Goal: Task Accomplishment & Management: Manage account settings

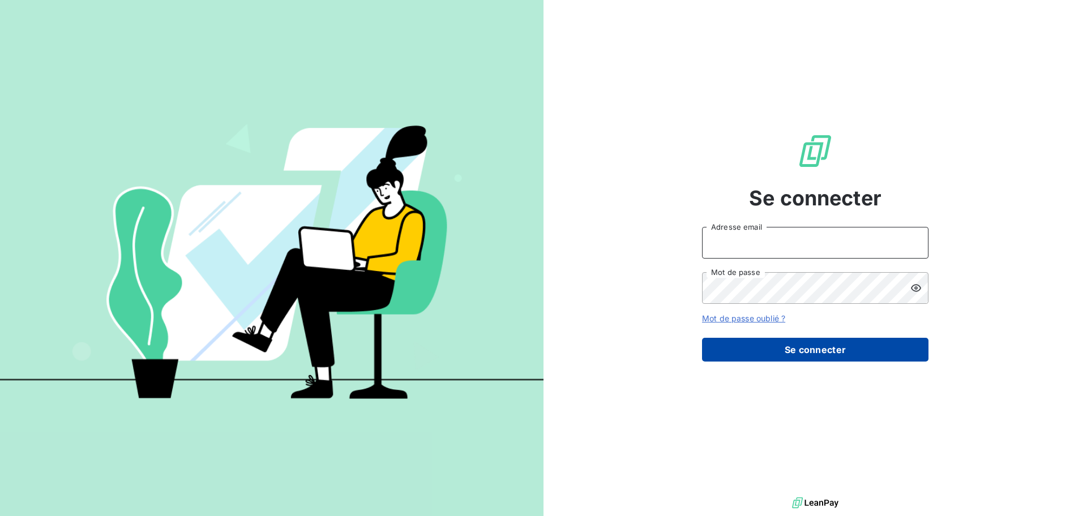
type input "[EMAIL_ADDRESS][DOMAIN_NAME]"
click at [764, 347] on button "Se connecter" at bounding box center [815, 350] width 226 height 24
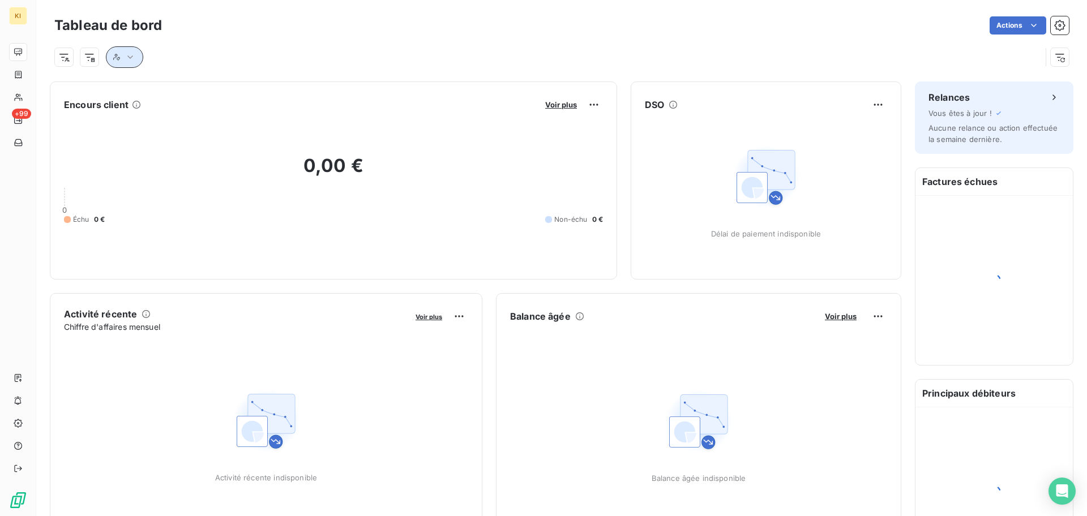
click at [122, 62] on button "button" at bounding box center [124, 57] width 37 height 22
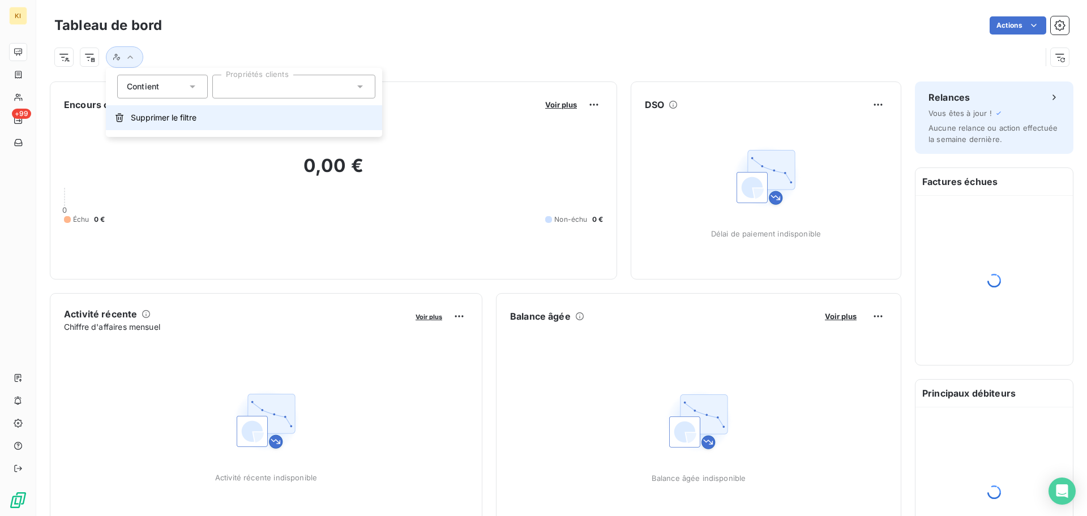
click at [132, 115] on span "Supprimer le filtre" at bounding box center [164, 117] width 66 height 11
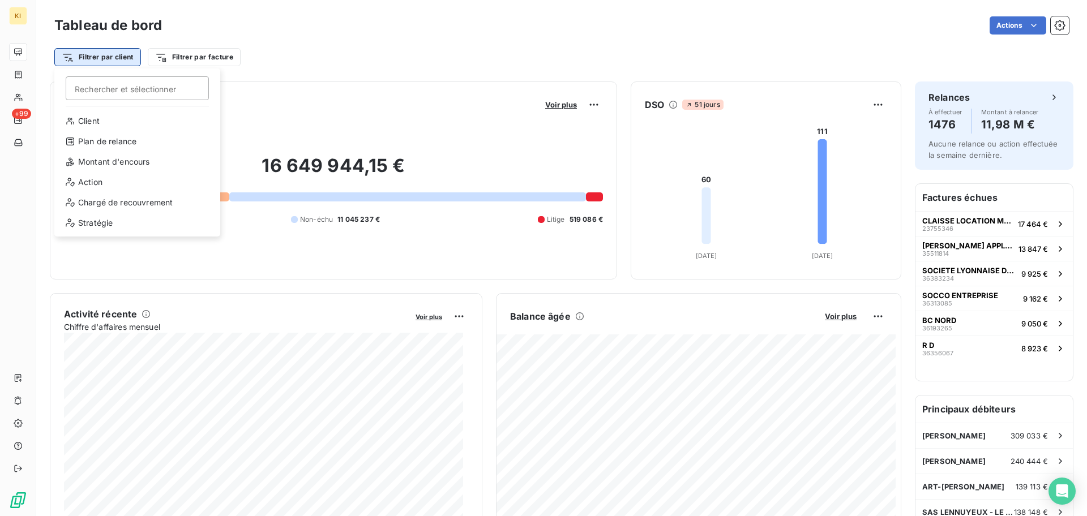
click at [100, 64] on html "KI +99 Tableau de bord Actions Filtrer par client Rechercher et sélectionner Cl…" at bounding box center [543, 258] width 1087 height 516
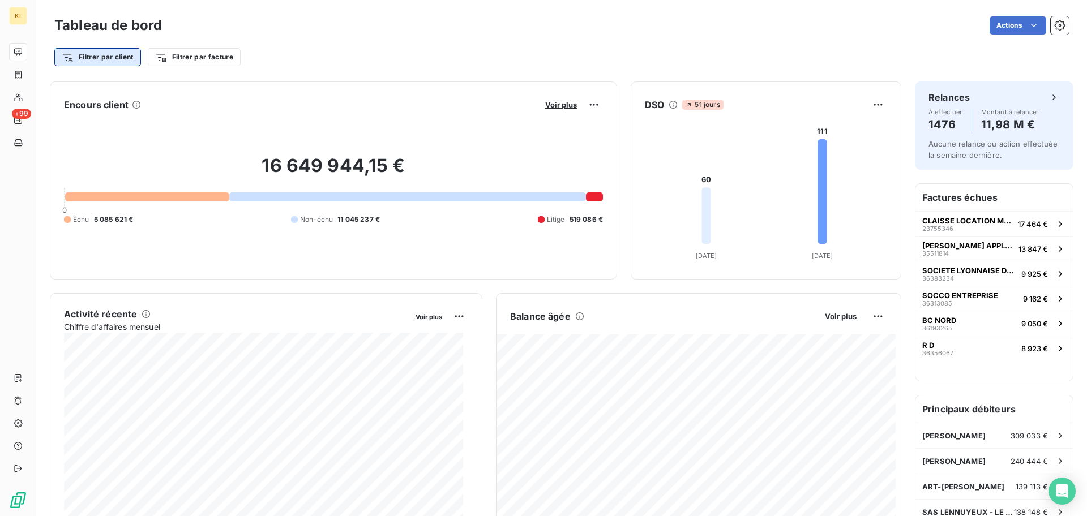
click at [100, 64] on html "KI +99 Tableau de bord Actions Filtrer par client Filtrer par facture Encours c…" at bounding box center [543, 258] width 1087 height 516
click at [593, 202] on div "16 649 944,15 € 0 Échu 5 085 621 € Non-échu 11 045 237 € Litige 519 086 €" at bounding box center [333, 190] width 539 height 152
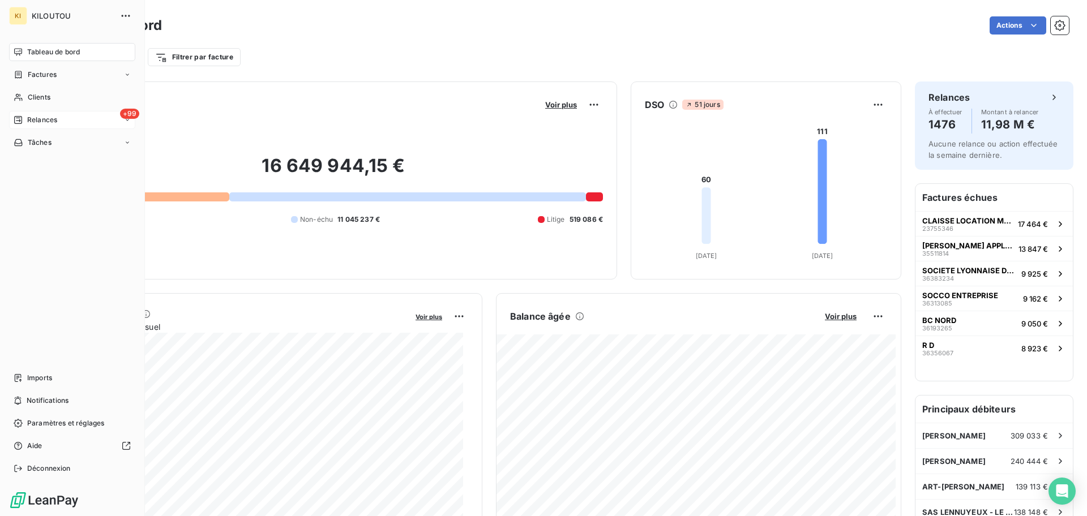
click at [23, 121] on div "Relances" at bounding box center [36, 120] width 44 height 10
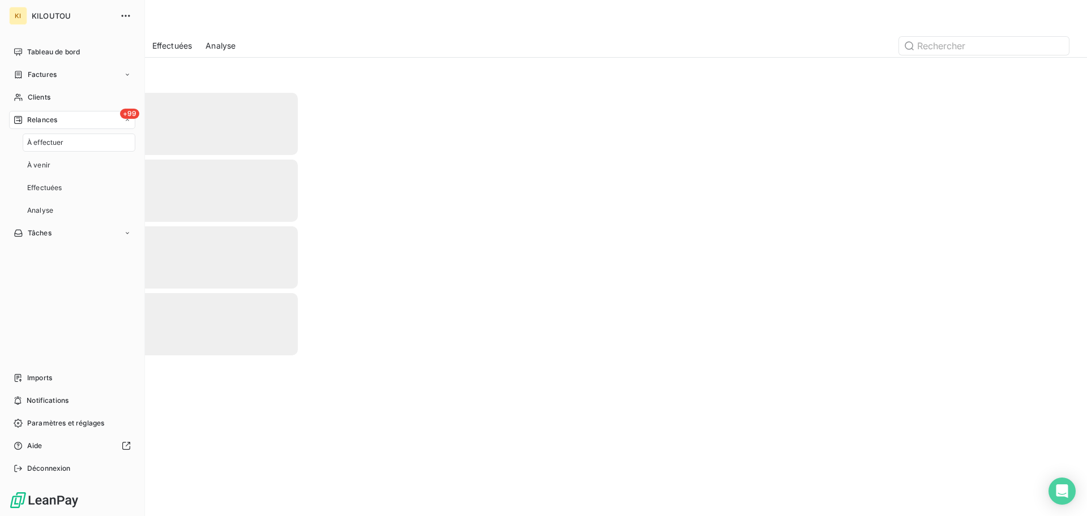
click at [68, 127] on div "+99 Relances" at bounding box center [72, 120] width 126 height 18
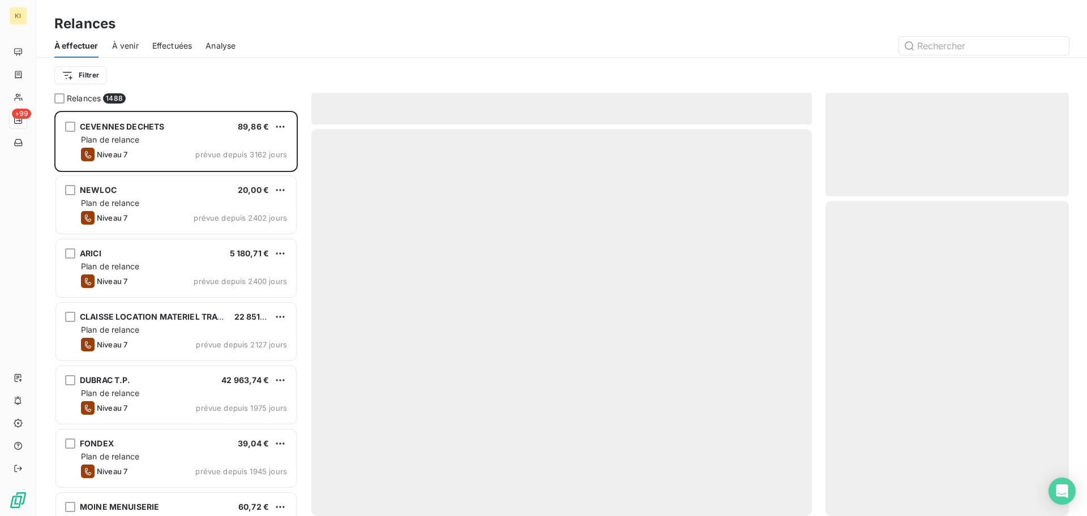
scroll to position [395, 233]
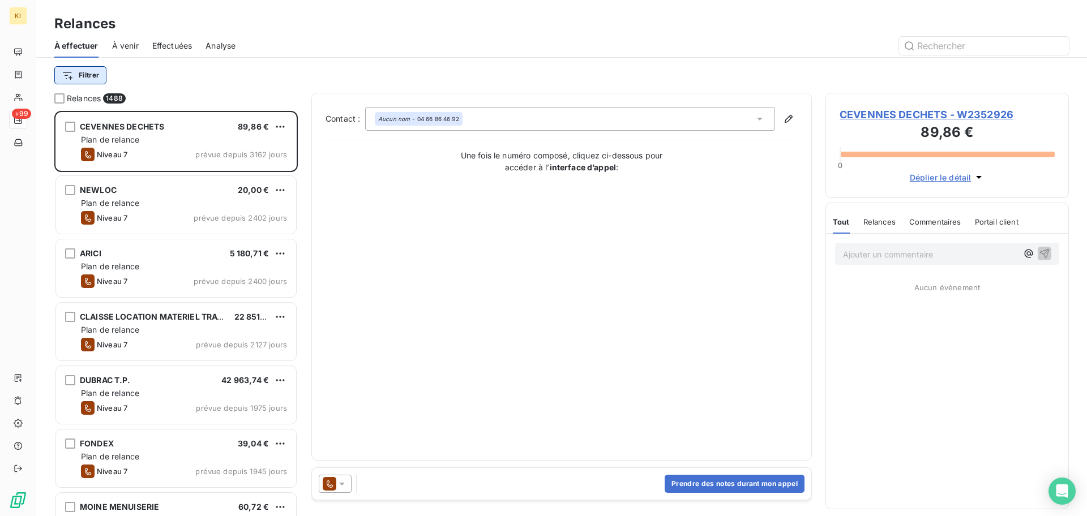
click at [67, 70] on html "KI +99 Relances À effectuer À venir Effectuées Analyse Filtrer Relances 1488 CE…" at bounding box center [543, 258] width 1087 height 516
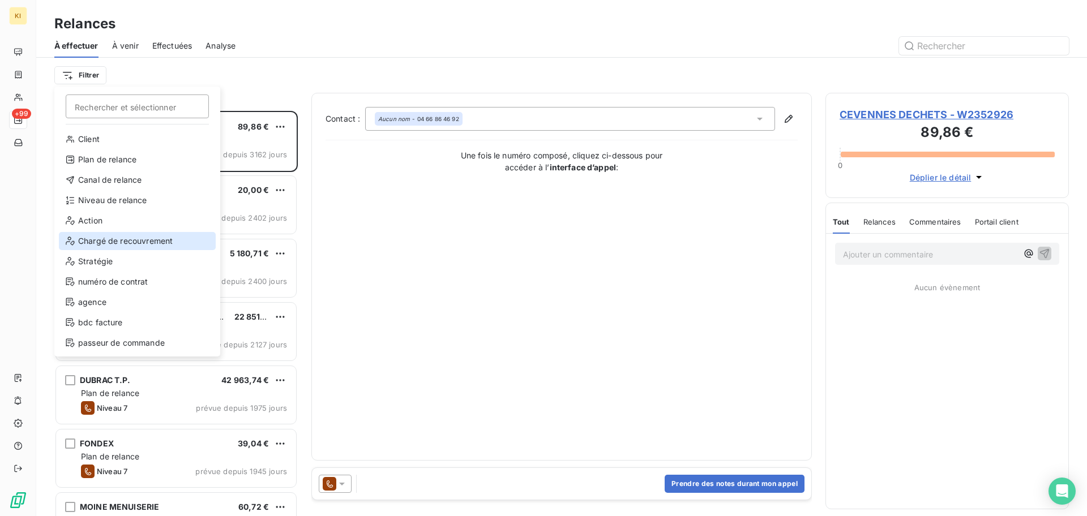
click at [138, 246] on div "Chargé de recouvrement" at bounding box center [137, 241] width 157 height 18
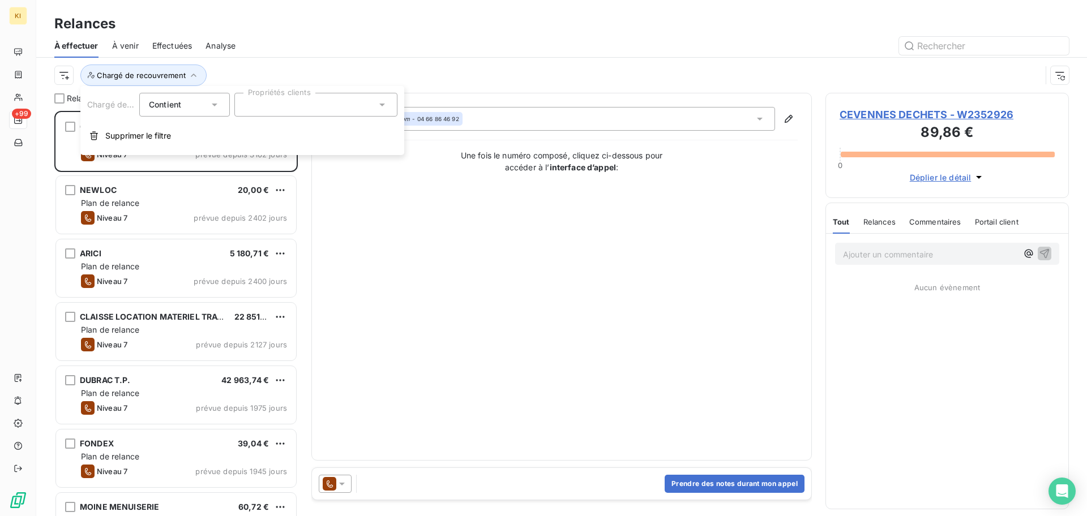
click at [328, 99] on div at bounding box center [315, 105] width 163 height 24
click at [276, 105] on div at bounding box center [315, 105] width 163 height 24
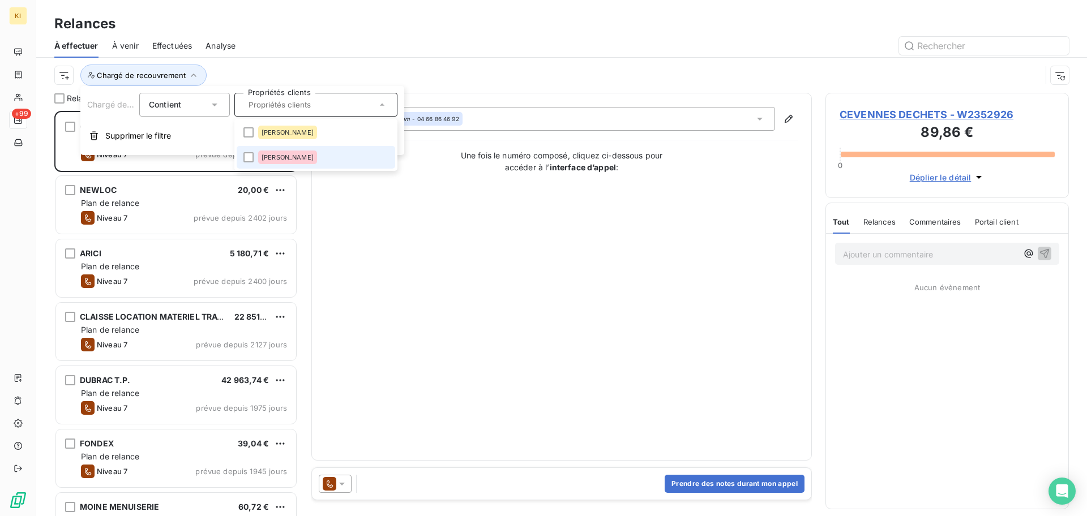
click at [282, 154] on span "[PERSON_NAME]" at bounding box center [288, 157] width 52 height 7
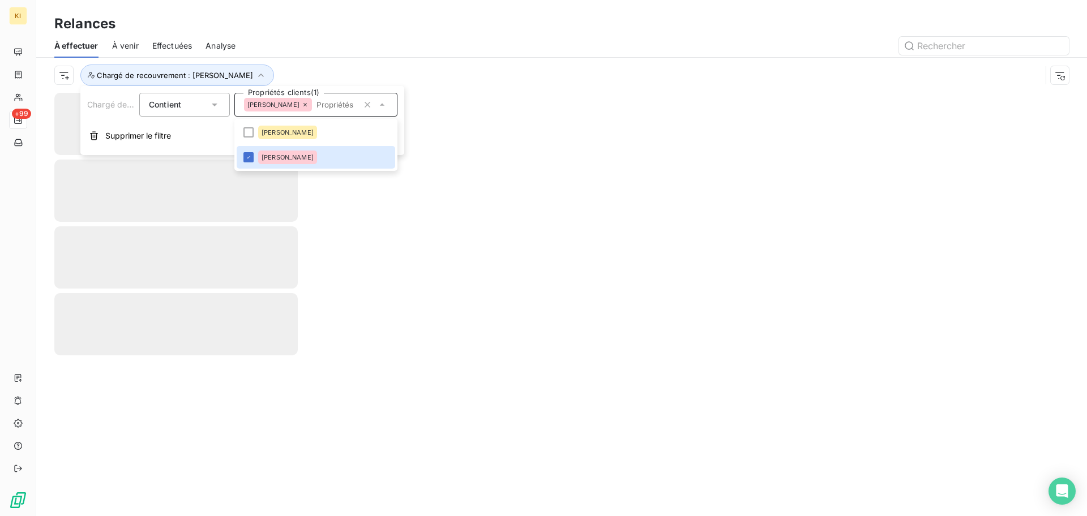
click at [495, 78] on div "Chargé de recouvrement : [PERSON_NAME]" at bounding box center [547, 76] width 987 height 22
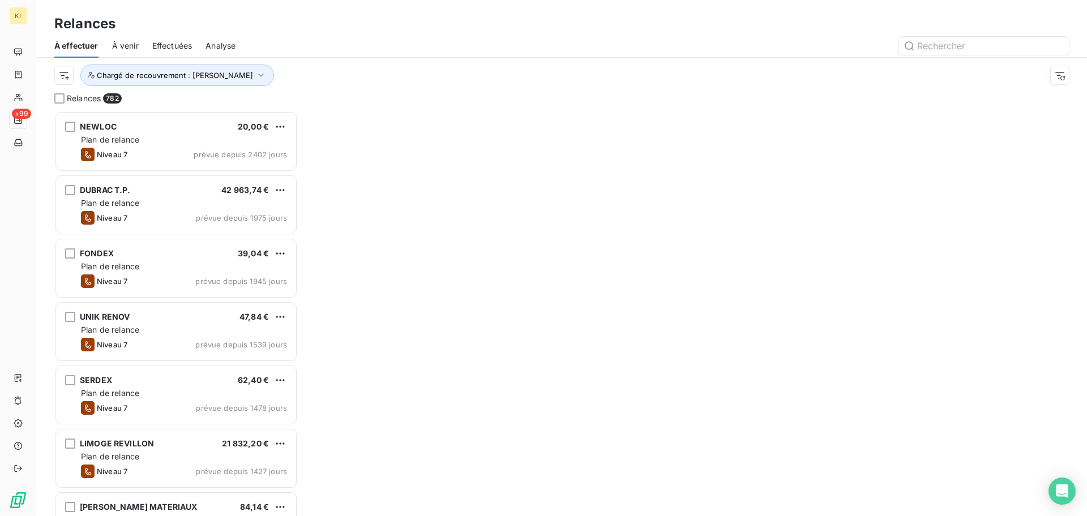
scroll to position [395, 233]
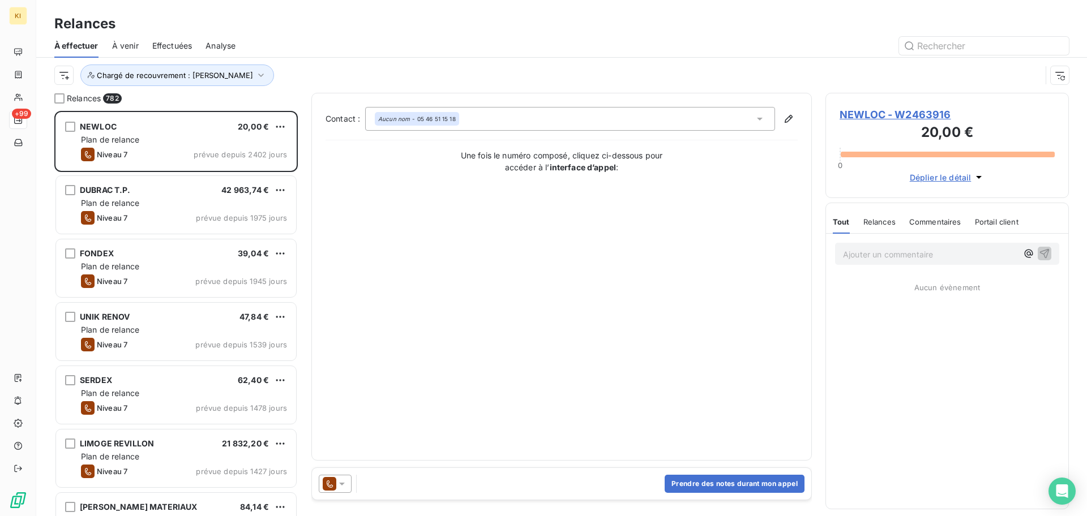
click at [74, 76] on div "Chargé de recouvrement : [PERSON_NAME]" at bounding box center [547, 76] width 987 height 22
click at [69, 78] on html "KI +99 Relances À effectuer À venir Effectuées Analyse Chargé de recouvrement :…" at bounding box center [543, 258] width 1087 height 516
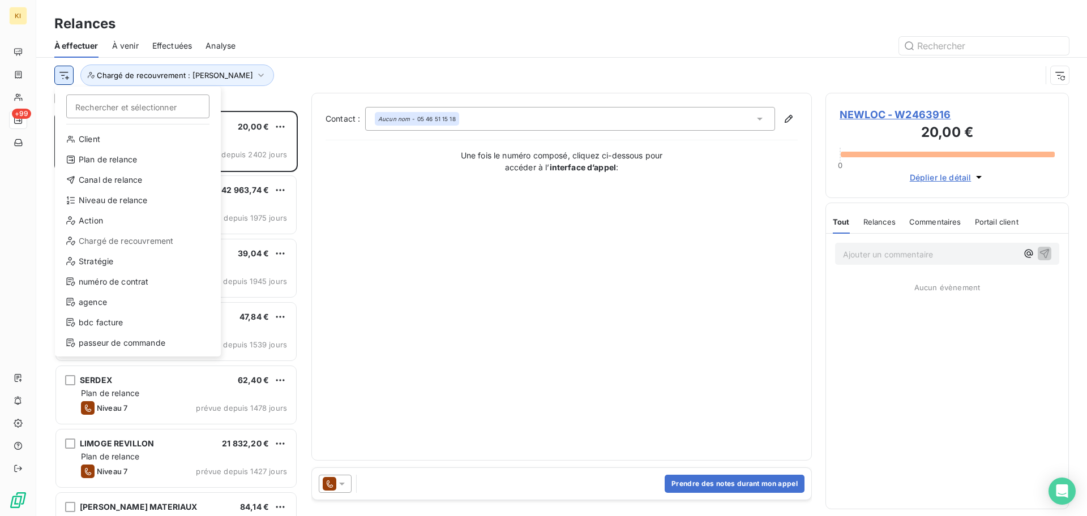
click at [69, 78] on html "KI +99 Relances À effectuer À venir Effectuées Analyse Rechercher et sélectionn…" at bounding box center [543, 258] width 1087 height 516
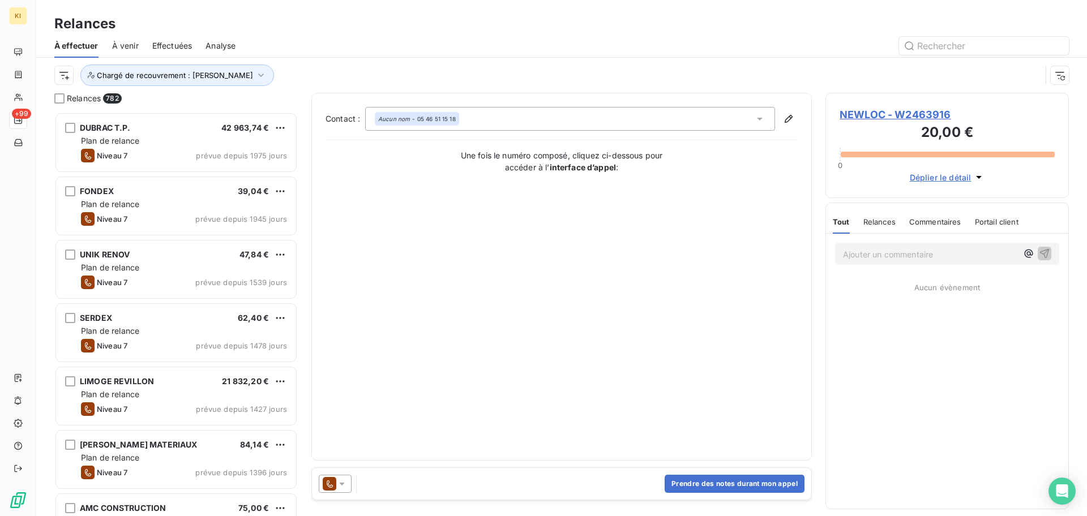
scroll to position [0, 0]
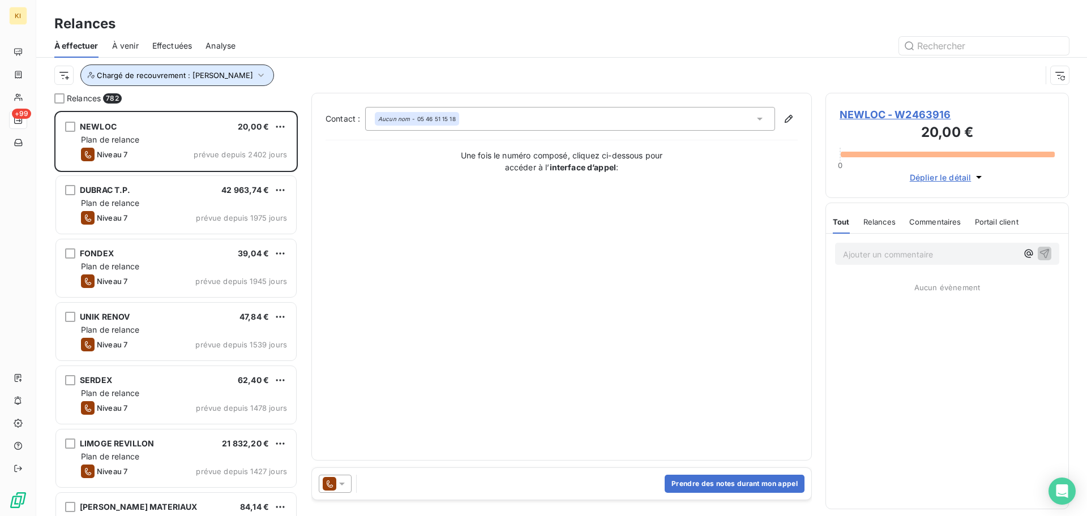
click at [221, 68] on button "Chargé de recouvrement : [PERSON_NAME]" at bounding box center [177, 76] width 194 height 22
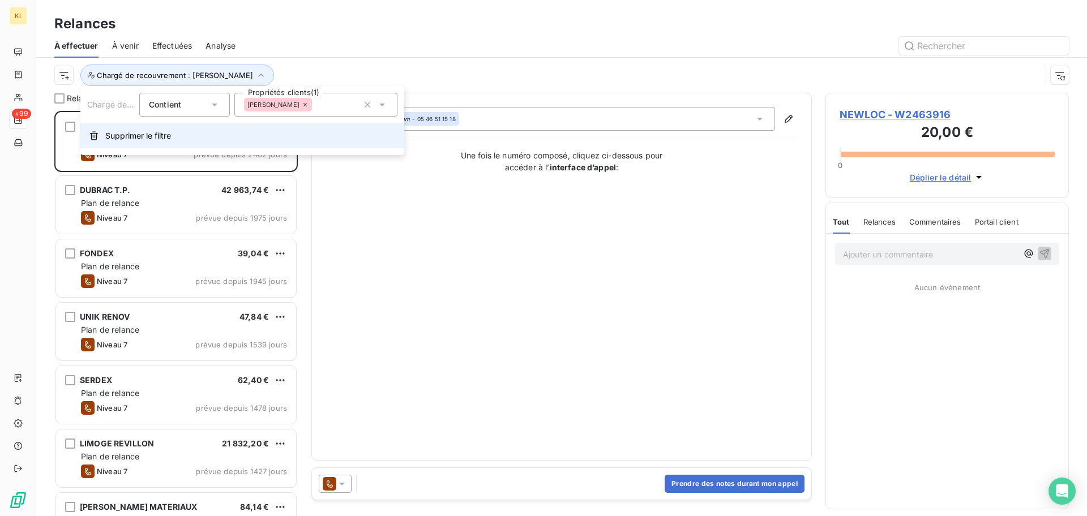
click at [112, 136] on span "Supprimer le filtre" at bounding box center [138, 135] width 66 height 11
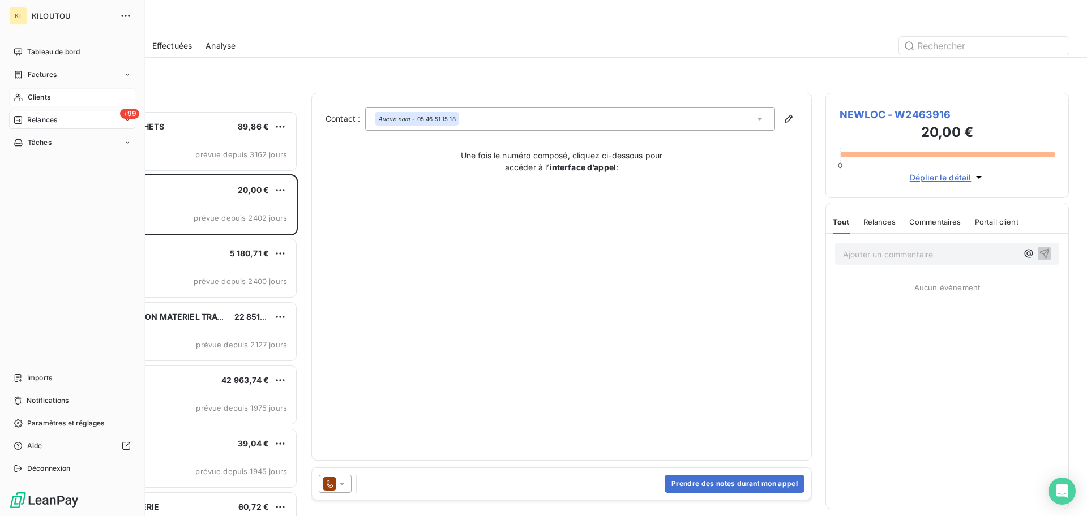
click at [16, 93] on icon at bounding box center [19, 97] width 10 height 9
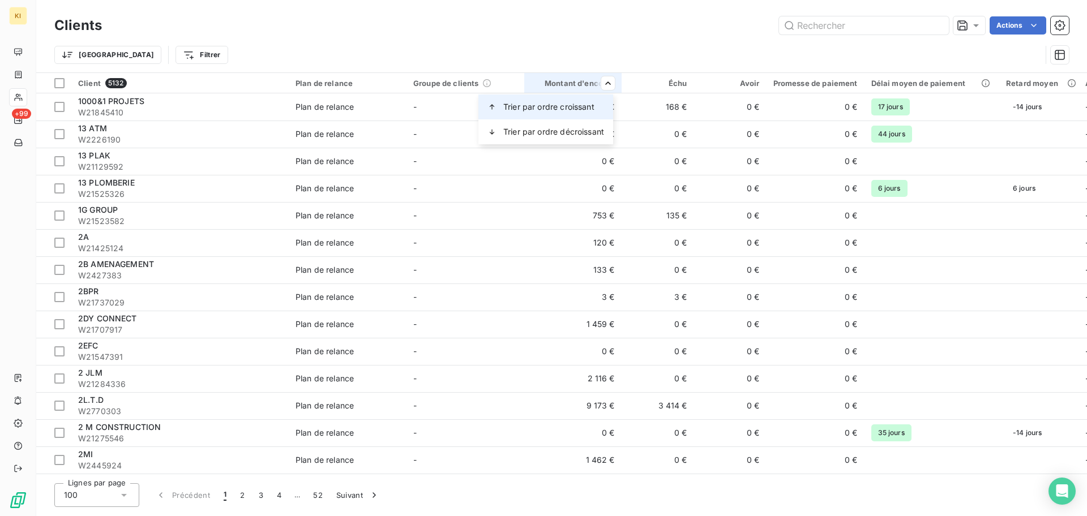
click at [586, 99] on div "Trier par ordre croissant" at bounding box center [545, 107] width 135 height 25
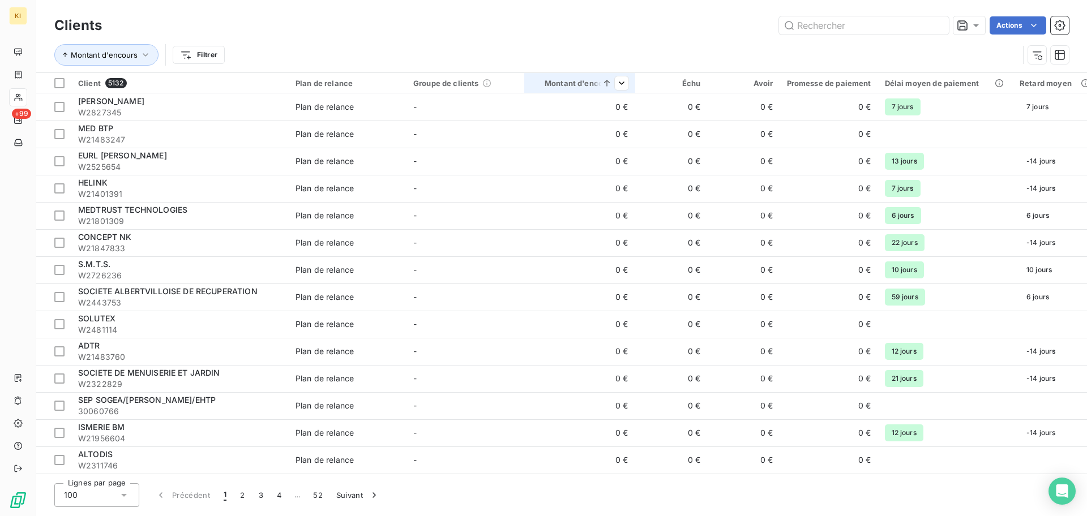
click at [600, 85] on div at bounding box center [610, 83] width 36 height 14
click at [598, 131] on div "Trier par ordre décroissant" at bounding box center [543, 131] width 166 height 25
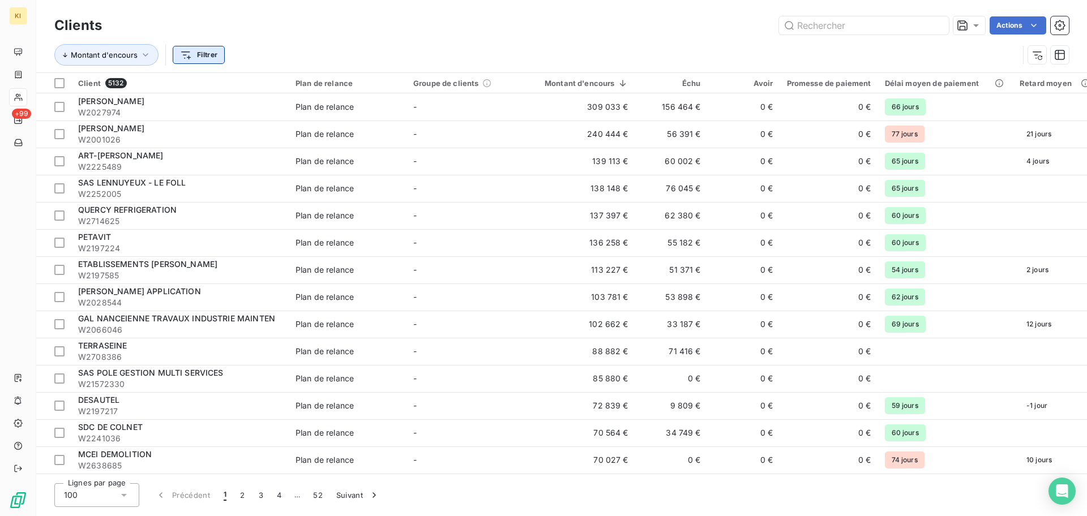
click at [178, 59] on html "KI +99 Clients Actions Montant d'encours Filtrer Client 5132 Plan de relance Gr…" at bounding box center [543, 258] width 1087 height 516
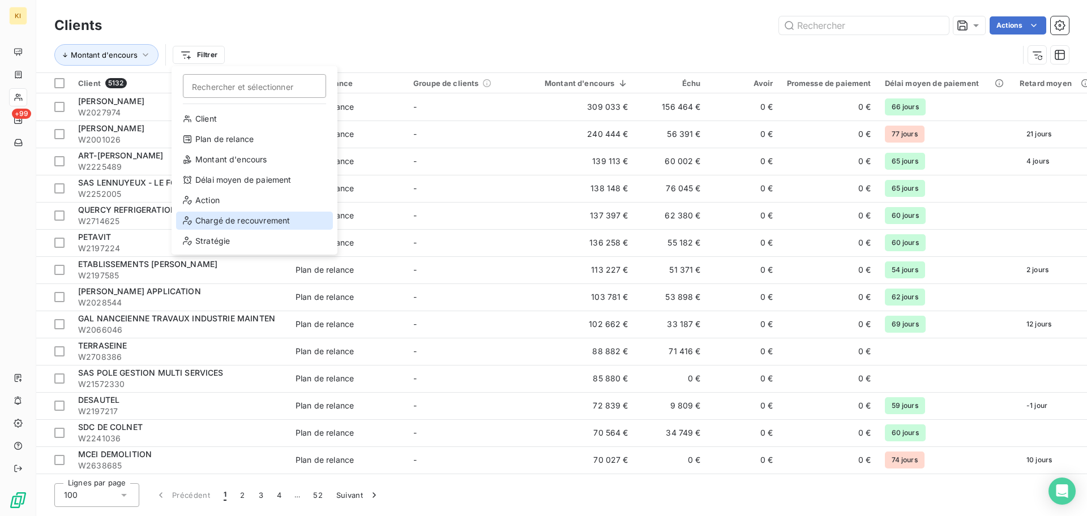
click at [220, 213] on div "Chargé de recouvrement" at bounding box center [254, 221] width 157 height 18
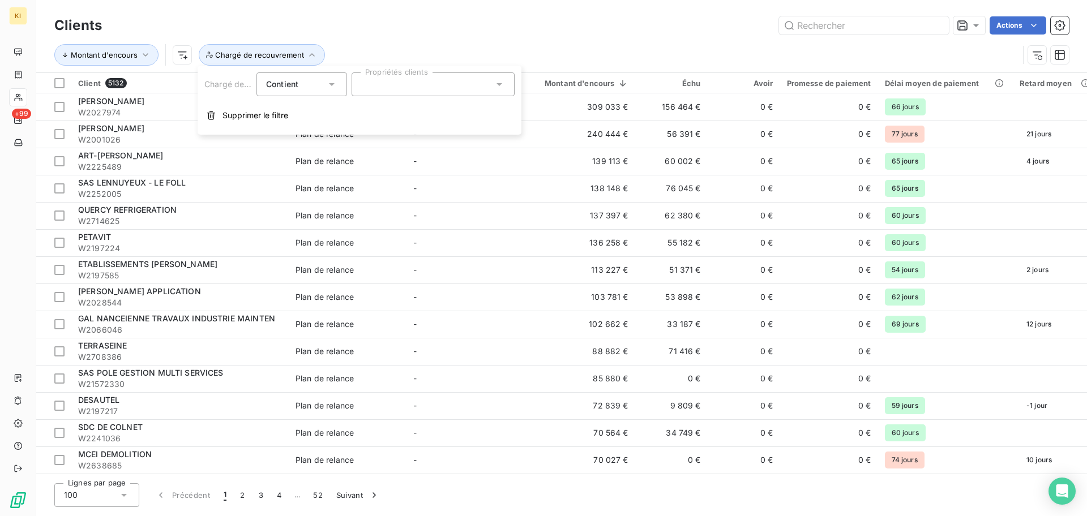
click at [442, 82] on div at bounding box center [433, 84] width 163 height 24
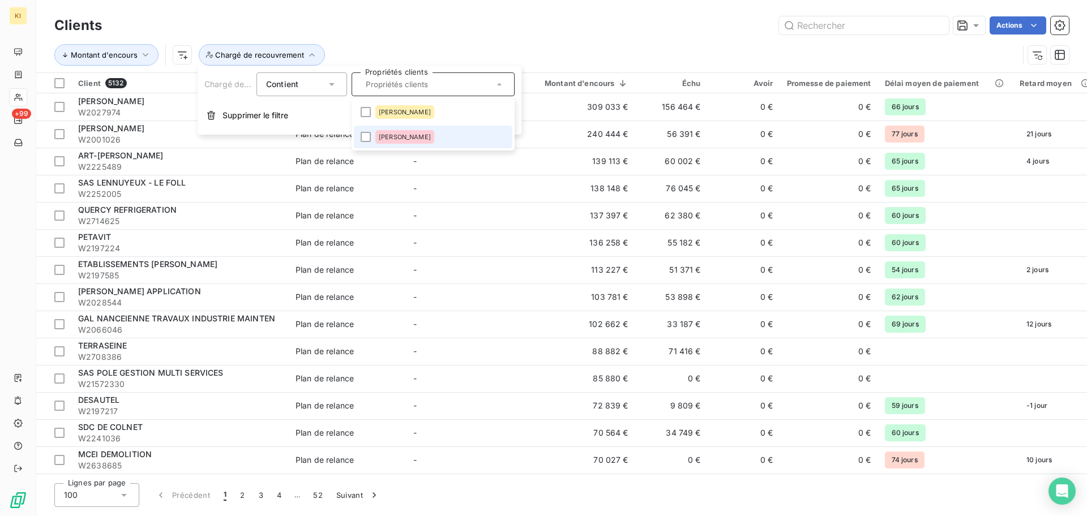
click at [410, 132] on div "[PERSON_NAME]" at bounding box center [404, 137] width 59 height 14
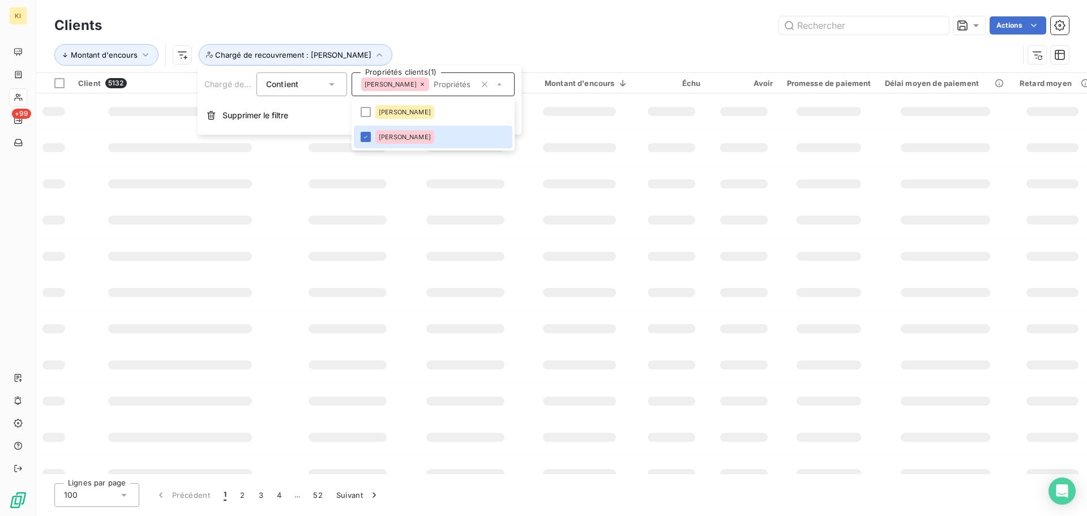
click at [479, 42] on div "Montant d'encours Chargé de recouvrement : Léa LAMBERT" at bounding box center [561, 54] width 1014 height 35
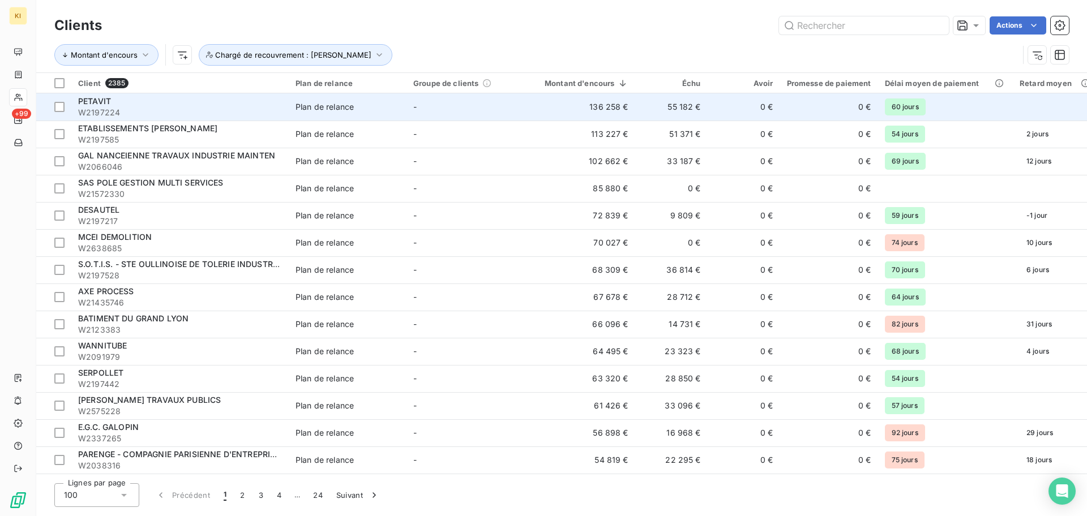
click at [464, 105] on td "-" at bounding box center [465, 106] width 118 height 27
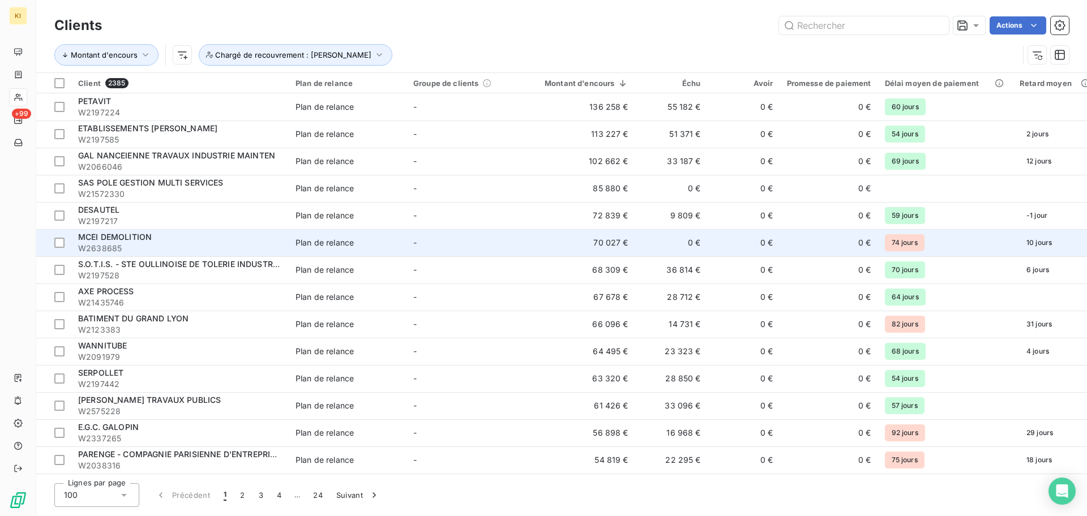
click at [430, 242] on td "-" at bounding box center [465, 242] width 118 height 27
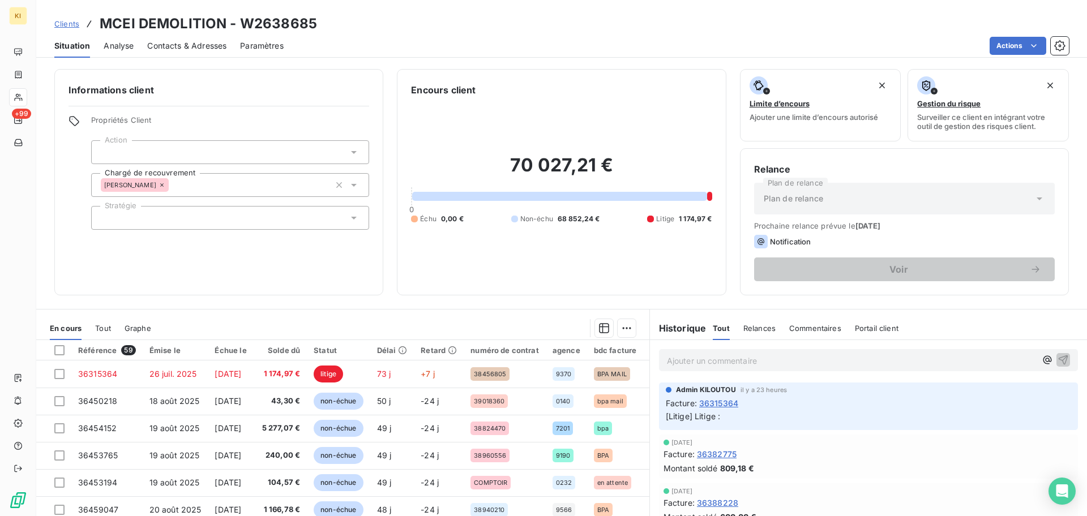
click at [691, 104] on div "70 027,21 € 0 Échu 0,00 € Non-échu 68 852,24 € Litige 1 174,97 €" at bounding box center [561, 189] width 301 height 185
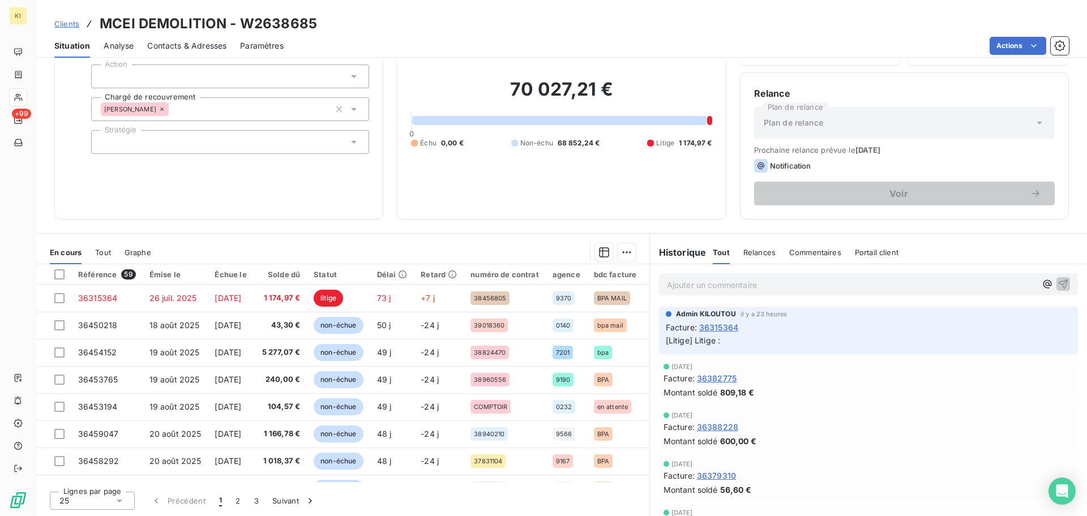
click at [387, 181] on div "Informations client Propriétés Client Action Chargé de recouvrement Léa LAMBERT…" at bounding box center [561, 106] width 1051 height 226
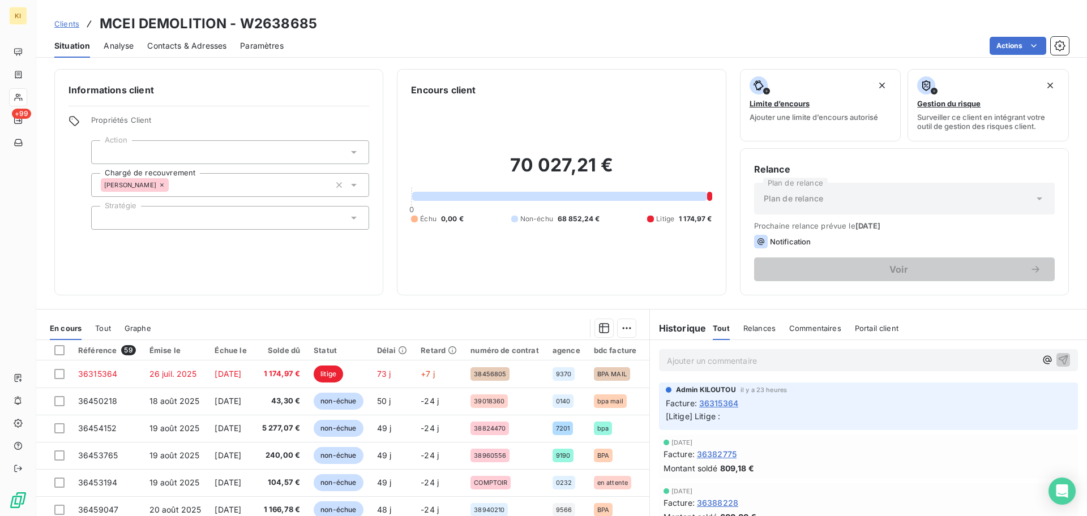
click at [63, 27] on span "Clients" at bounding box center [66, 23] width 25 height 9
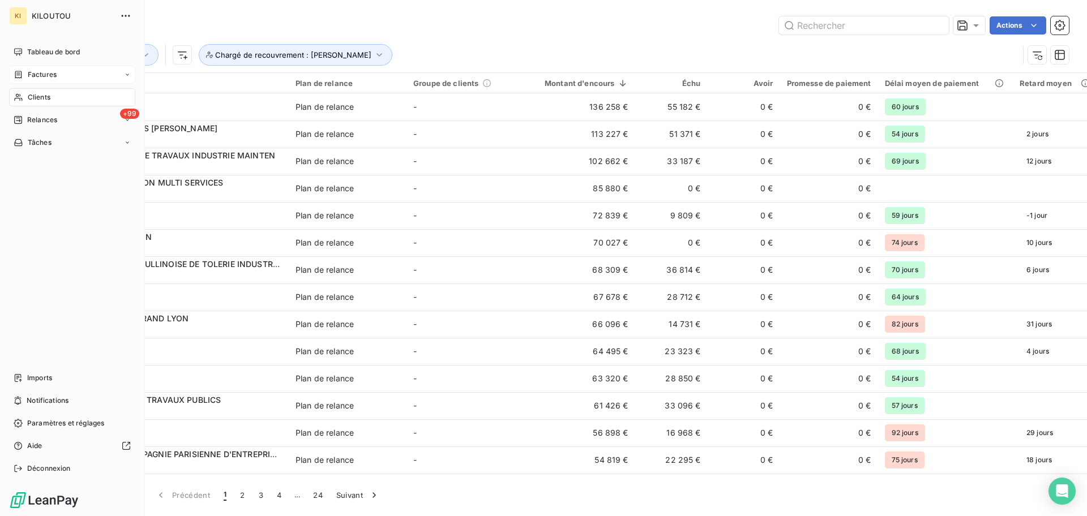
click at [52, 78] on span "Factures" at bounding box center [42, 75] width 29 height 10
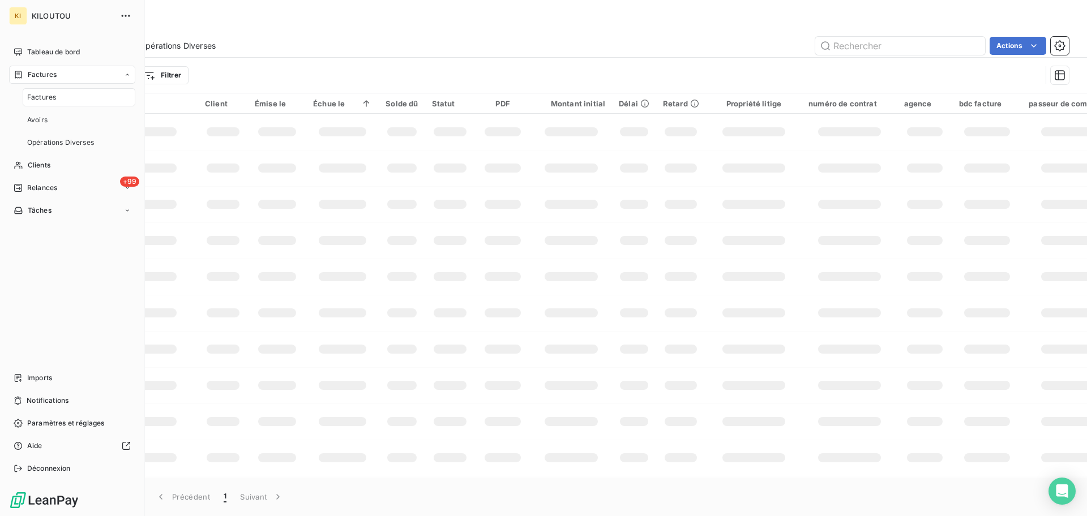
click at [74, 95] on div "Factures" at bounding box center [79, 97] width 113 height 18
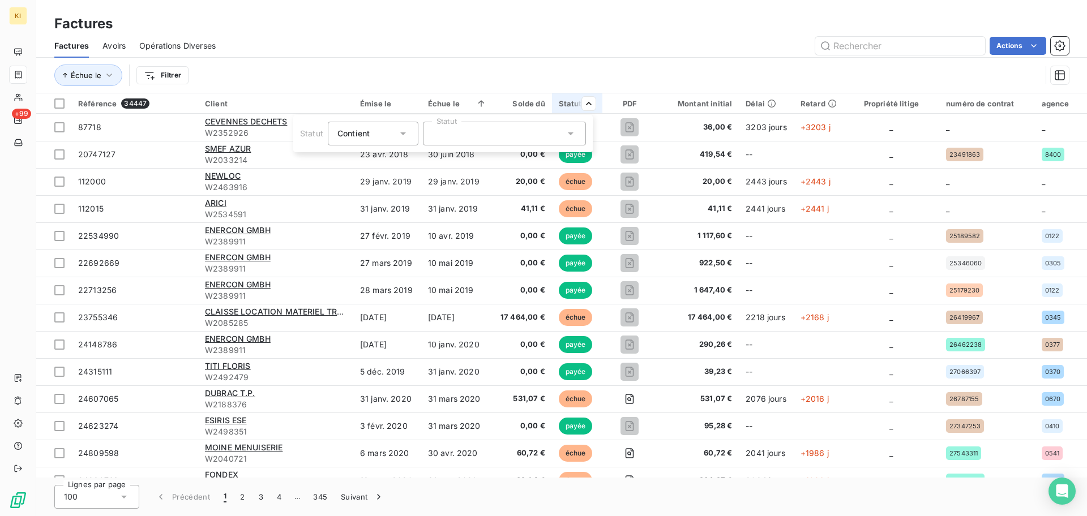
click at [537, 143] on div at bounding box center [504, 134] width 163 height 24
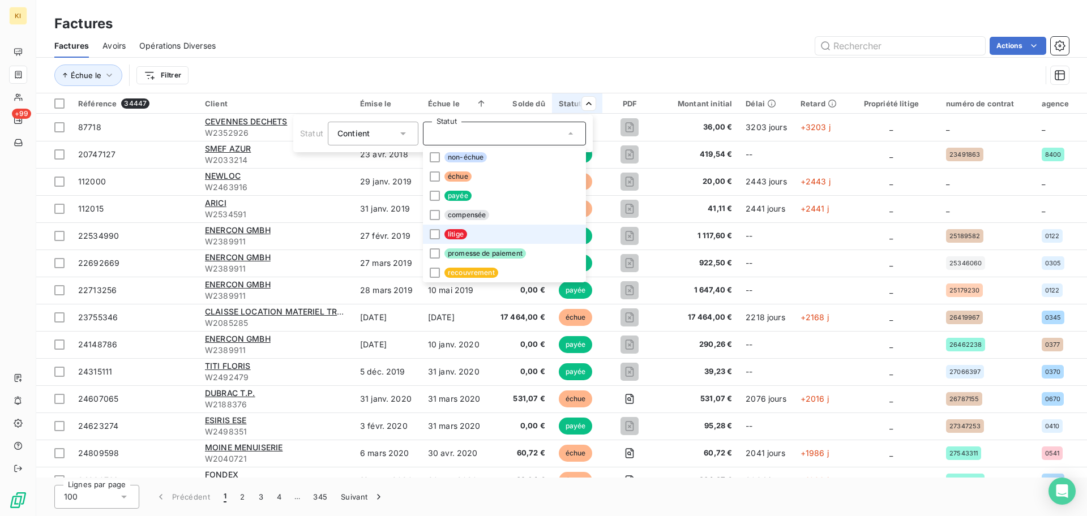
click at [442, 234] on li "litige" at bounding box center [504, 234] width 163 height 19
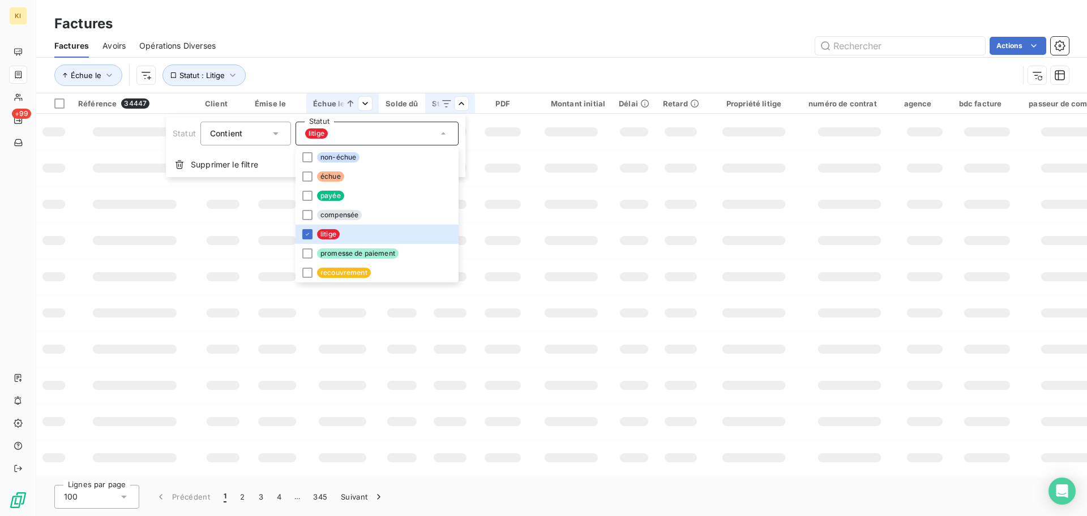
click at [453, 102] on html "KI +99 Factures Factures Avoirs Opérations Diverses Actions Échue le Statut : L…" at bounding box center [543, 258] width 1087 height 516
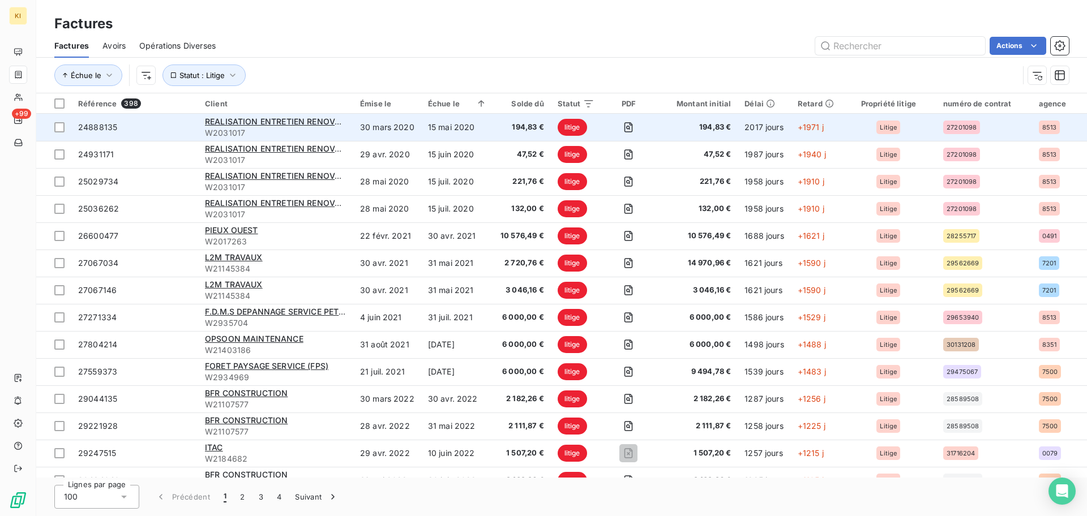
click at [489, 128] on td "15 mai 2020" at bounding box center [457, 127] width 72 height 27
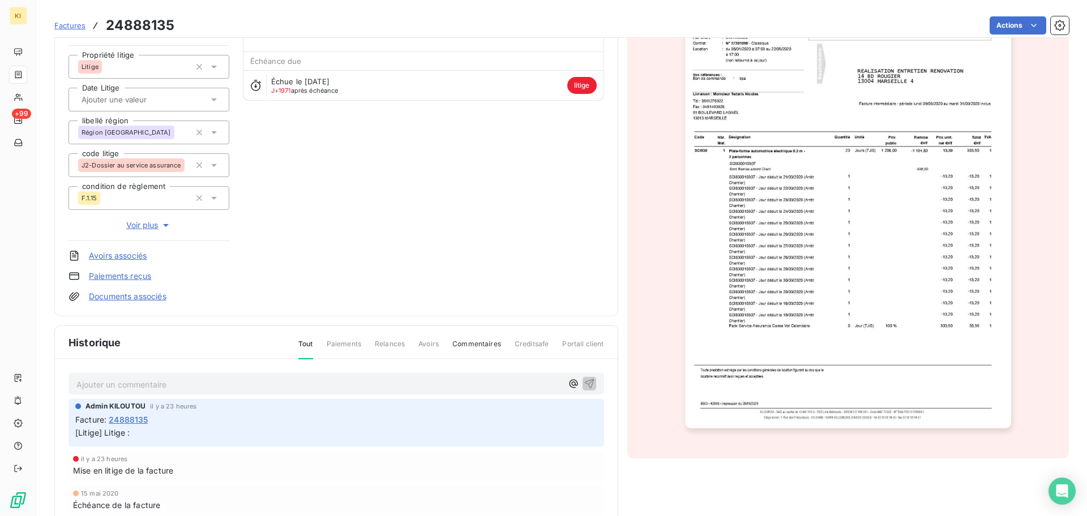
scroll to position [73, 0]
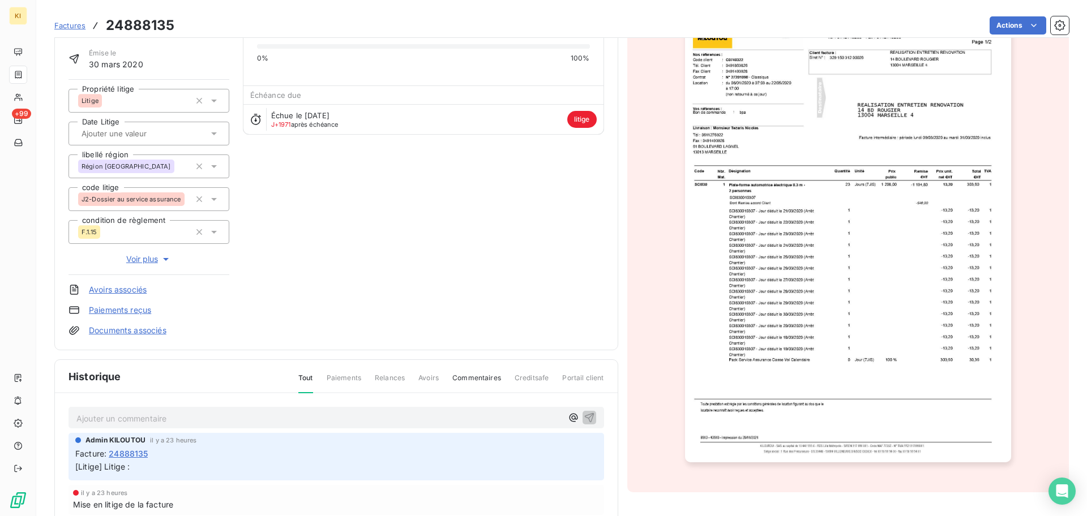
click at [1021, 27] on html "KI +99 Factures 24888135 Actions REALISATION ENTRETIEN RENOVATION W2031017 Mont…" at bounding box center [543, 258] width 1087 height 516
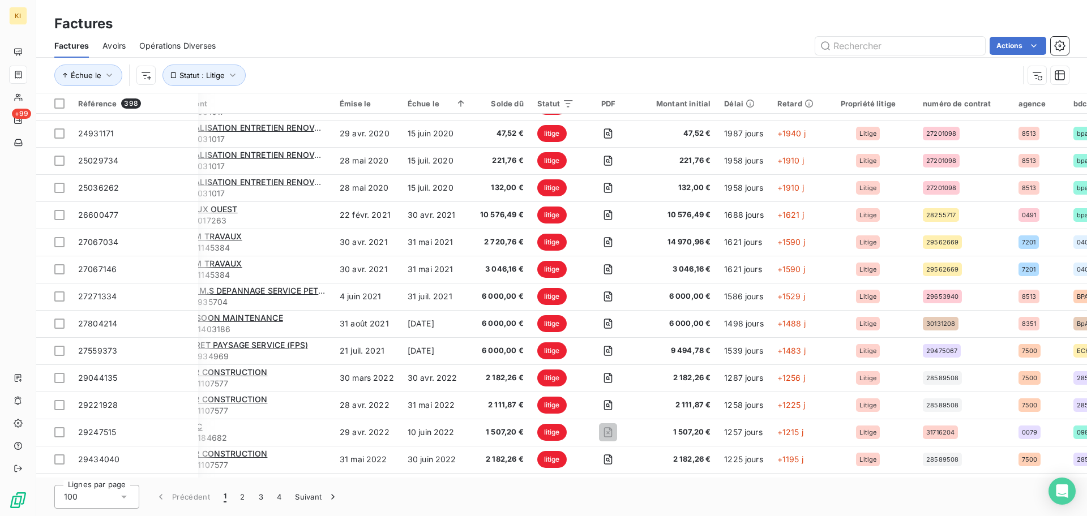
scroll to position [0, 20]
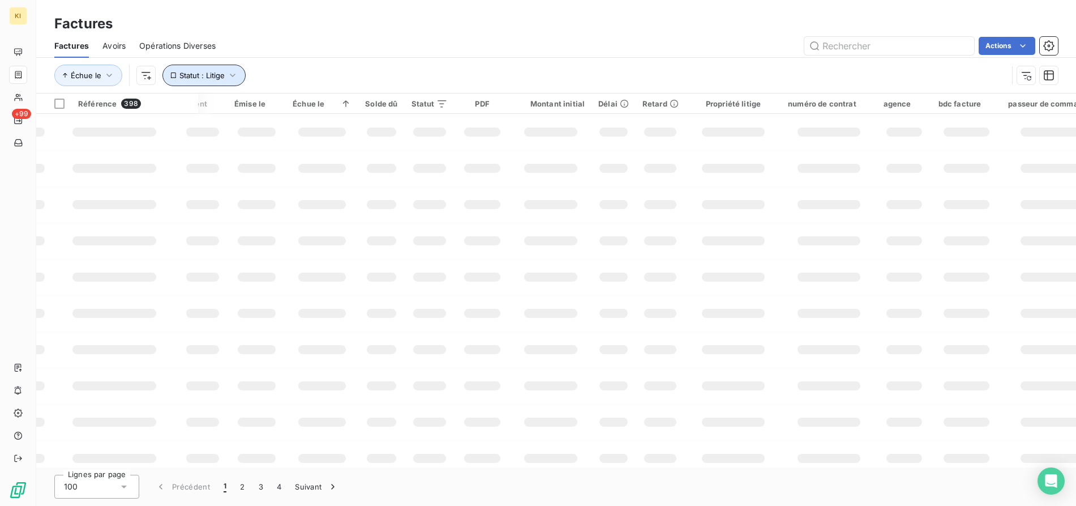
click at [216, 78] on span "Statut : Litige" at bounding box center [201, 75] width 45 height 9
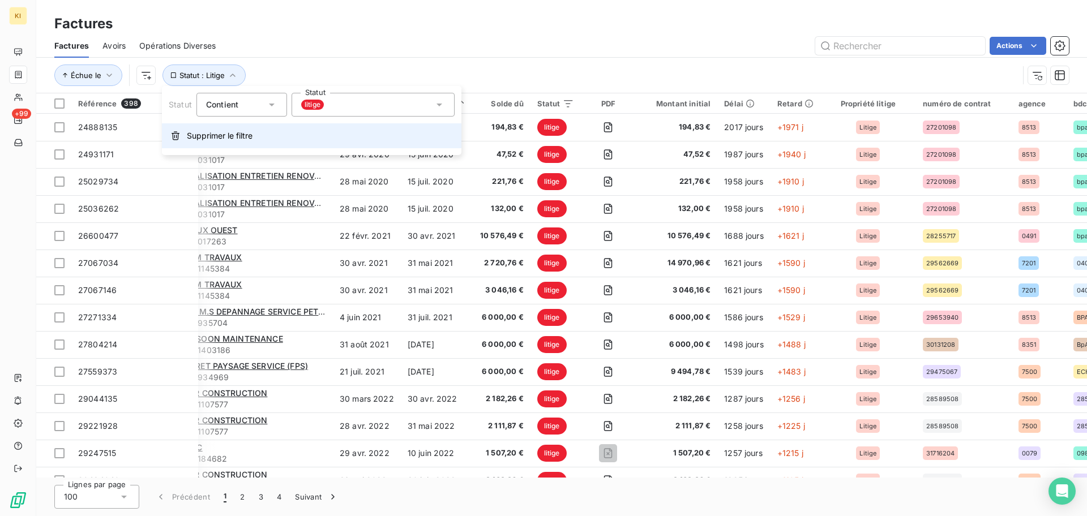
click at [204, 138] on span "Supprimer le filtre" at bounding box center [220, 135] width 66 height 11
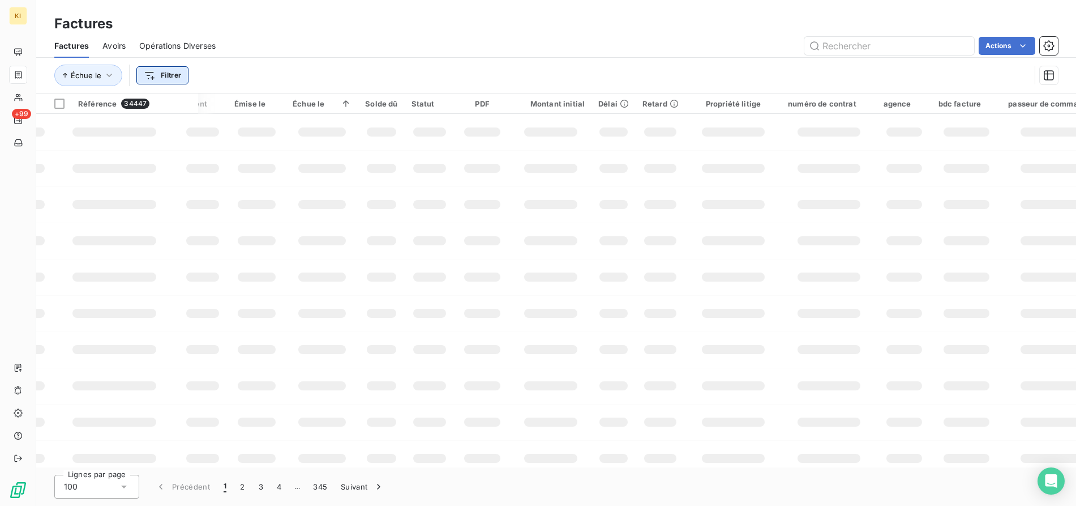
click at [170, 68] on html "KI +99 Factures Factures Avoirs Opérations Diverses Actions Échue le Filtrer Ré…" at bounding box center [538, 253] width 1076 height 506
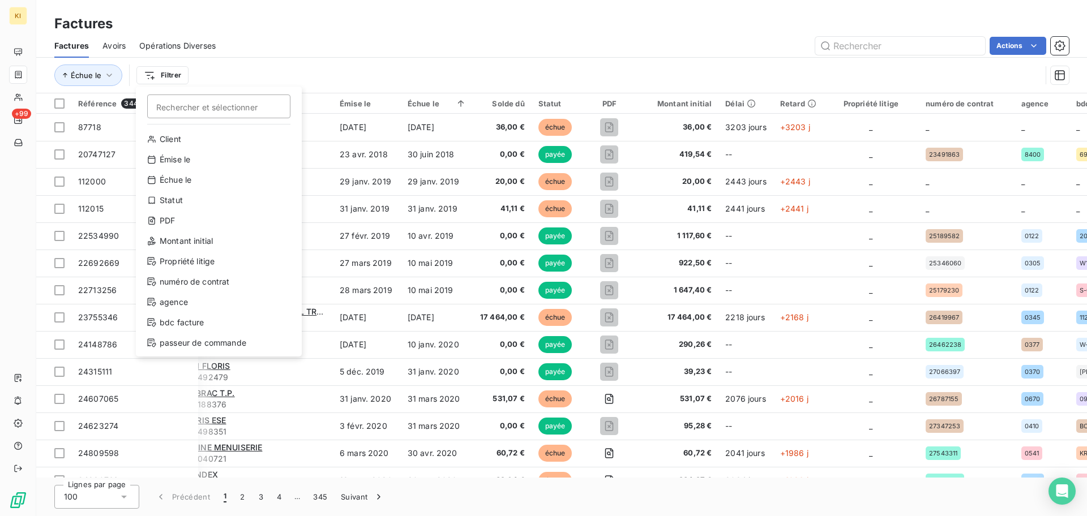
click at [99, 67] on html "KI +99 Factures Factures Avoirs Opérations Diverses Actions Échue le Filtrer Re…" at bounding box center [543, 258] width 1087 height 516
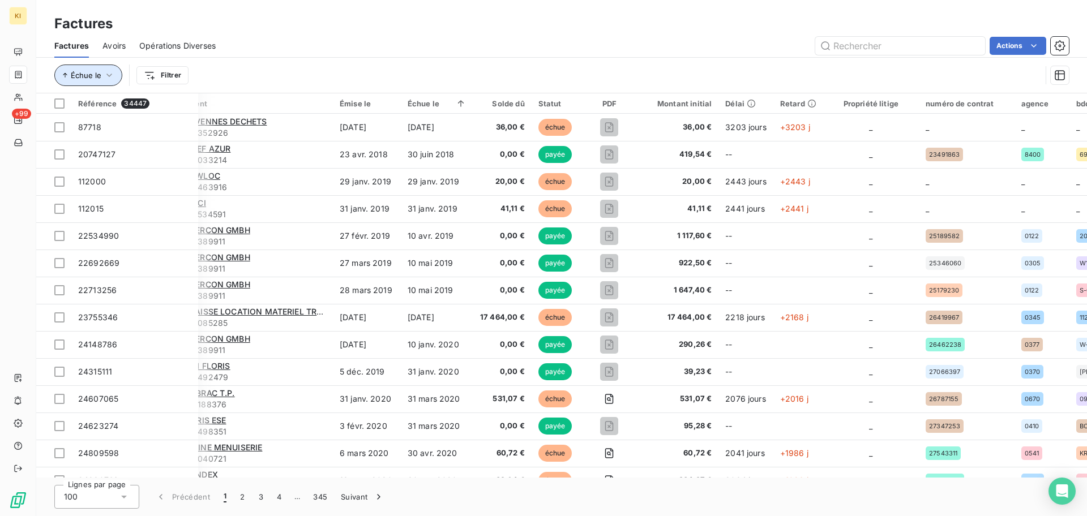
click at [96, 78] on span "Échue le" at bounding box center [86, 75] width 31 height 9
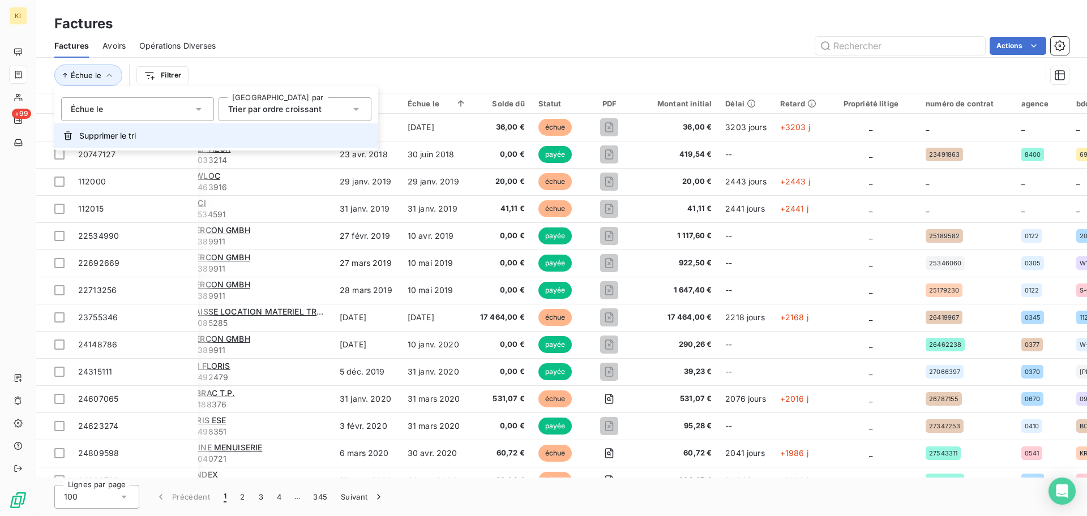
click at [107, 140] on span "Supprimer le tri" at bounding box center [107, 135] width 57 height 11
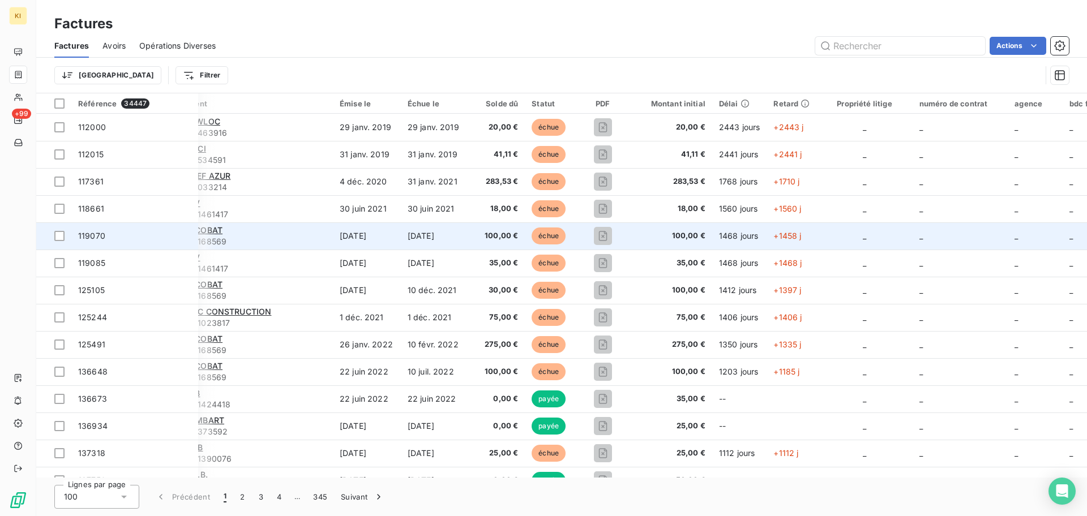
scroll to position [0, 0]
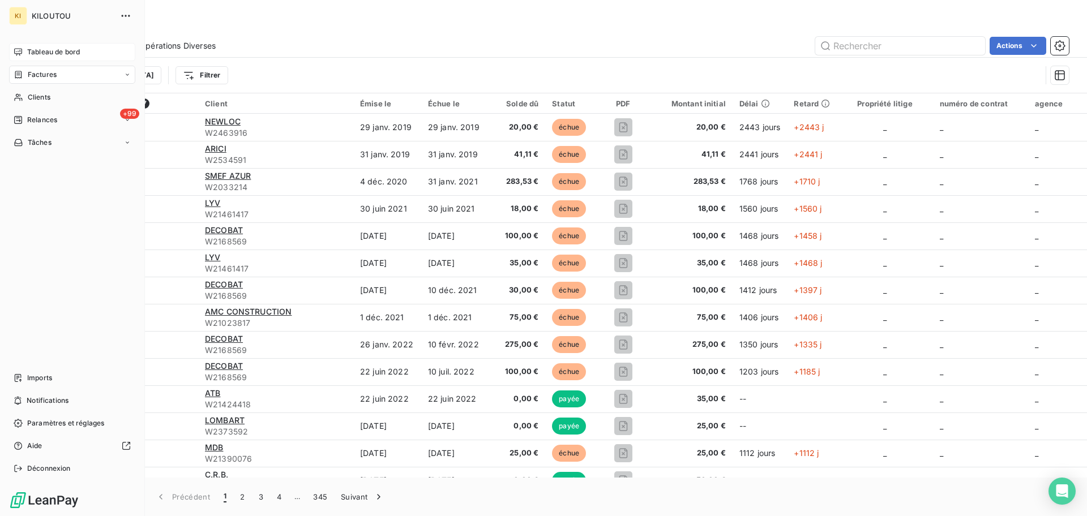
click at [21, 54] on icon at bounding box center [18, 51] width 8 height 7
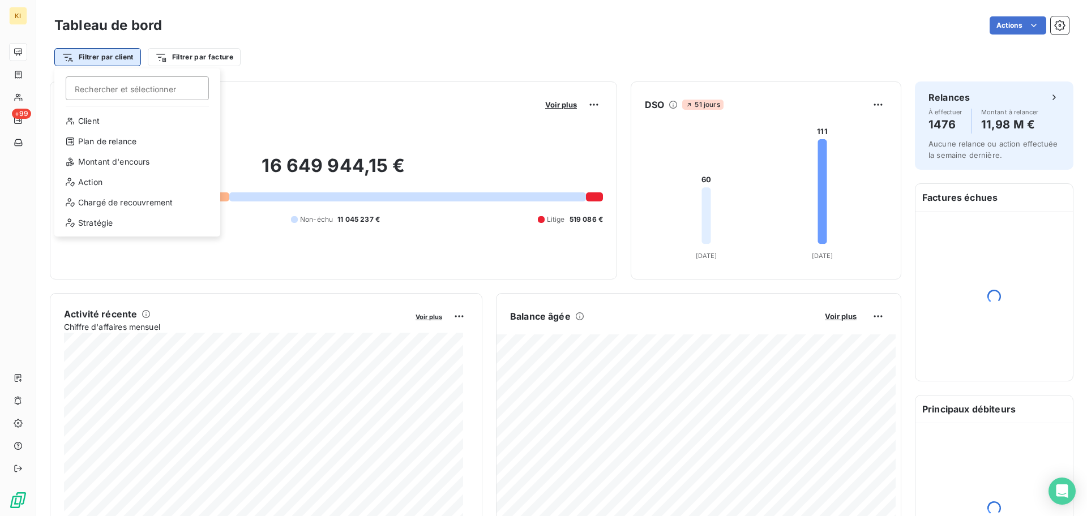
click at [117, 54] on html "KI +99 Tableau de bord Actions Filtrer par client Rechercher et sélectionner Cl…" at bounding box center [543, 258] width 1087 height 516
click at [179, 58] on html "KI +99 Tableau de bord Actions Filtrer par client Rechercher et sélectionner Cl…" at bounding box center [543, 258] width 1087 height 516
click at [131, 63] on html "KI +99 Tableau de bord Actions Filtrer par client Rechercher et sélectionner Cl…" at bounding box center [543, 258] width 1087 height 516
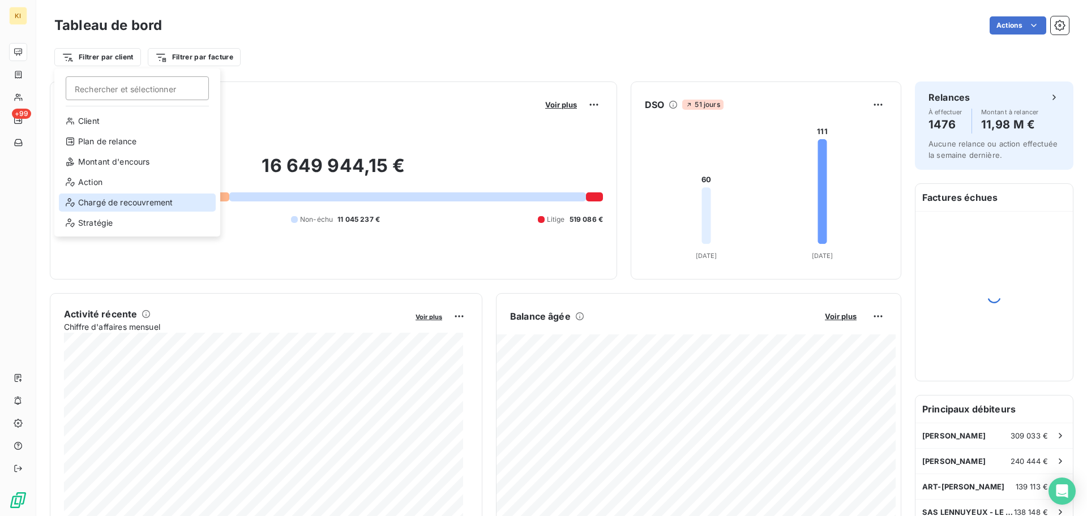
click at [189, 205] on div "Chargé de recouvrement" at bounding box center [137, 203] width 157 height 18
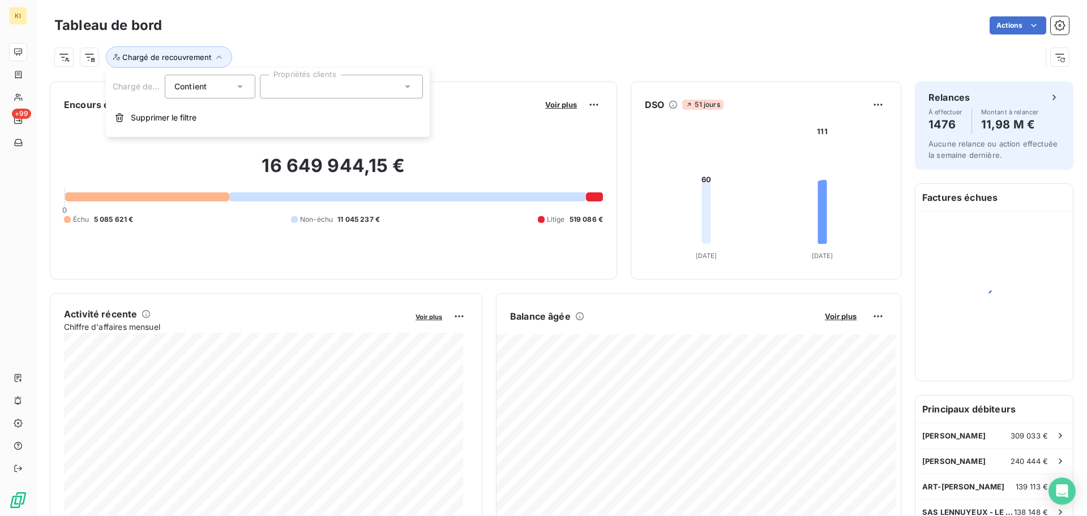
click at [367, 96] on div at bounding box center [341, 87] width 163 height 24
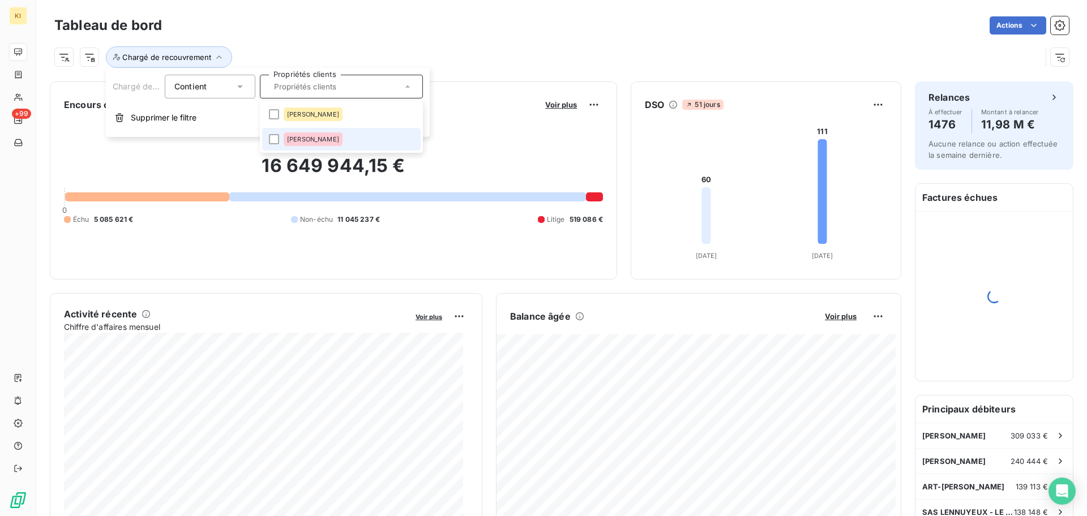
click at [333, 135] on div "[PERSON_NAME]" at bounding box center [313, 139] width 59 height 14
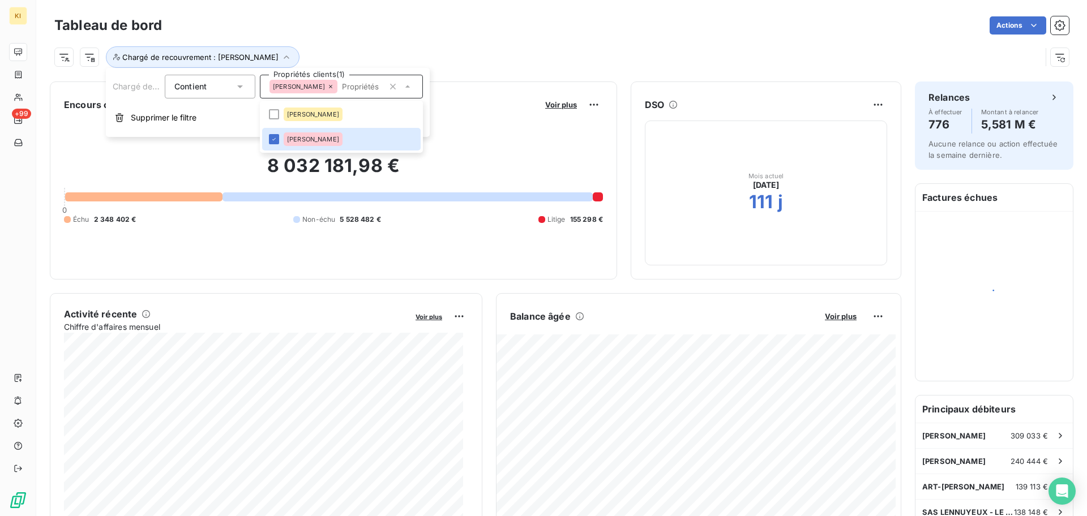
click at [493, 40] on div "Chargé de recouvrement : [PERSON_NAME]" at bounding box center [561, 52] width 1014 height 31
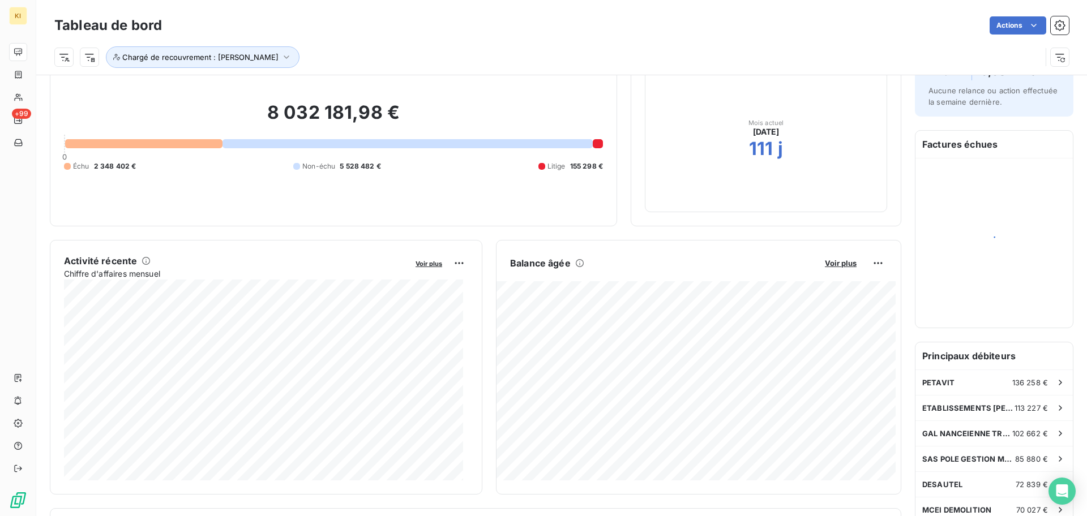
scroll to position [52, 0]
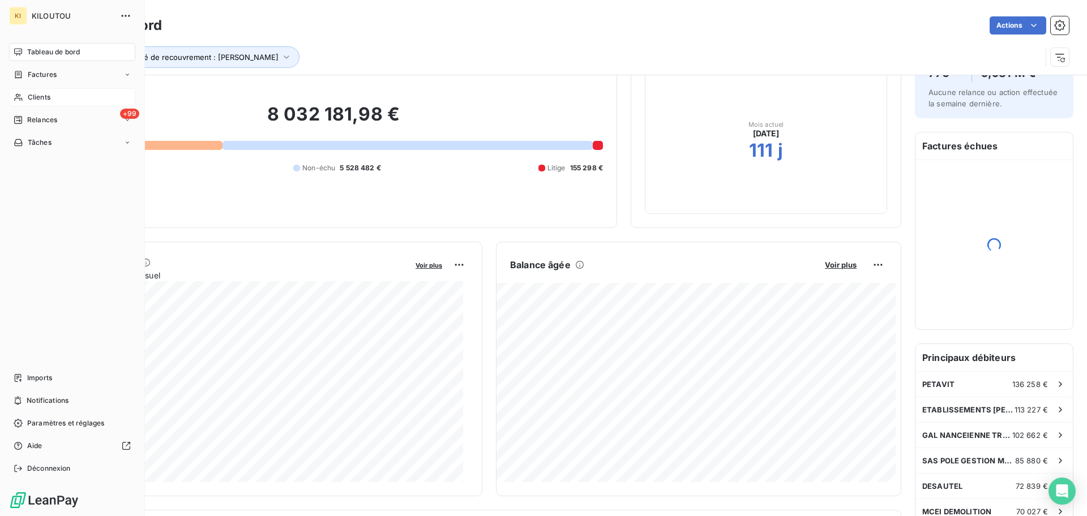
click at [25, 93] on div "Clients" at bounding box center [72, 97] width 126 height 18
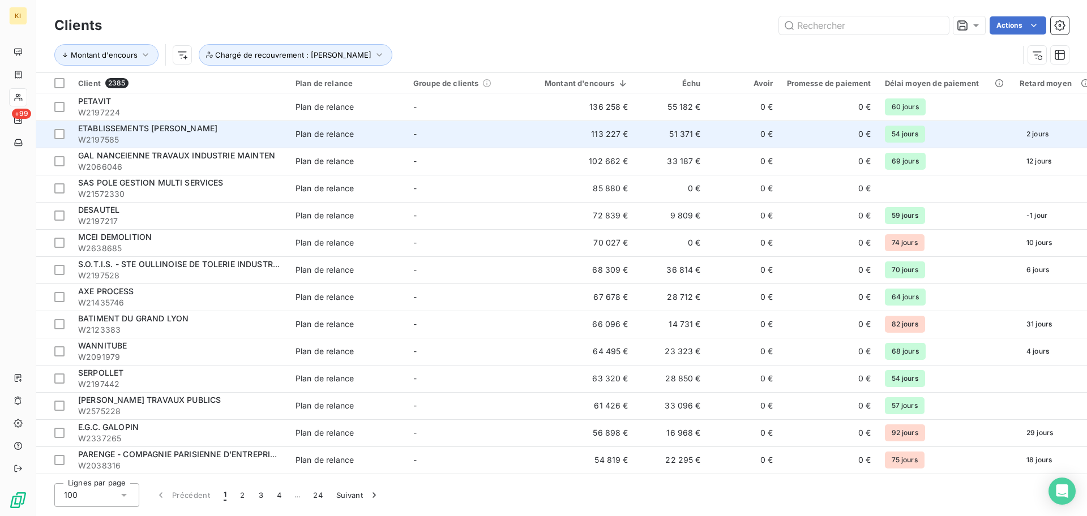
click at [473, 138] on td "-" at bounding box center [465, 134] width 118 height 27
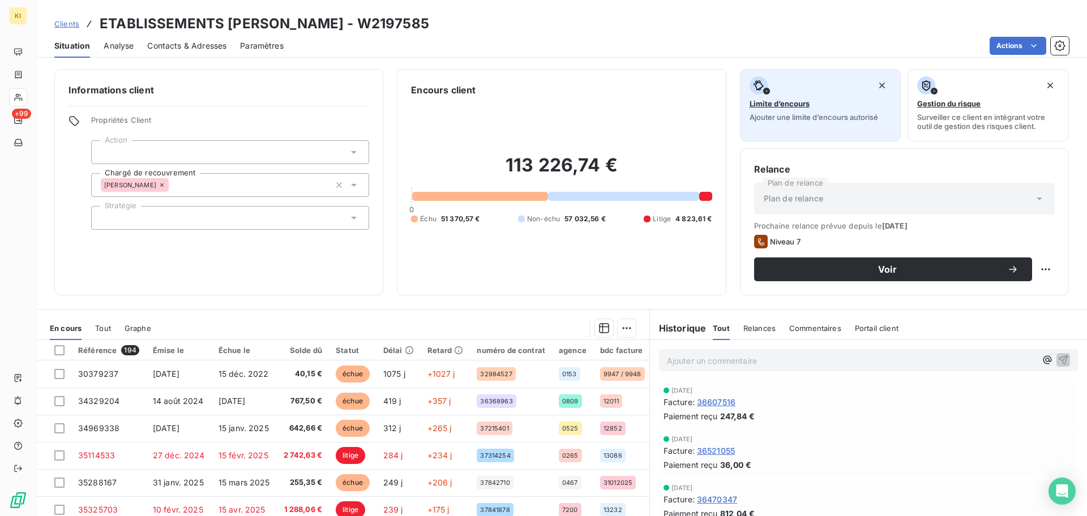
click at [772, 111] on div "Limite d’encours Ajouter une limite d’encours autorisé" at bounding box center [821, 98] width 142 height 45
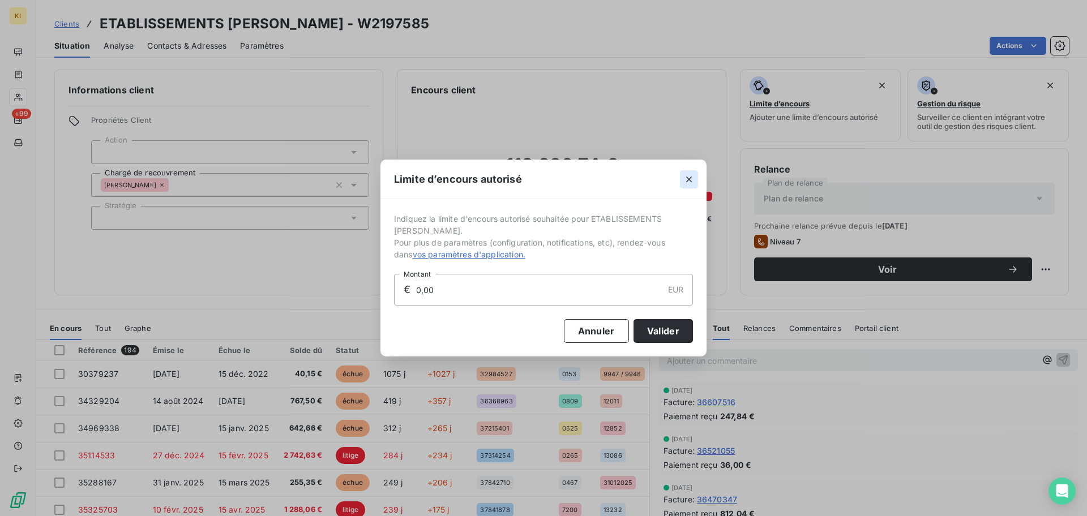
click at [683, 182] on icon "button" at bounding box center [688, 179] width 11 height 11
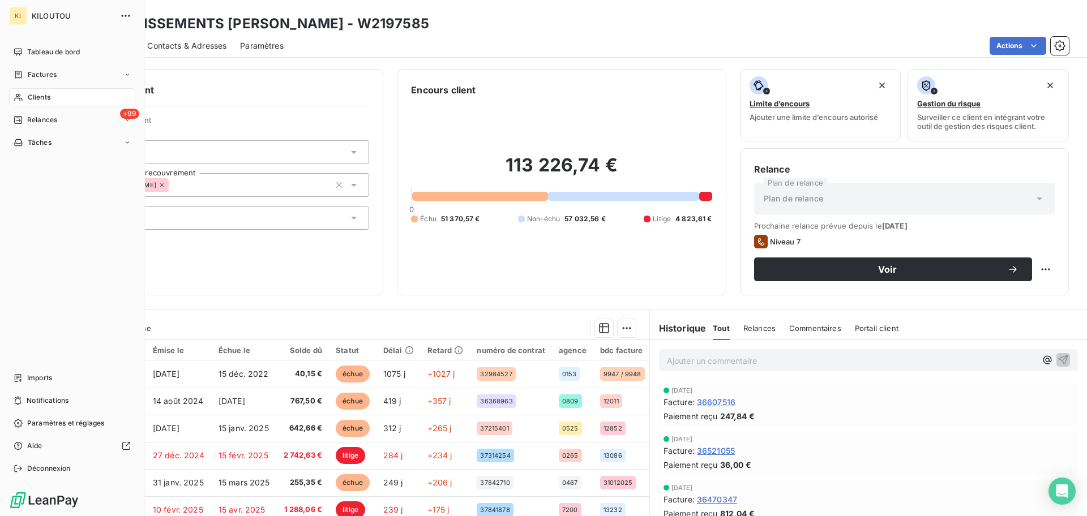
click at [60, 93] on div "Clients" at bounding box center [72, 97] width 126 height 18
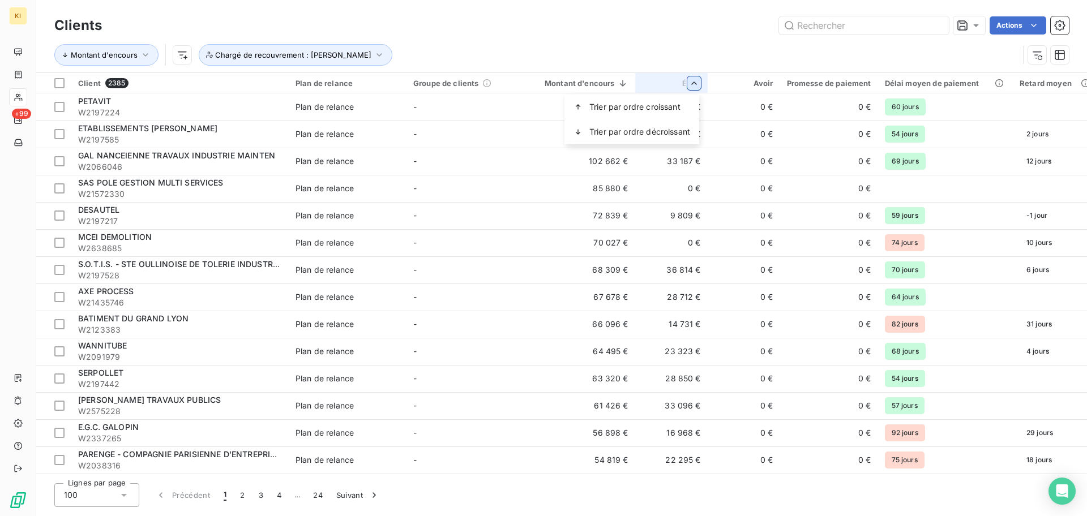
click at [695, 89] on html "KI +99 Clients Actions Montant d'encours Chargé de recouvrement : Léa LAMBERT C…" at bounding box center [543, 258] width 1087 height 516
click at [675, 109] on span "Trier par ordre croissant" at bounding box center [634, 106] width 91 height 11
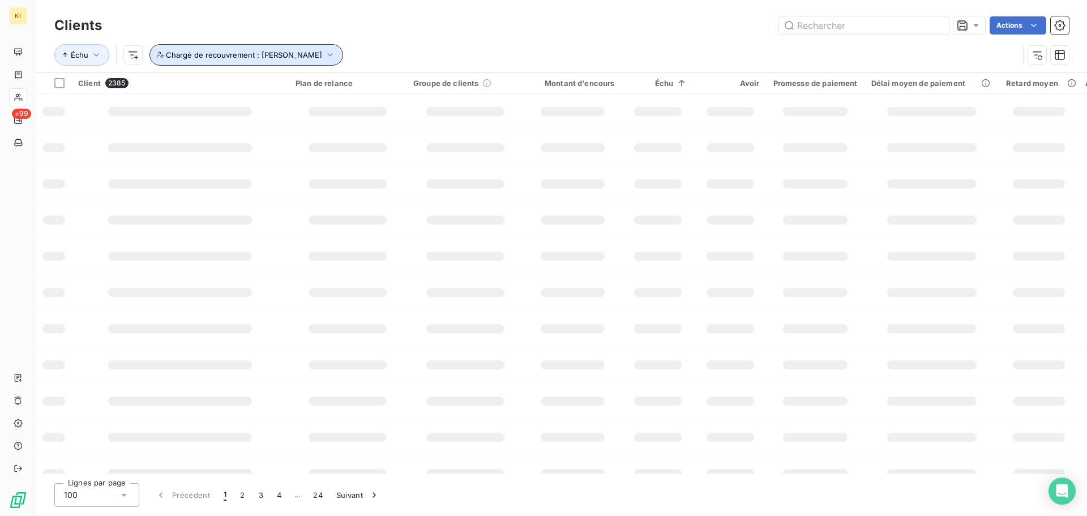
click at [196, 52] on span "Chargé de recouvrement : [PERSON_NAME]" at bounding box center [244, 54] width 156 height 9
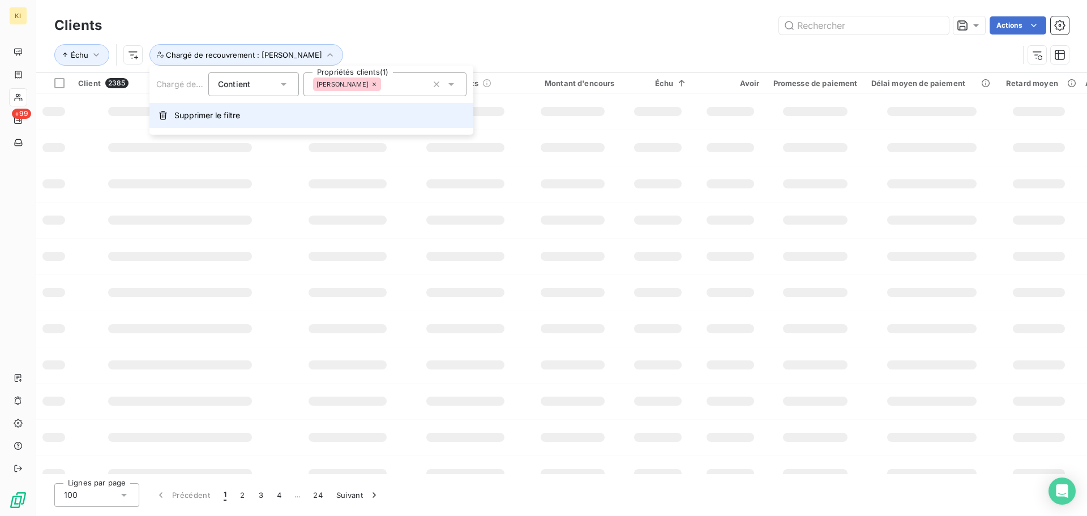
click at [203, 123] on button "Supprimer le filtre" at bounding box center [311, 115] width 324 height 25
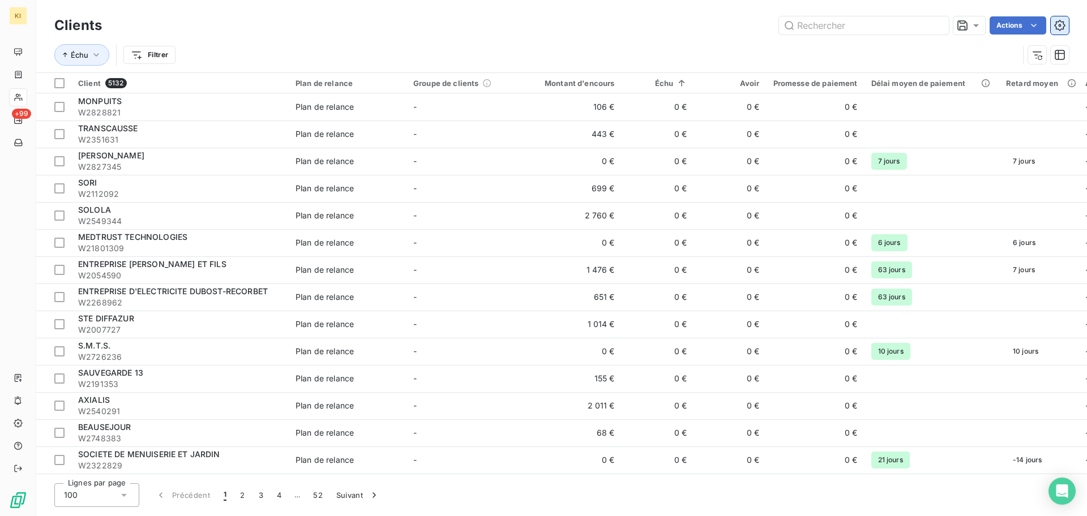
click at [1060, 32] on button "button" at bounding box center [1060, 25] width 18 height 18
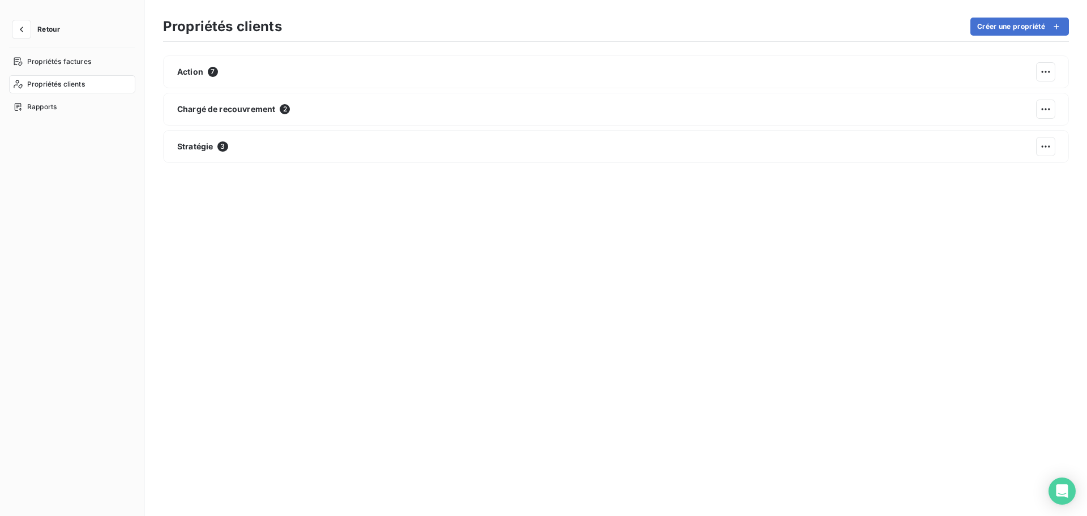
click at [40, 33] on span "Retour" at bounding box center [48, 29] width 23 height 7
click at [33, 24] on button "Retour" at bounding box center [39, 29] width 60 height 18
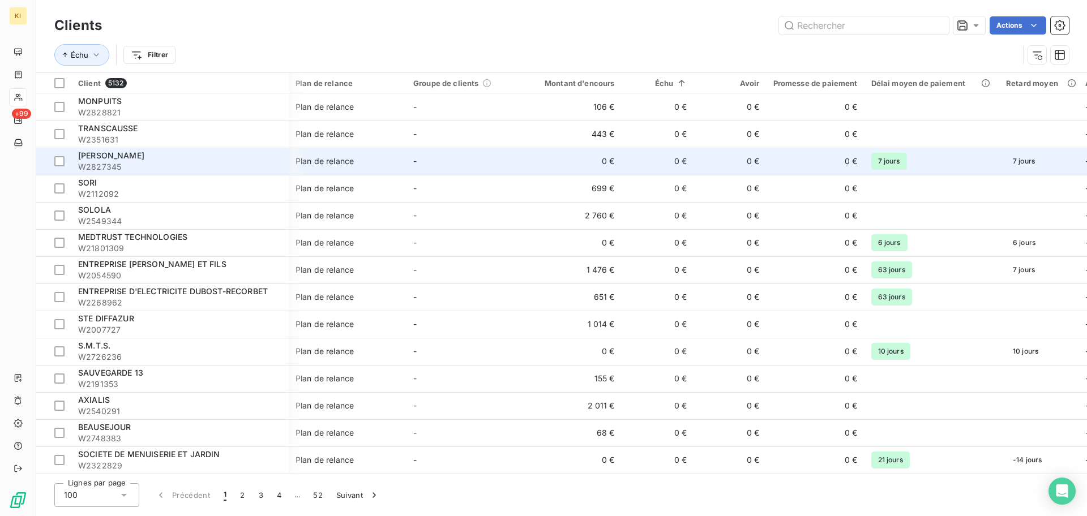
scroll to position [19, 222]
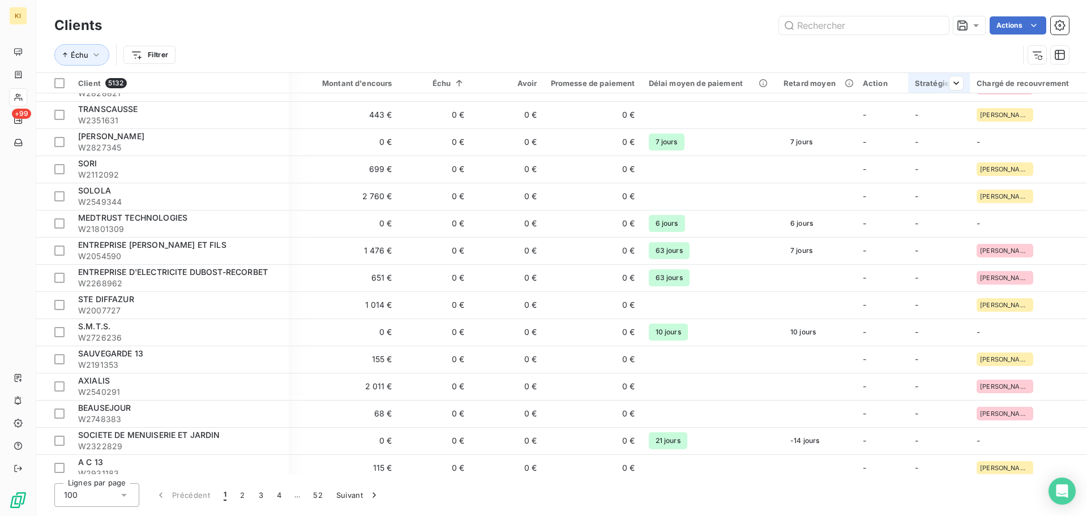
click at [958, 84] on th "Stratégie" at bounding box center [939, 83] width 62 height 20
click at [898, 115] on div at bounding box center [868, 113] width 163 height 24
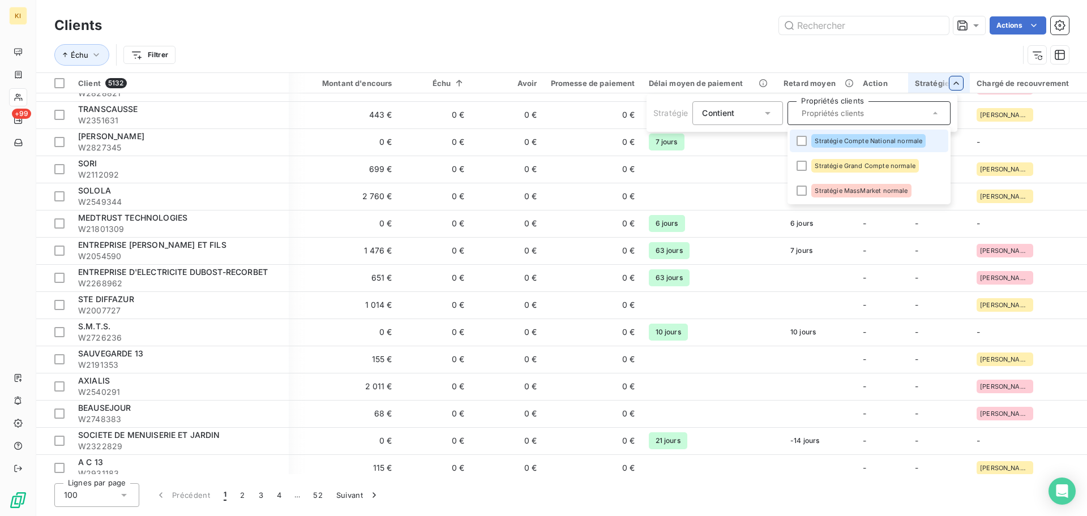
click at [898, 115] on input "text" at bounding box center [863, 113] width 132 height 10
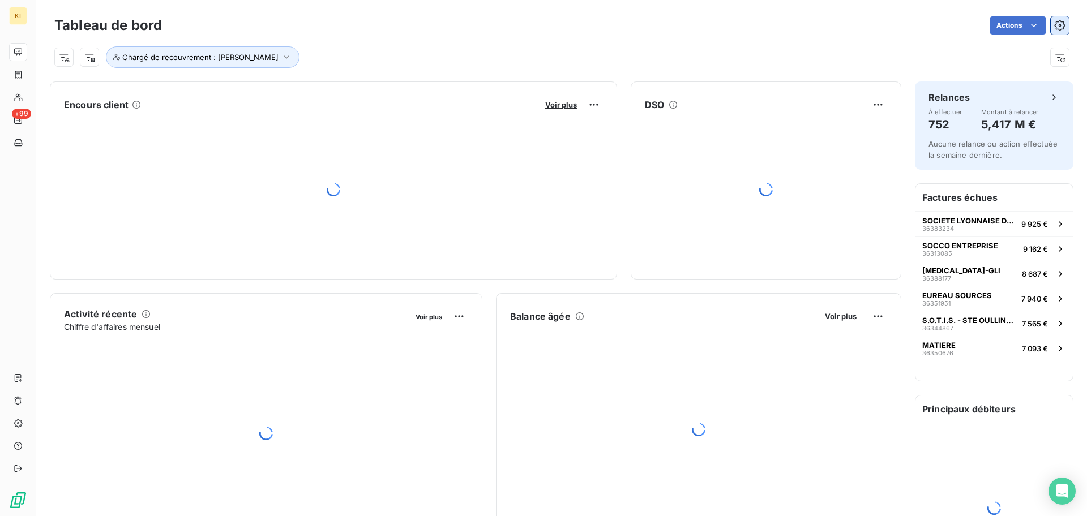
click at [1054, 31] on icon "button" at bounding box center [1059, 25] width 11 height 11
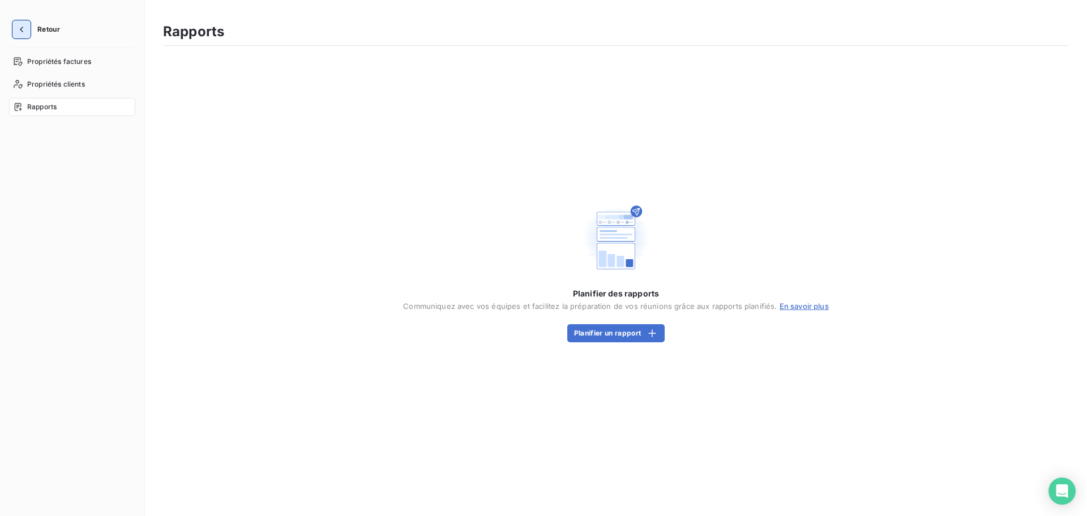
click at [22, 32] on icon "button" at bounding box center [21, 29] width 11 height 11
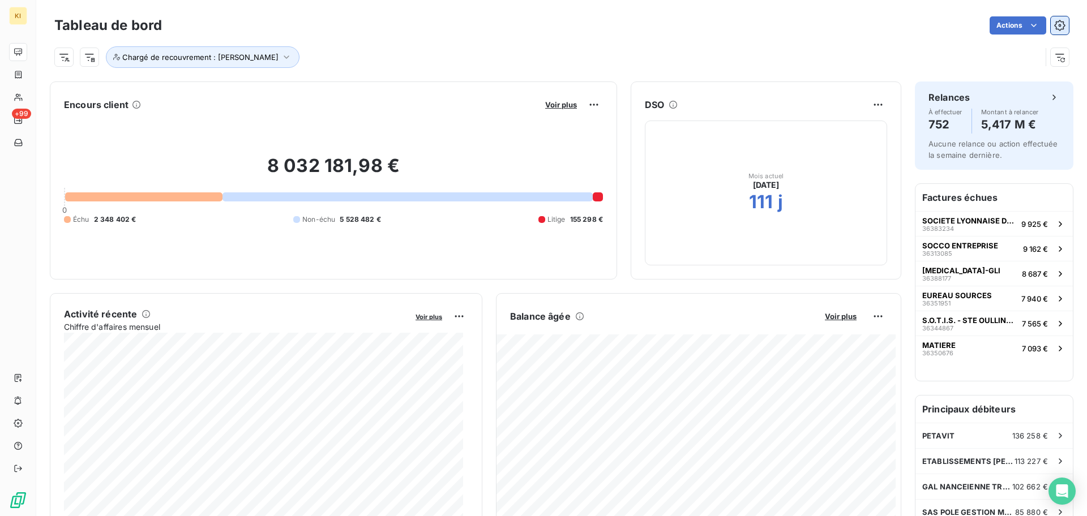
click at [1059, 25] on icon "button" at bounding box center [1060, 25] width 3 height 3
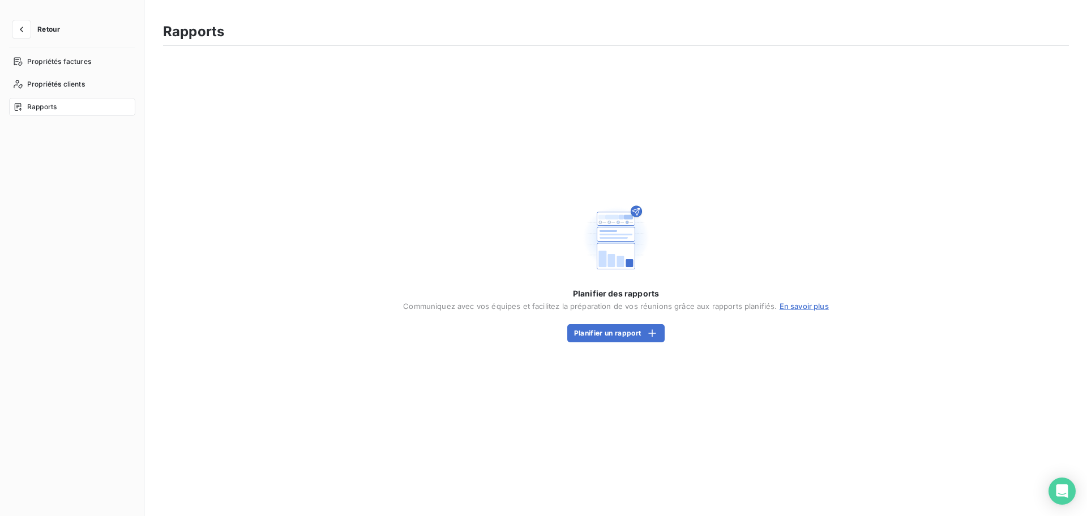
click at [32, 38] on div "Retour" at bounding box center [72, 34] width 126 height 28
click at [18, 33] on icon "button" at bounding box center [21, 29] width 11 height 11
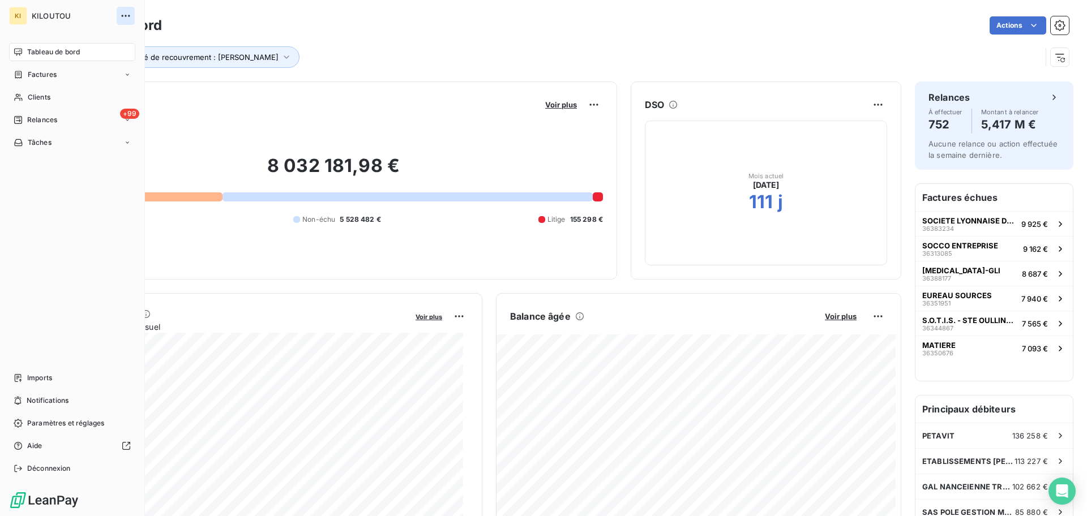
click at [123, 14] on icon "button" at bounding box center [125, 15] width 11 height 11
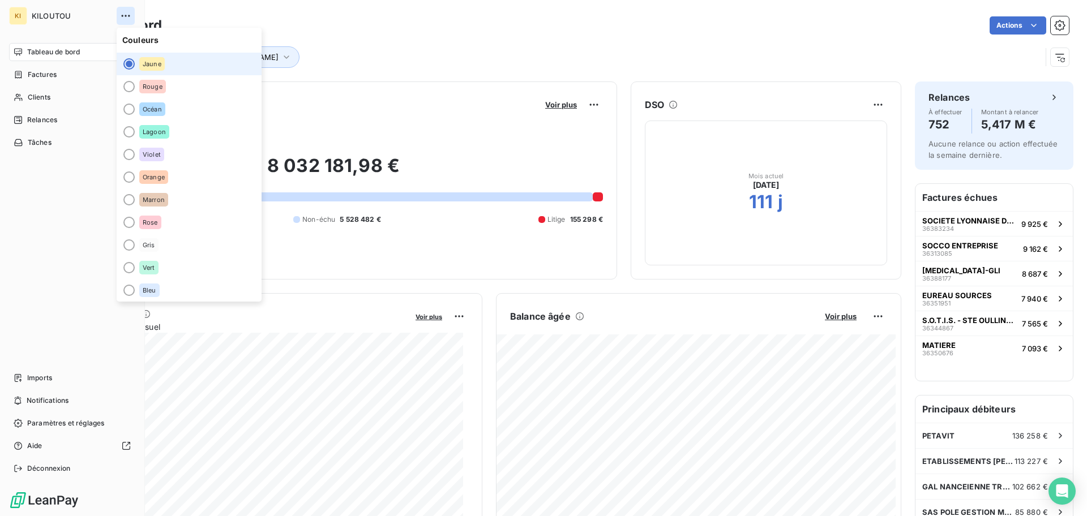
click at [123, 14] on icon "button" at bounding box center [125, 15] width 11 height 11
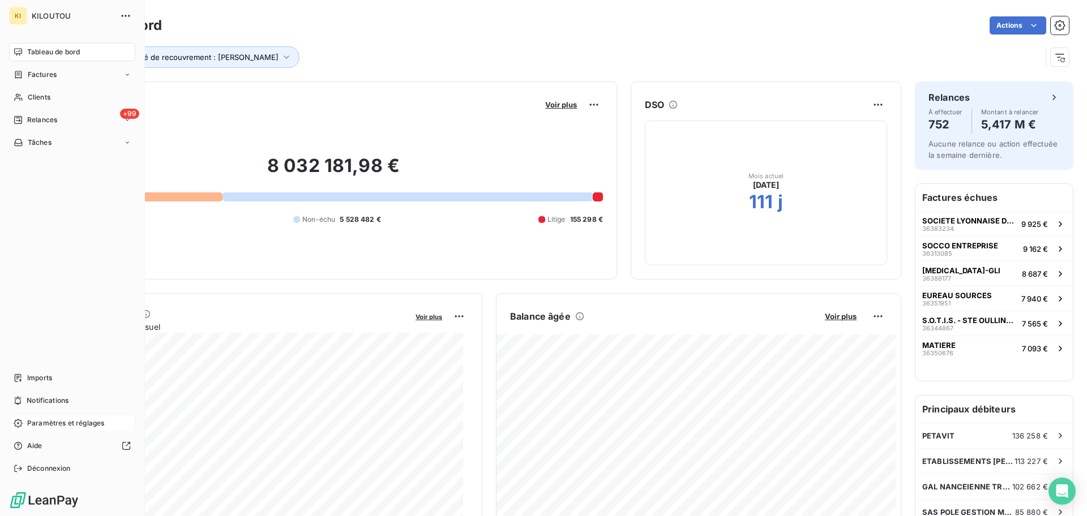
click at [62, 430] on div "Paramètres et réglages" at bounding box center [72, 423] width 126 height 18
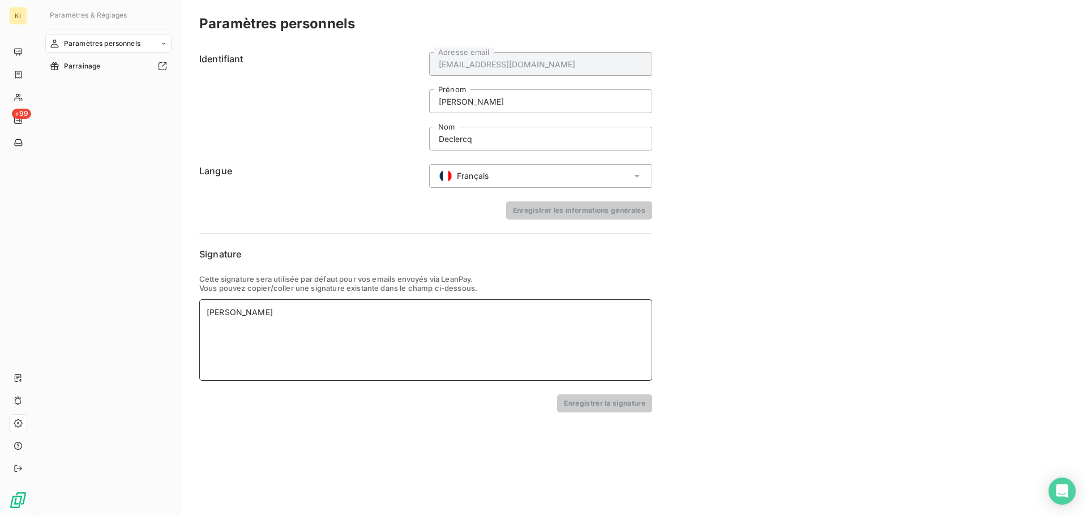
click at [453, 338] on div "[PERSON_NAME]" at bounding box center [425, 340] width 453 height 82
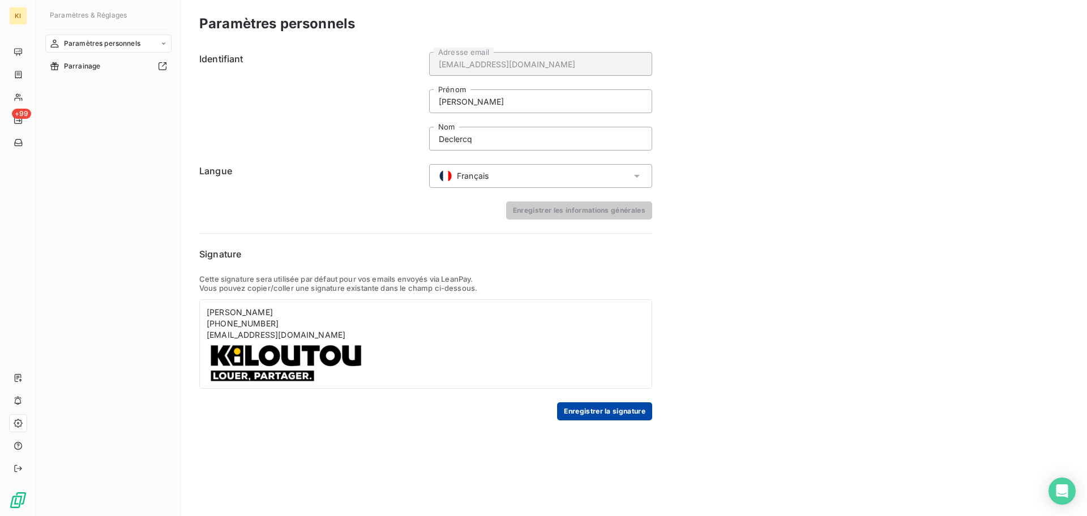
click at [625, 410] on button "Enregistrer la signature" at bounding box center [604, 412] width 95 height 18
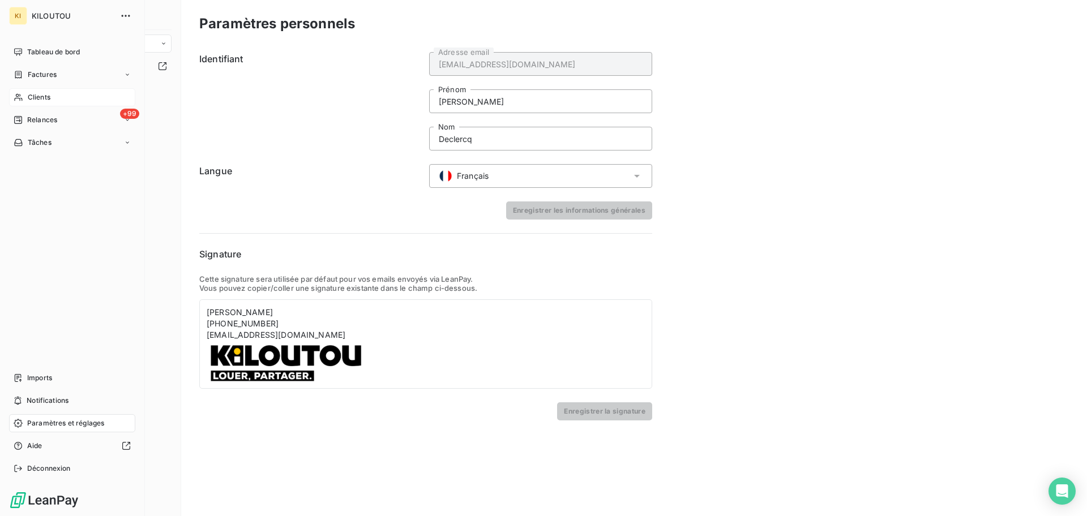
click at [32, 96] on span "Clients" at bounding box center [39, 97] width 23 height 10
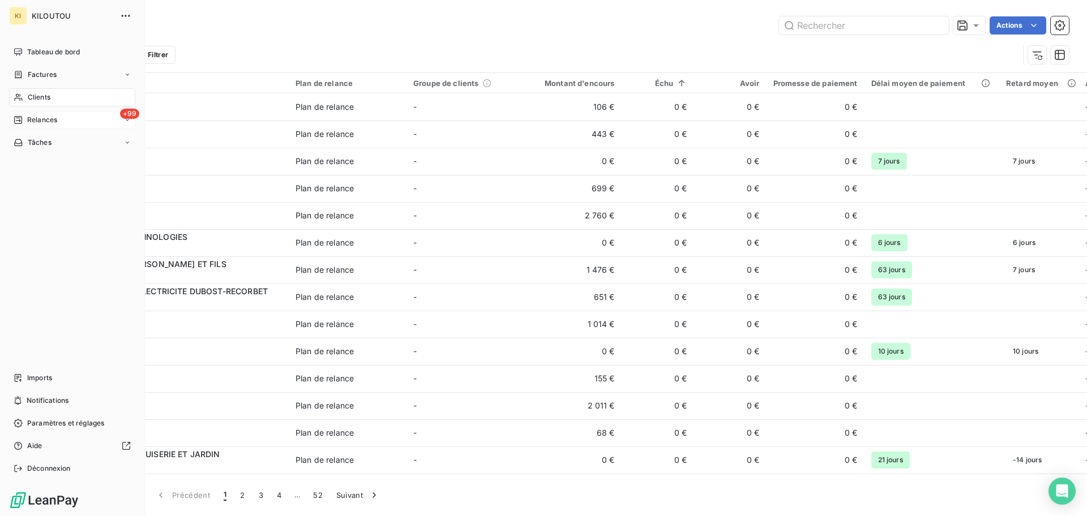
click at [40, 125] on div "+99 Relances" at bounding box center [72, 120] width 126 height 18
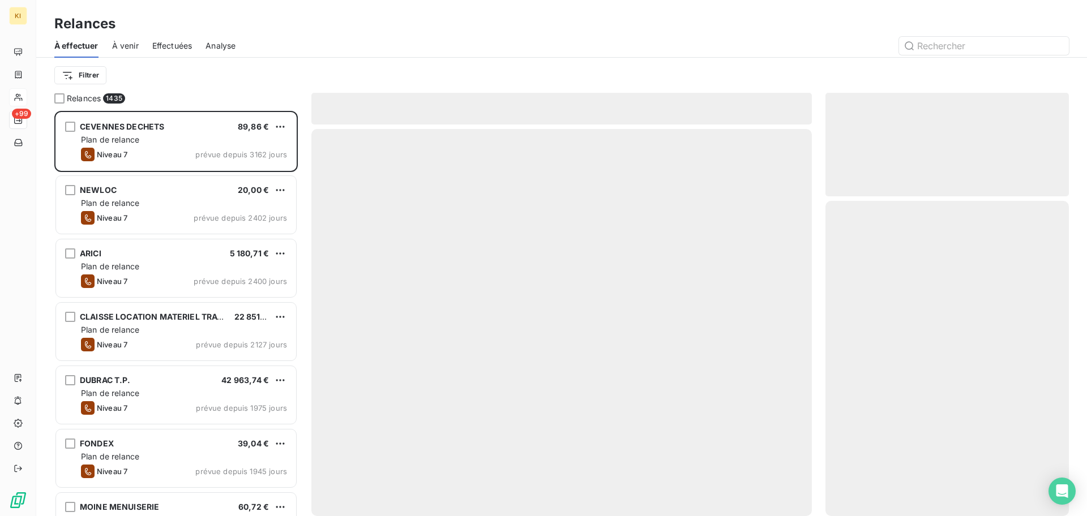
scroll to position [395, 233]
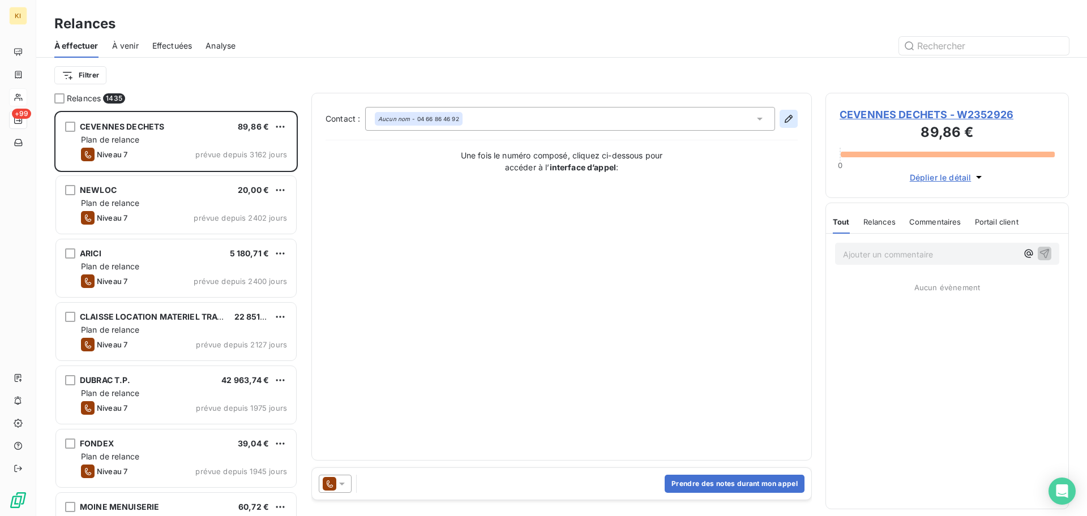
click at [793, 125] on button "button" at bounding box center [789, 119] width 18 height 18
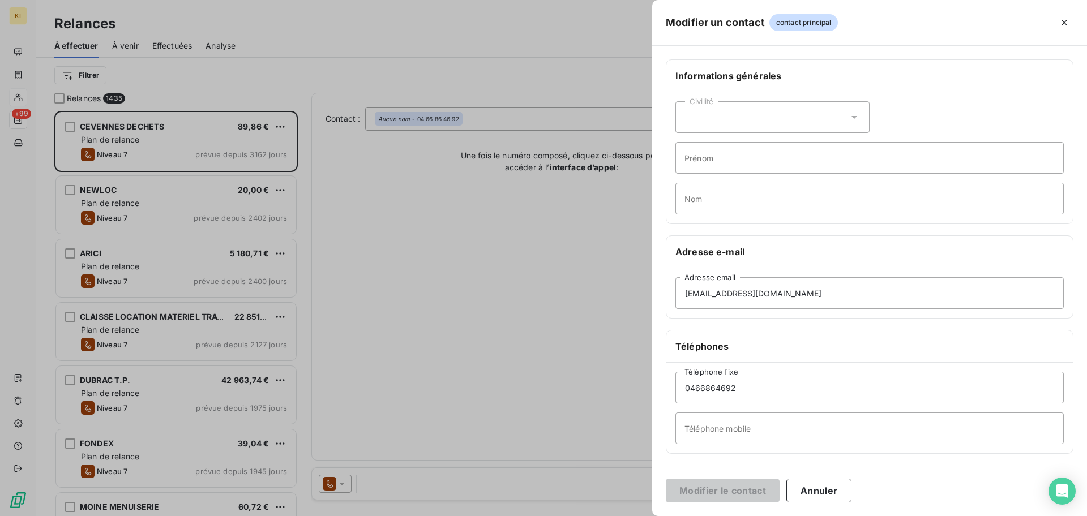
click at [479, 204] on div at bounding box center [543, 258] width 1087 height 516
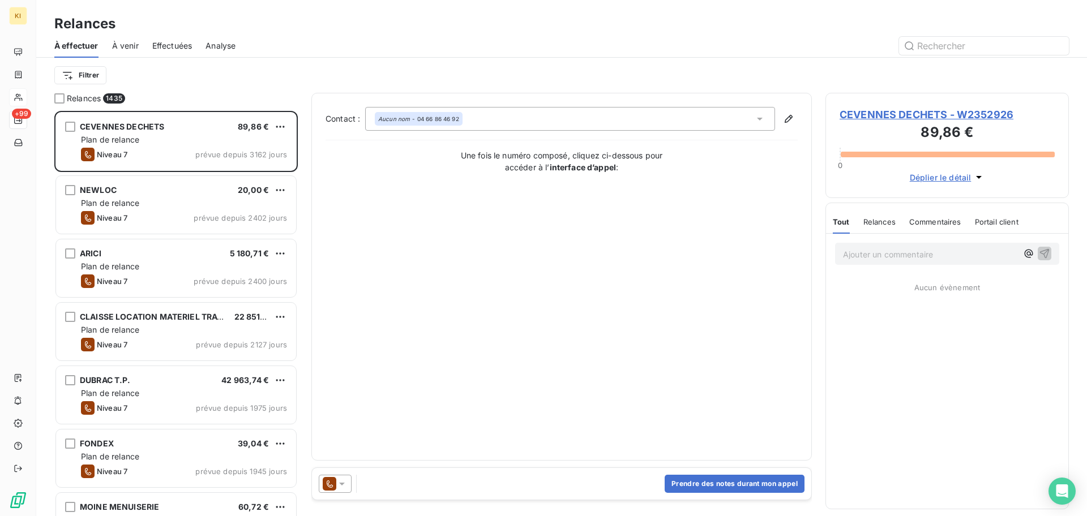
click at [339, 476] on div at bounding box center [335, 484] width 33 height 18
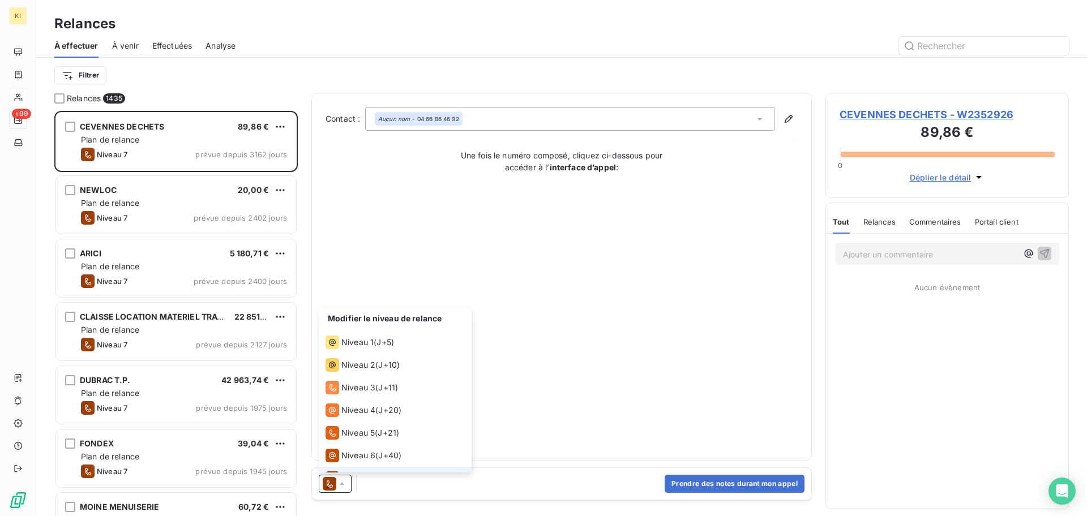
scroll to position [17, 0]
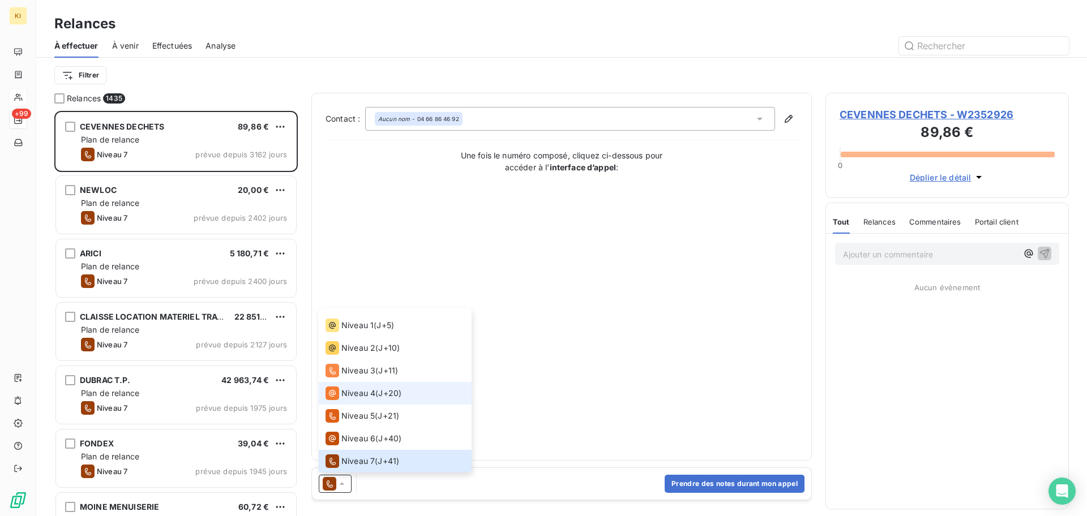
click at [392, 390] on span "J+20 )" at bounding box center [389, 393] width 23 height 11
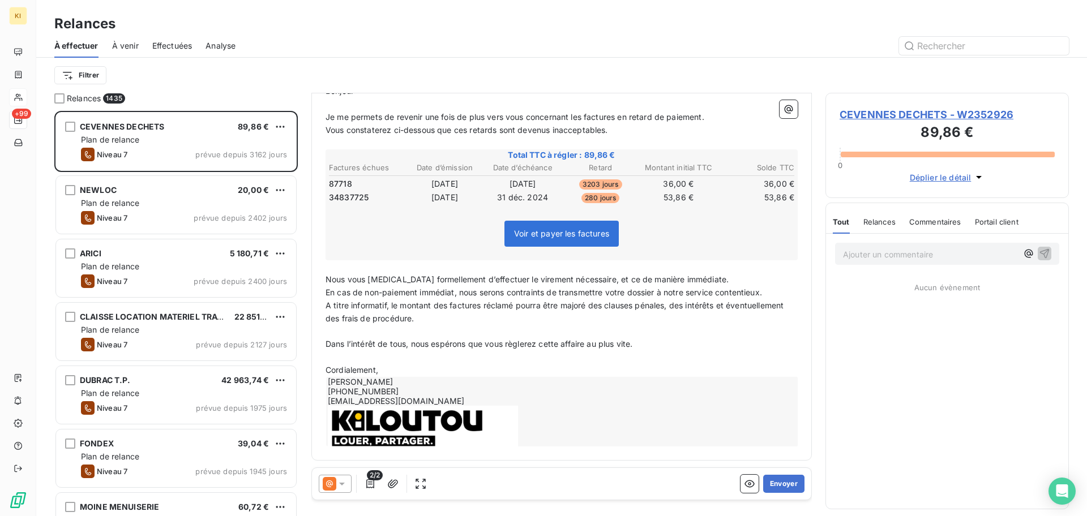
scroll to position [0, 0]
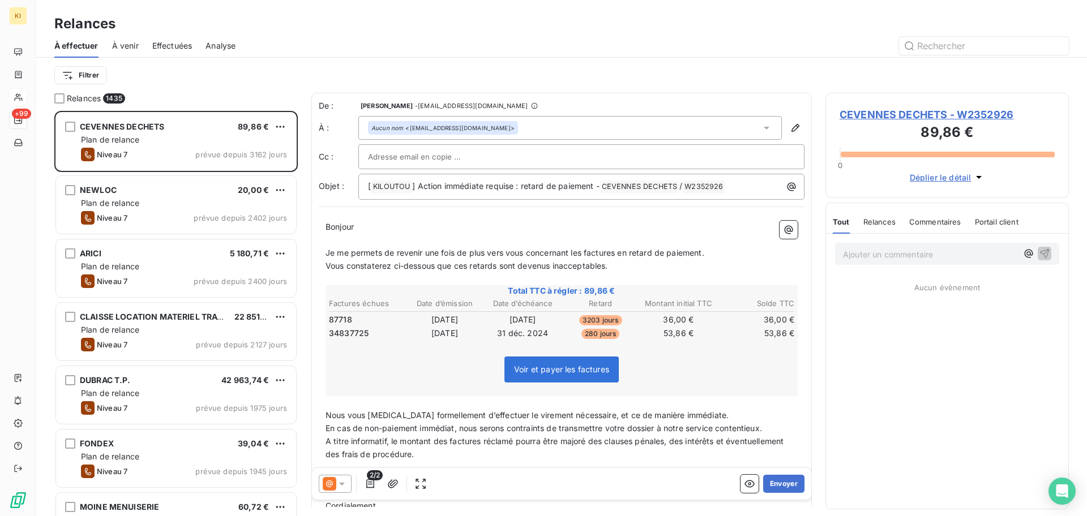
click at [512, 127] on div "Aucun nom <[EMAIL_ADDRESS][DOMAIN_NAME]>" at bounding box center [569, 128] width 423 height 24
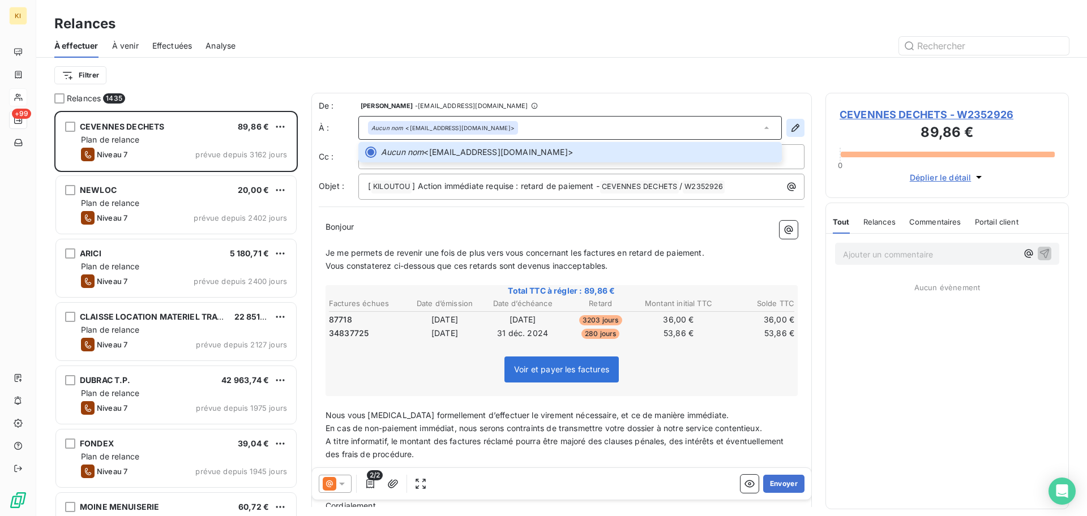
click at [790, 125] on icon "button" at bounding box center [795, 127] width 11 height 11
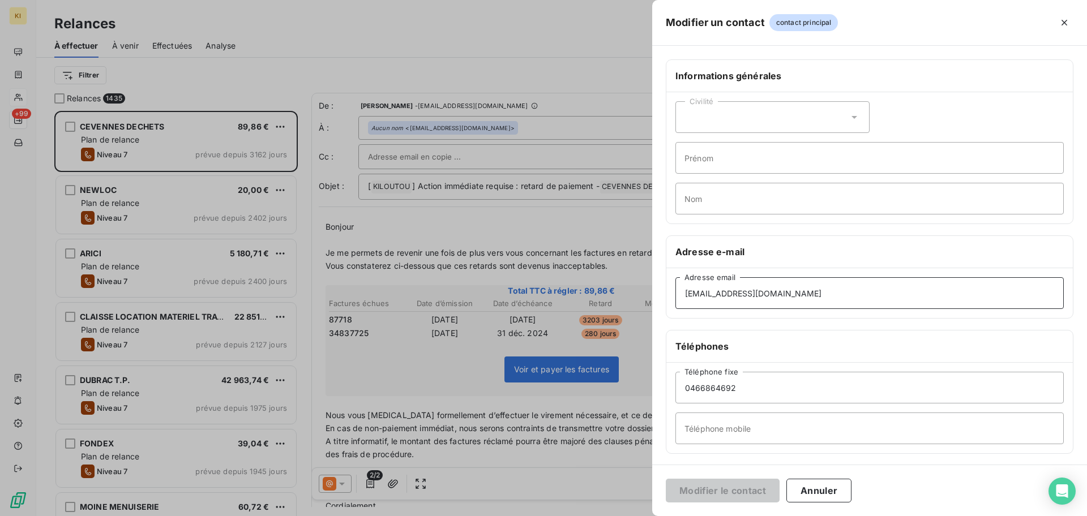
drag, startPoint x: 863, startPoint y: 296, endPoint x: 544, endPoint y: 295, distance: 319.3
click at [544, 516] on div "Modifier un contact contact principal Informations générales Civilité Prénom No…" at bounding box center [543, 516] width 1087 height 0
type input "!"
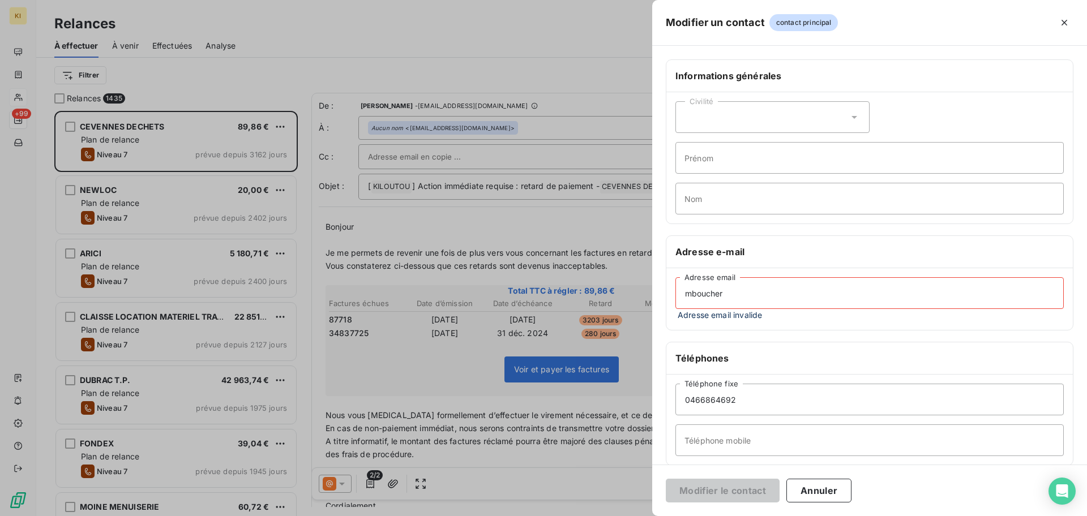
type input "[EMAIL_ADDRESS][DOMAIN_NAME]"
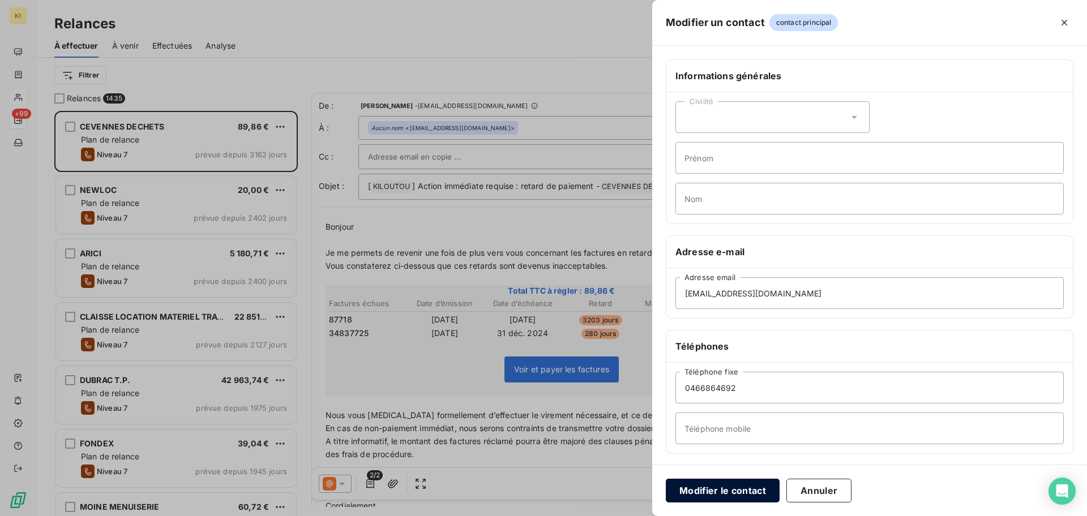
click at [704, 490] on button "Modifier le contact" at bounding box center [723, 491] width 114 height 24
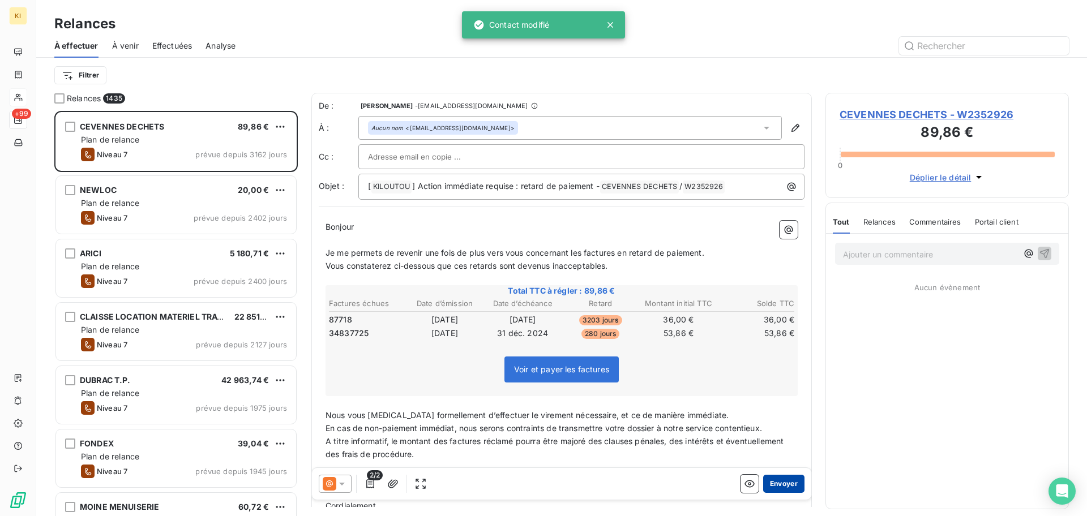
click at [780, 481] on button "Envoyer" at bounding box center [783, 484] width 41 height 18
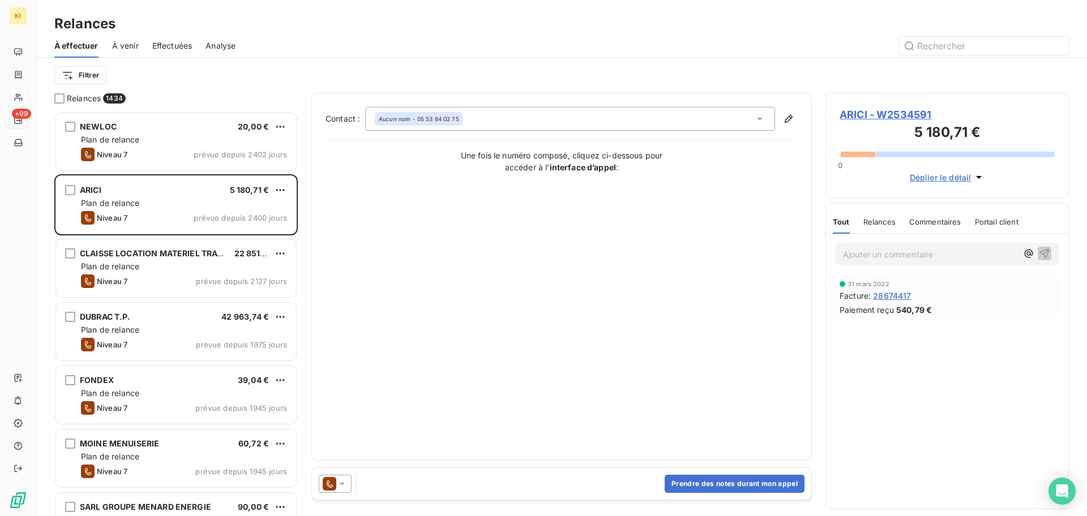
click at [340, 486] on icon at bounding box center [341, 483] width 11 height 11
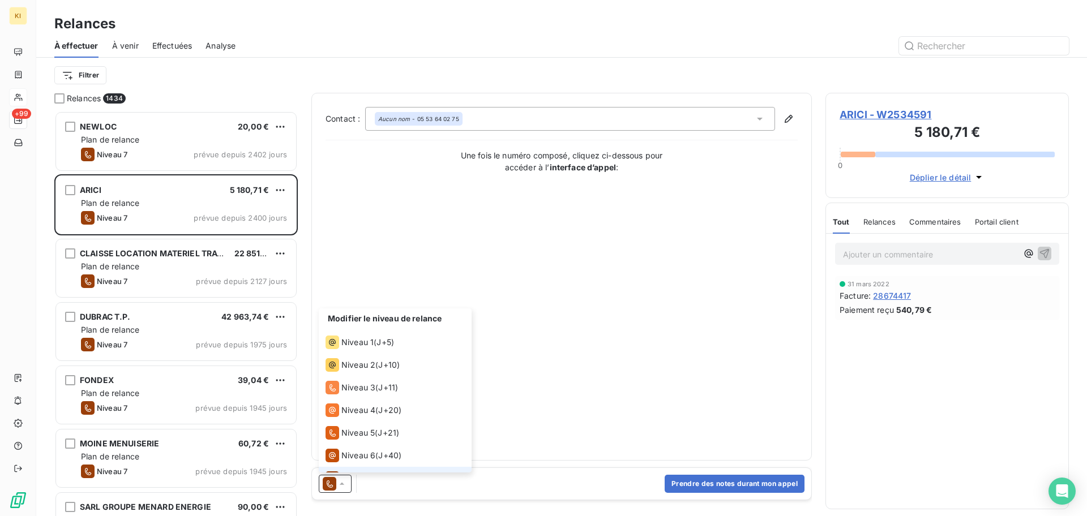
scroll to position [17, 0]
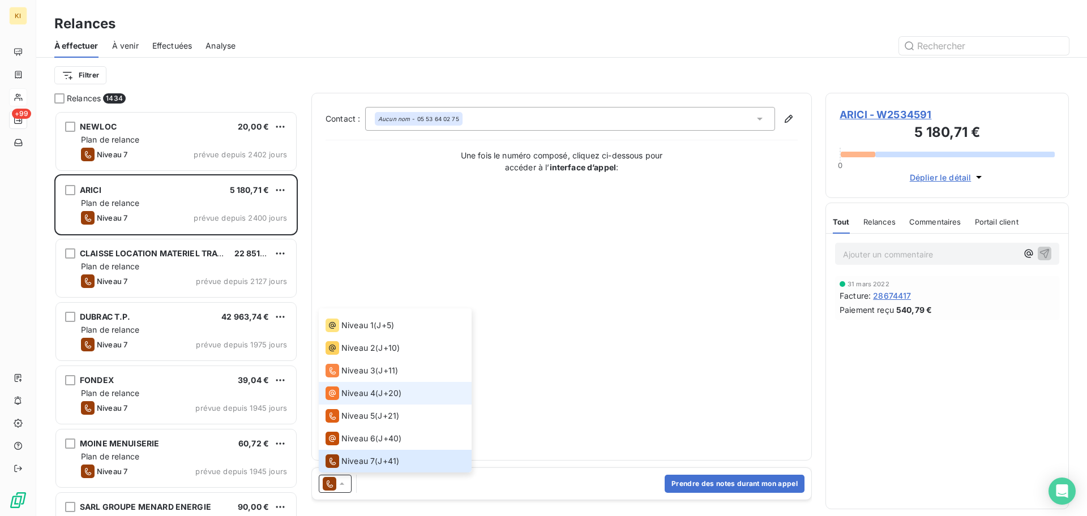
click at [374, 387] on div "Niveau 4" at bounding box center [351, 394] width 50 height 14
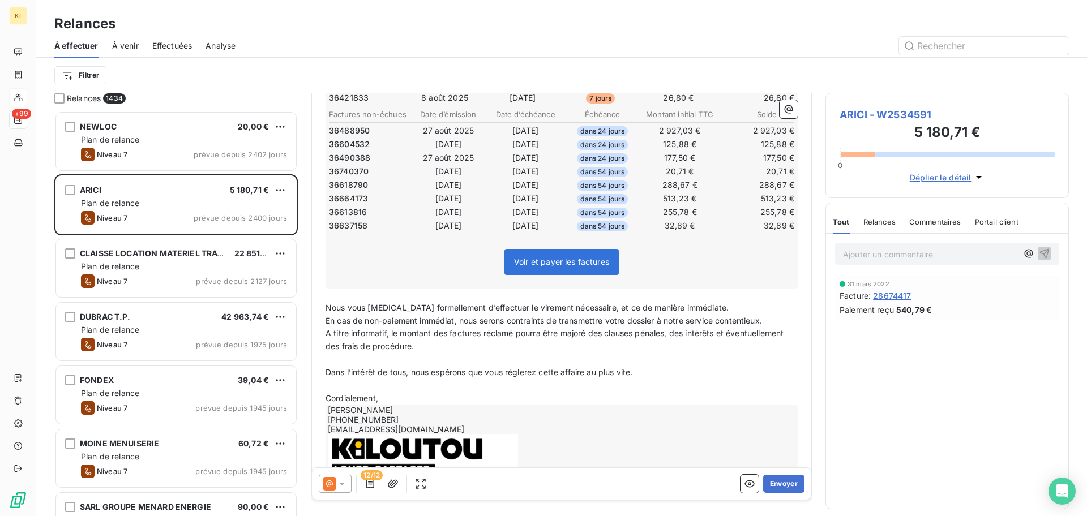
scroll to position [292, 0]
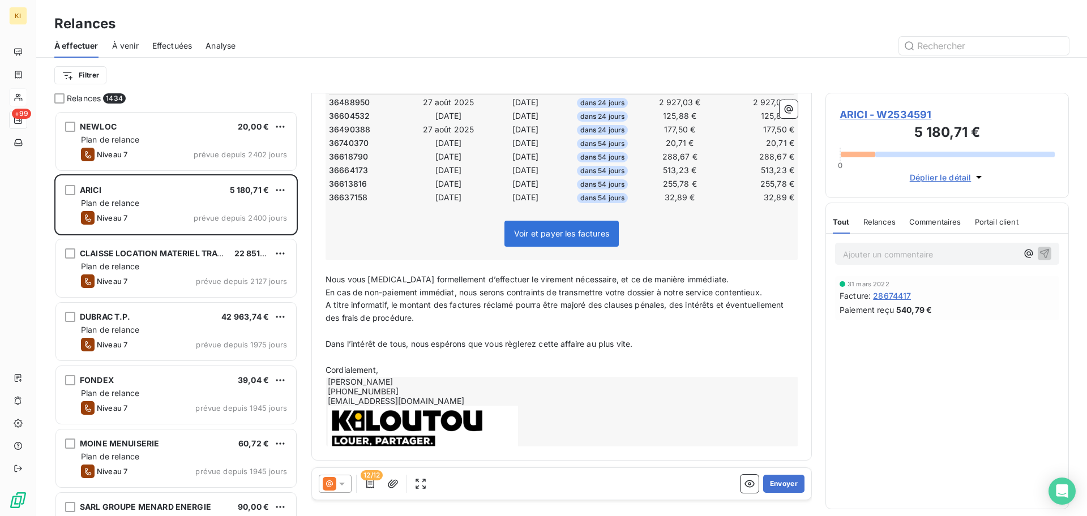
click at [504, 421] on div "[PERSON_NAME] [PHONE_NUMBER] [EMAIL_ADDRESS][DOMAIN_NAME]" at bounding box center [562, 412] width 472 height 70
click at [474, 429] on div "[PERSON_NAME] [PHONE_NUMBER] [EMAIL_ADDRESS][DOMAIN_NAME]" at bounding box center [562, 412] width 472 height 70
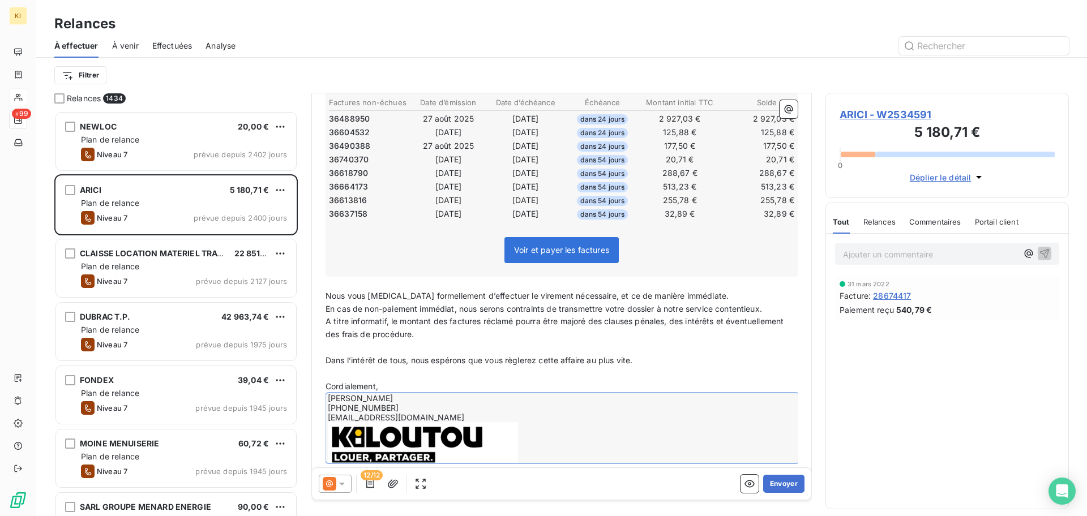
scroll to position [275, 0]
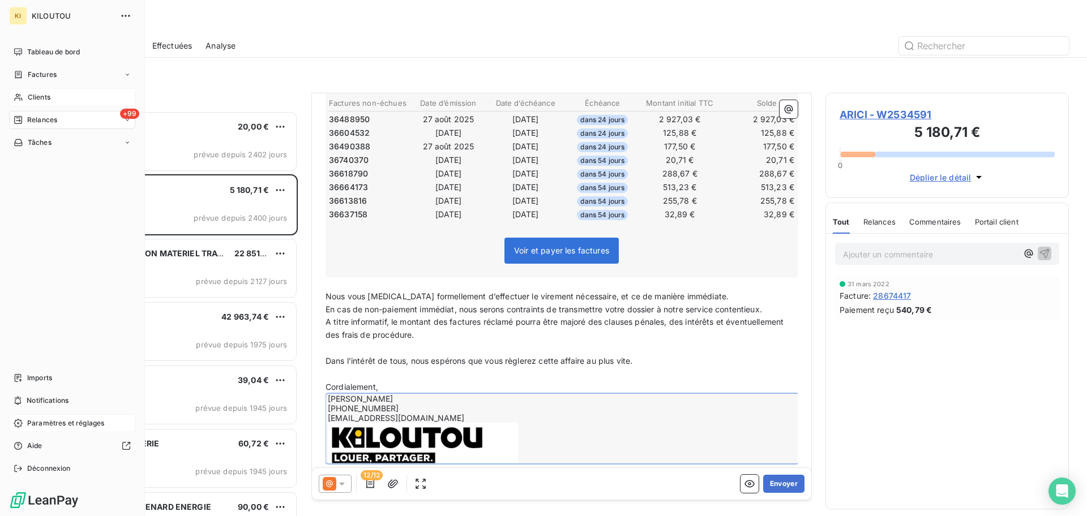
click at [59, 417] on div "Paramètres et réglages" at bounding box center [72, 423] width 126 height 18
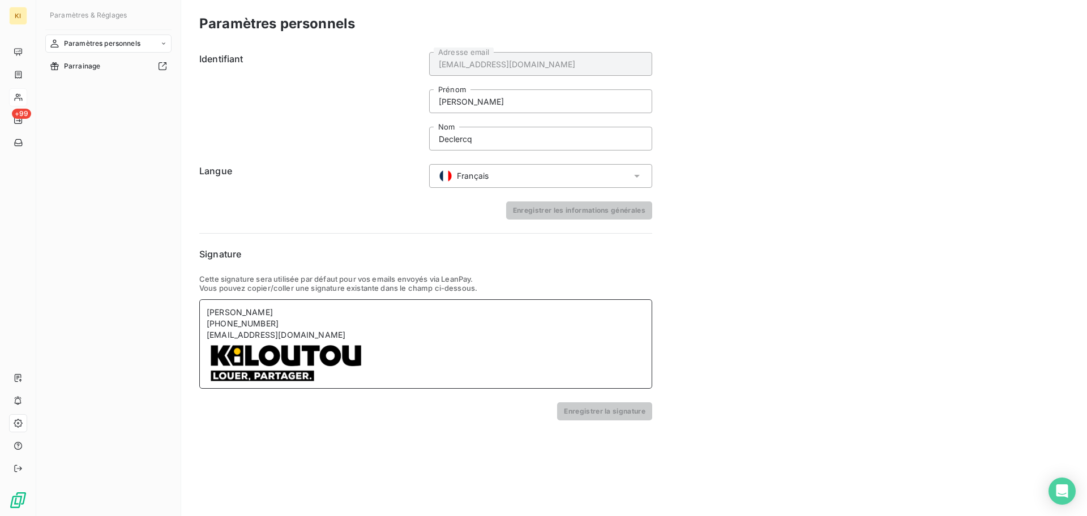
click at [271, 315] on div "[PERSON_NAME]" at bounding box center [426, 312] width 438 height 11
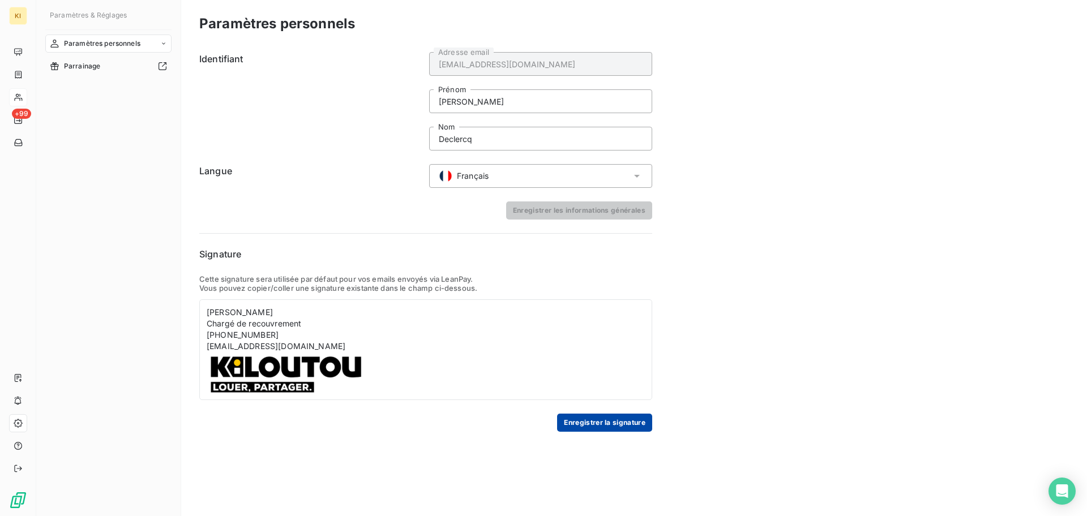
click at [605, 429] on button "Enregistrer la signature" at bounding box center [604, 423] width 95 height 18
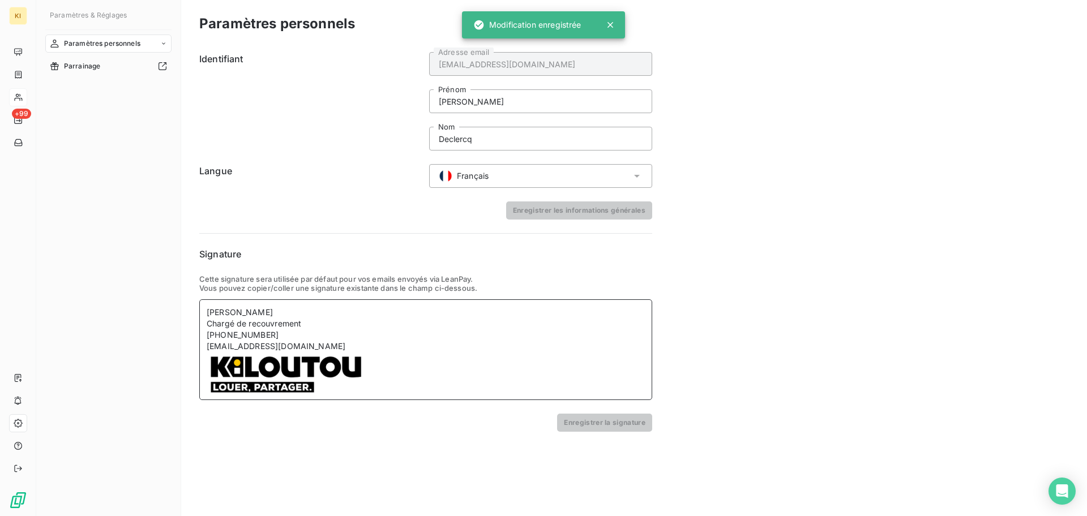
click at [302, 379] on img at bounding box center [302, 372] width 190 height 41
click at [350, 369] on img at bounding box center [302, 372] width 190 height 41
click at [419, 359] on div at bounding box center [426, 372] width 438 height 41
click at [316, 383] on img at bounding box center [302, 372] width 190 height 41
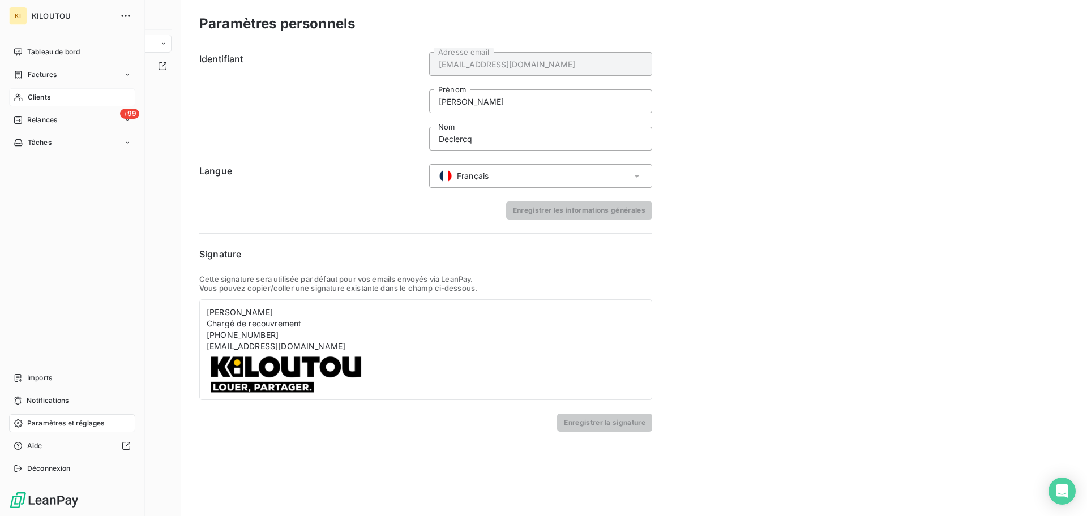
click at [36, 101] on span "Clients" at bounding box center [39, 97] width 23 height 10
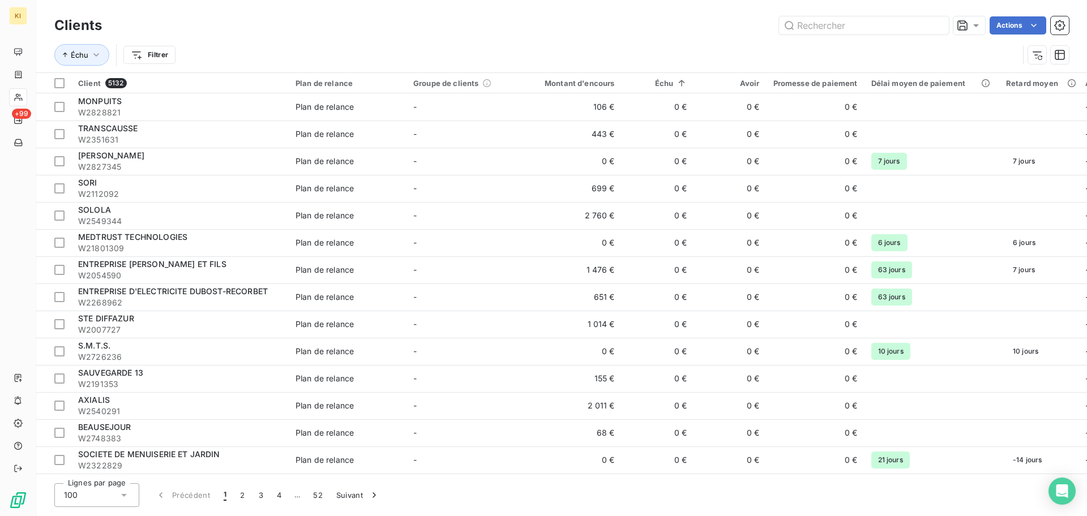
drag, startPoint x: 71, startPoint y: 123, endPoint x: 356, endPoint y: 29, distance: 299.9
click at [356, 29] on div "KI +99 Clients Actions Échu Filtrer Client 5132 Plan de relance Groupe de clien…" at bounding box center [543, 258] width 1087 height 516
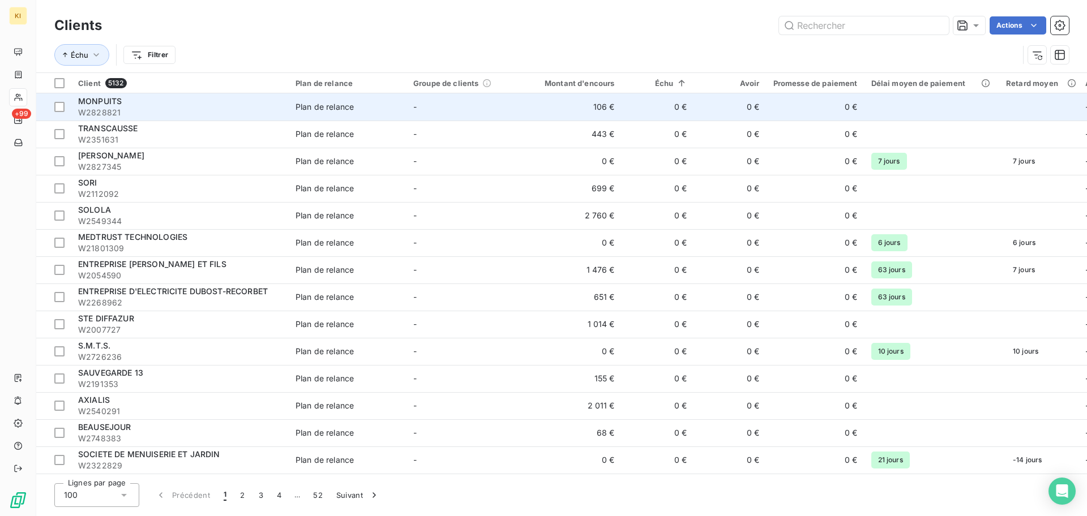
click at [319, 105] on div "Plan de relance" at bounding box center [325, 106] width 58 height 11
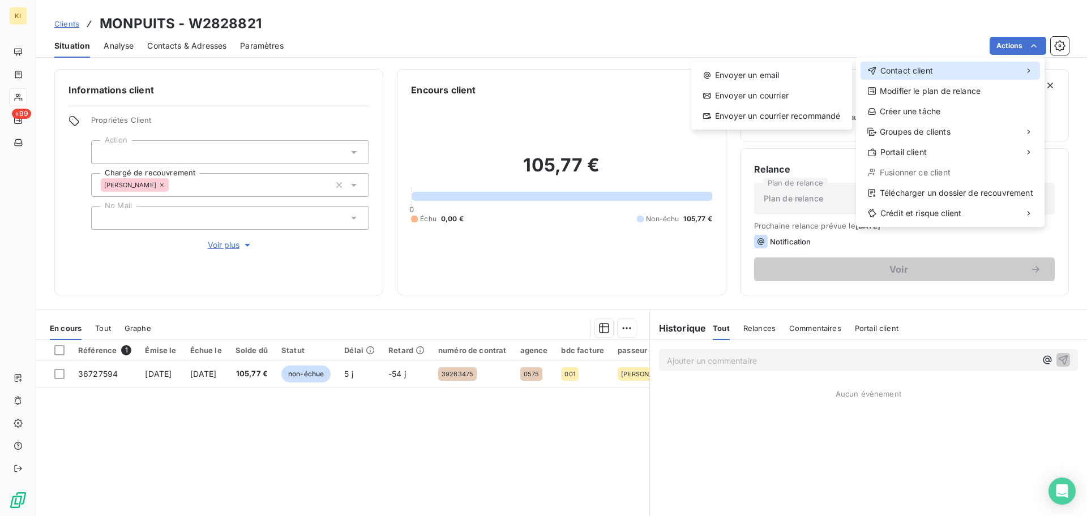
click at [954, 77] on div "Contact client" at bounding box center [949, 71] width 179 height 18
click at [768, 75] on div "Envoyer un email" at bounding box center [772, 75] width 152 height 18
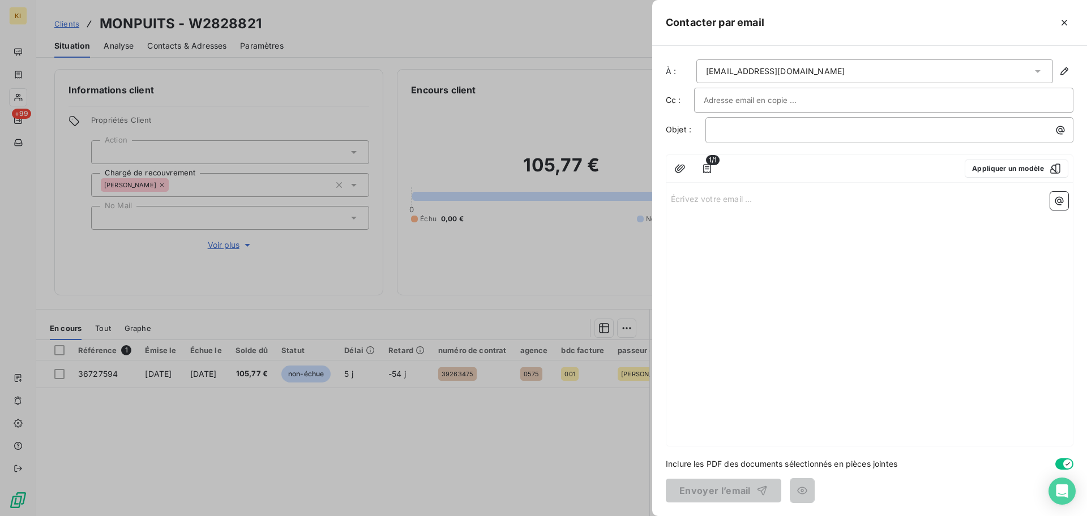
click at [808, 72] on div "[EMAIL_ADDRESS][DOMAIN_NAME]" at bounding box center [874, 71] width 357 height 24
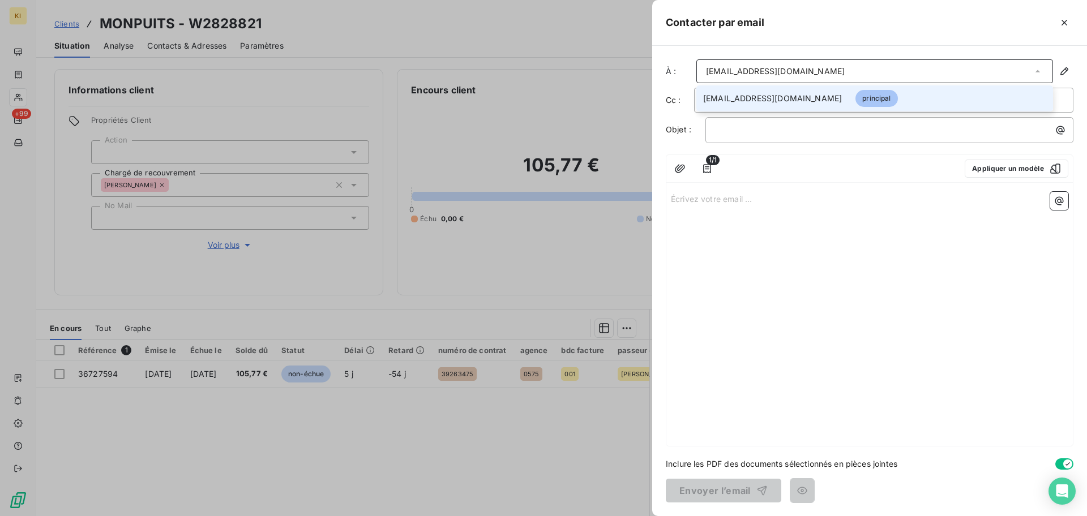
click at [821, 71] on div "[EMAIL_ADDRESS][DOMAIN_NAME]" at bounding box center [874, 71] width 357 height 24
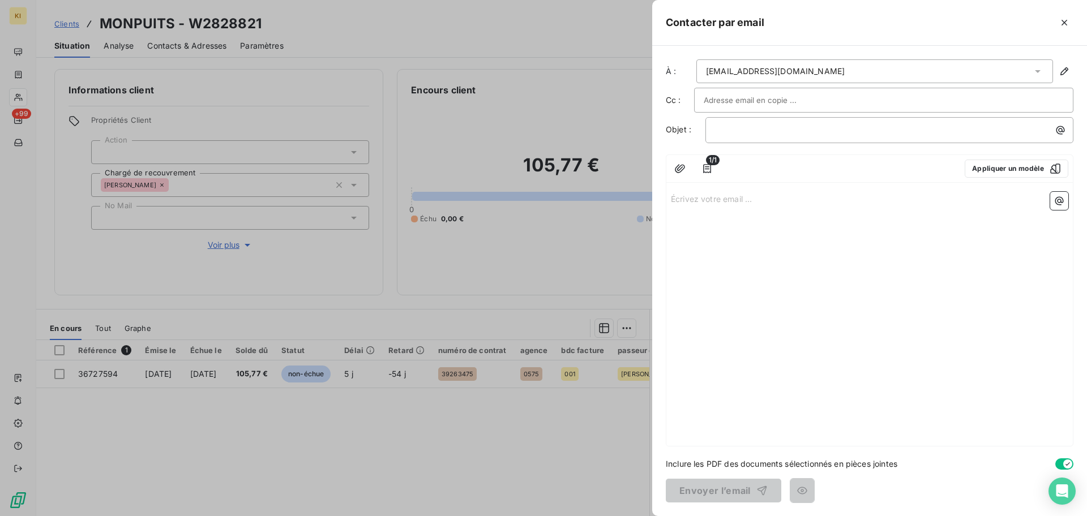
click at [821, 71] on div "[EMAIL_ADDRESS][DOMAIN_NAME]" at bounding box center [874, 71] width 357 height 24
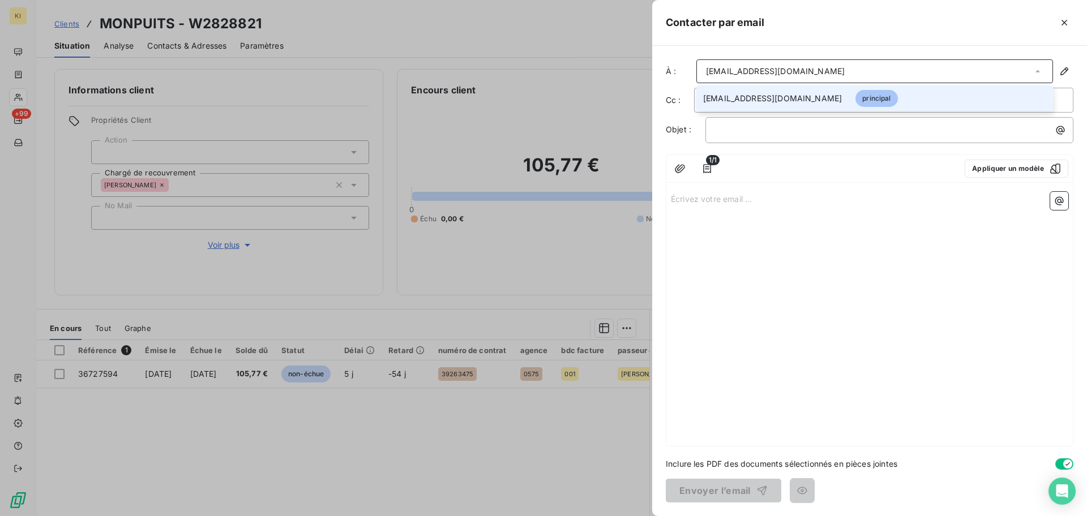
click at [1053, 71] on div "À : [EMAIL_ADDRESS][DOMAIN_NAME] [EMAIL_ADDRESS][DOMAIN_NAME] principal" at bounding box center [870, 71] width 408 height 24
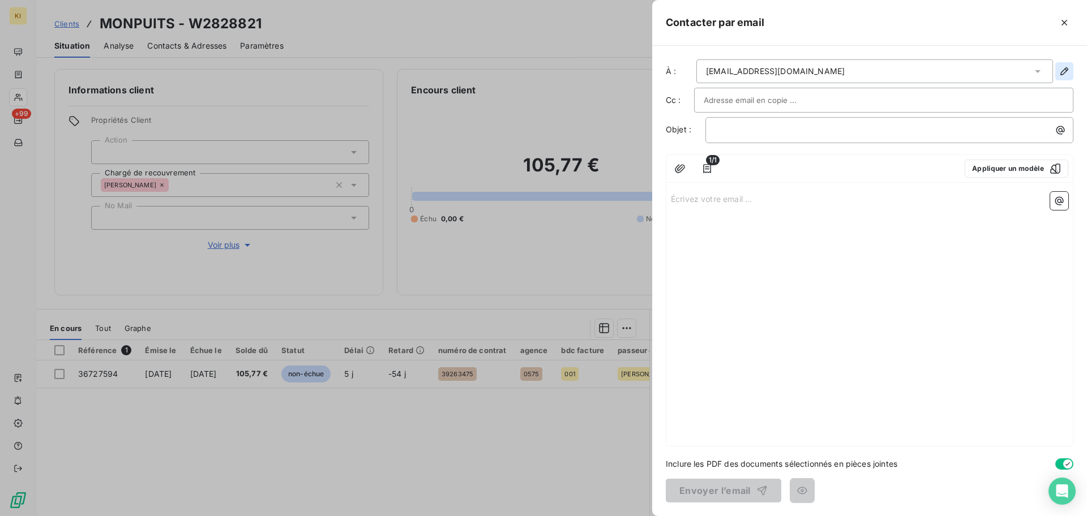
click at [1063, 73] on icon "button" at bounding box center [1064, 71] width 11 height 11
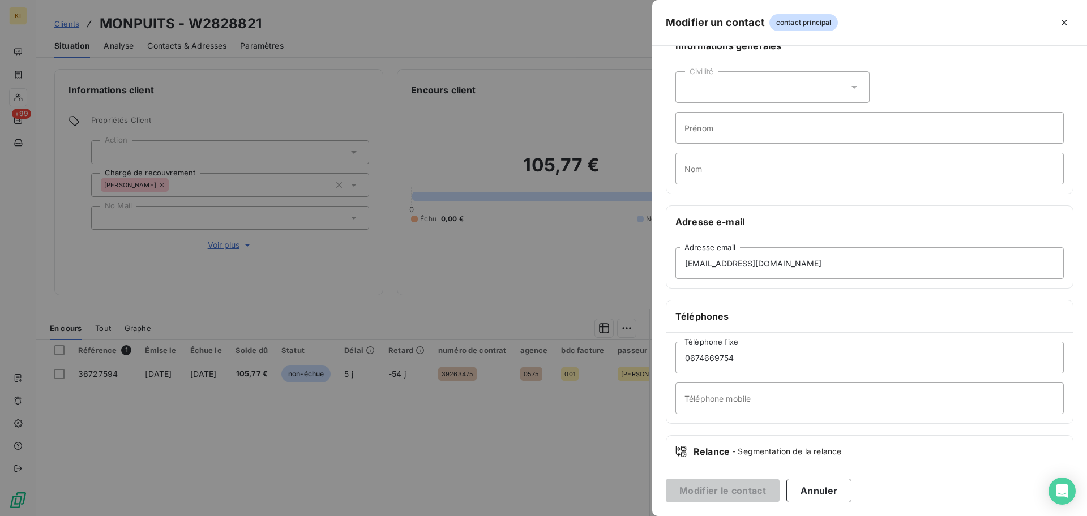
scroll to position [31, 0]
drag, startPoint x: 791, startPoint y: 269, endPoint x: 573, endPoint y: 246, distance: 219.2
click at [573, 516] on div "Modifier un contact contact principal Informations générales Civilité Prénom No…" at bounding box center [543, 516] width 1087 height 0
type input "s"
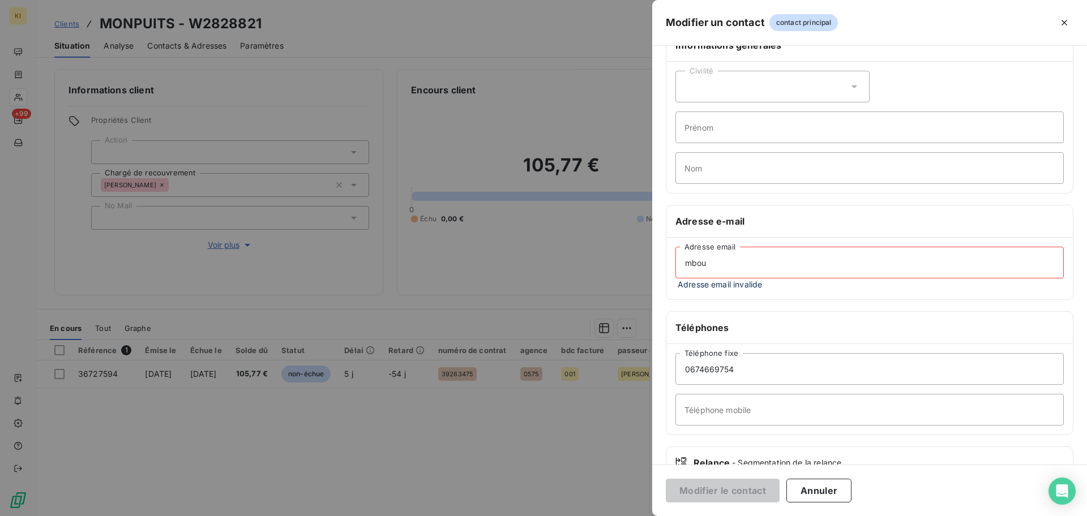
type input "[EMAIL_ADDRESS][DOMAIN_NAME]"
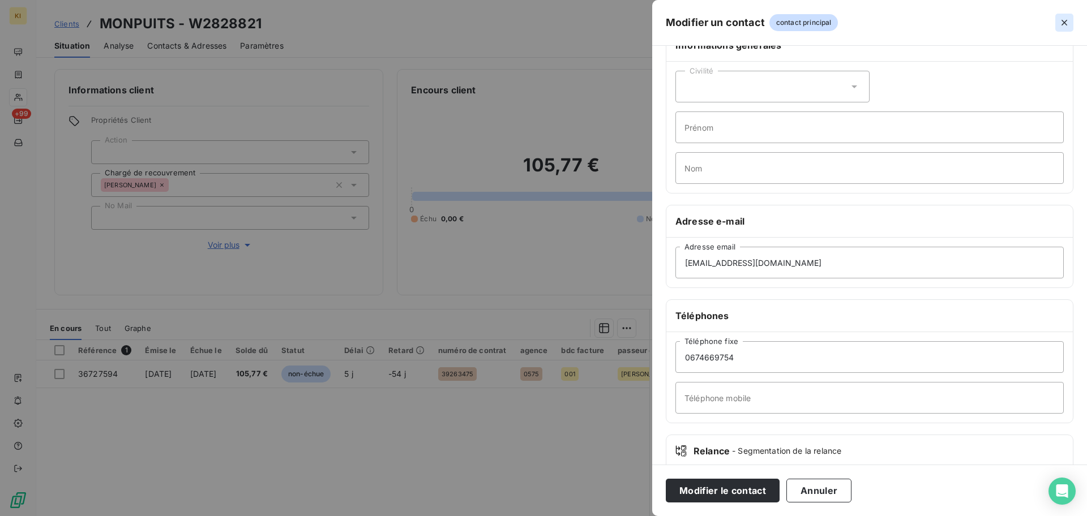
click at [1063, 26] on icon "button" at bounding box center [1064, 22] width 11 height 11
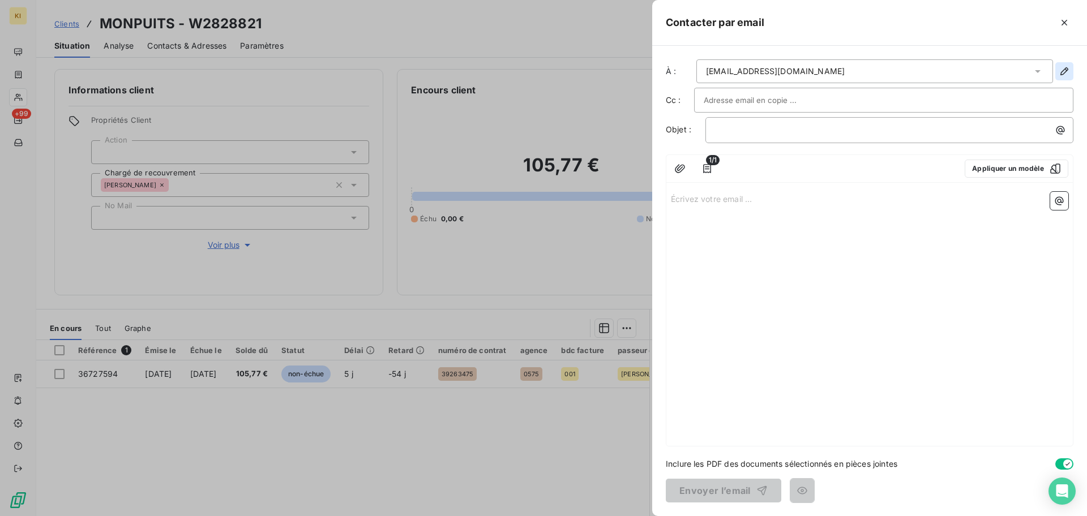
click at [1070, 75] on button "button" at bounding box center [1064, 71] width 18 height 18
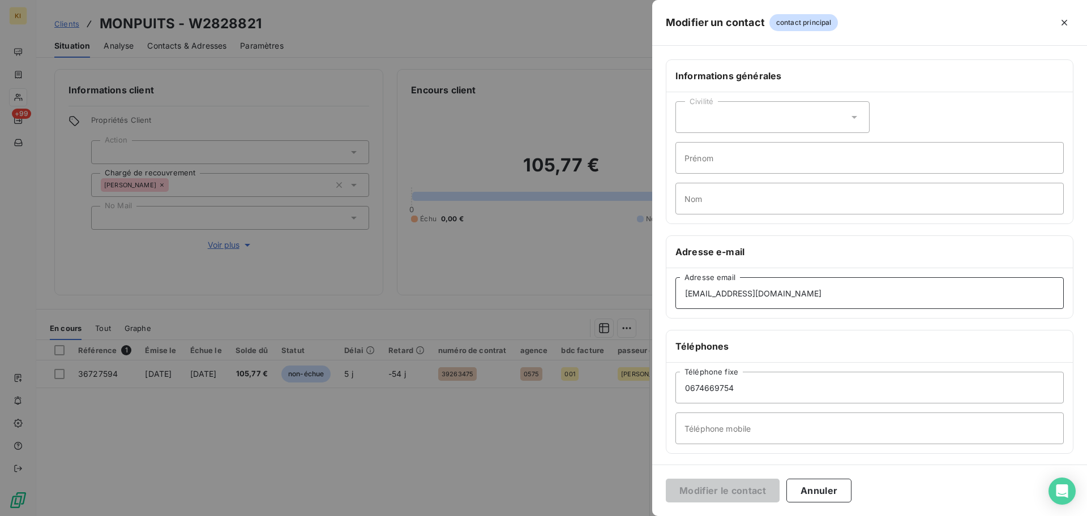
drag, startPoint x: 757, startPoint y: 293, endPoint x: 653, endPoint y: 289, distance: 104.2
click at [653, 289] on div "Informations générales Civilité Prénom Nom Adresse e-mail [EMAIL_ADDRESS][DOMAI…" at bounding box center [869, 310] width 435 height 503
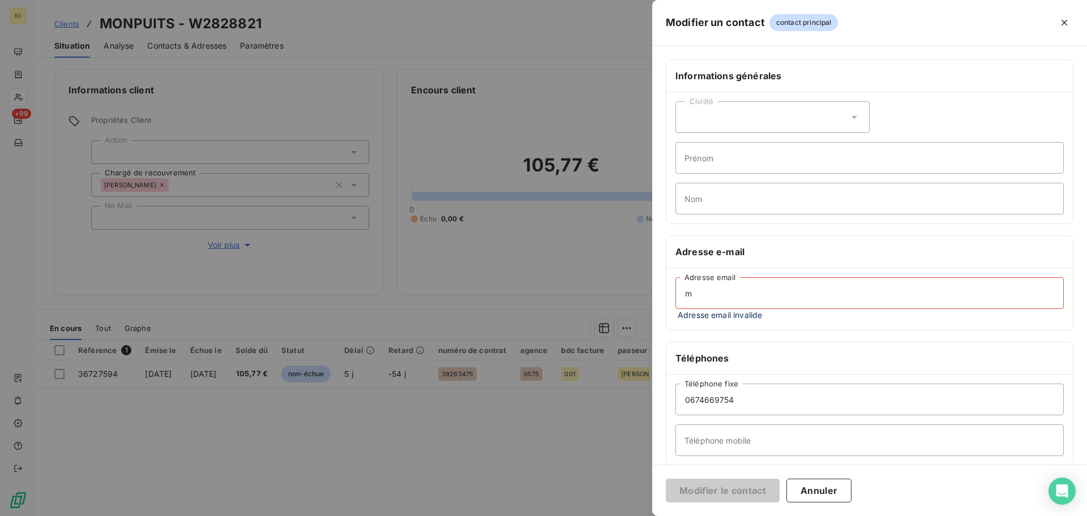
type input "[EMAIL_ADDRESS][DOMAIN_NAME]"
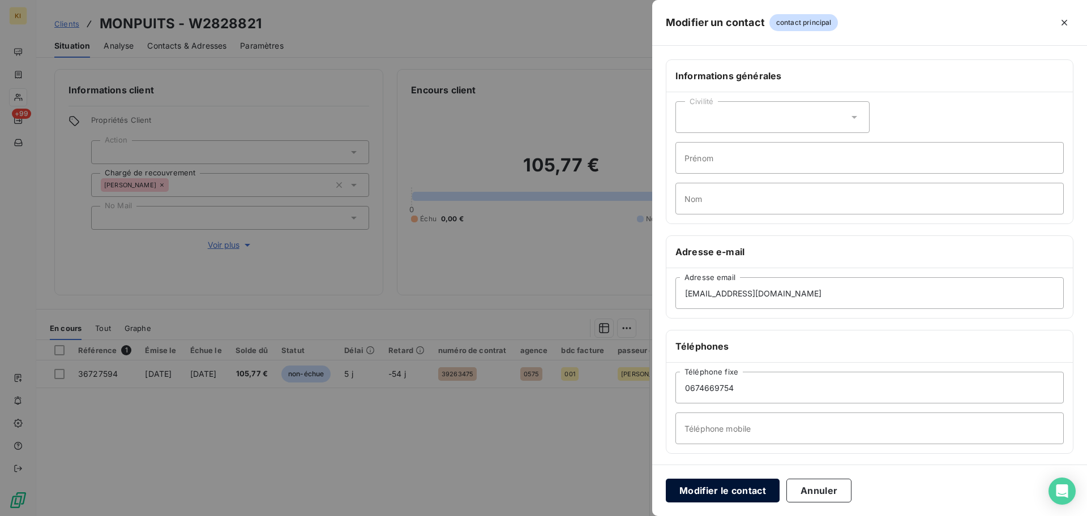
click at [710, 481] on button "Modifier le contact" at bounding box center [723, 491] width 114 height 24
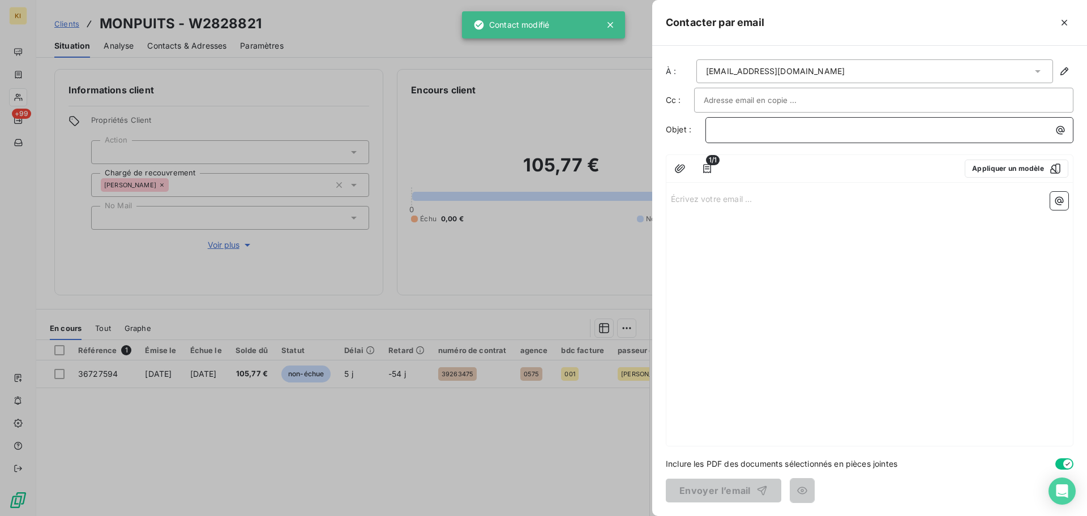
click at [754, 127] on p "﻿" at bounding box center [892, 129] width 354 height 13
click at [712, 293] on div "Écrivez votre email ... ﻿" at bounding box center [869, 316] width 406 height 259
click at [725, 204] on p "Écrivez votre email ... ﻿" at bounding box center [869, 198] width 397 height 13
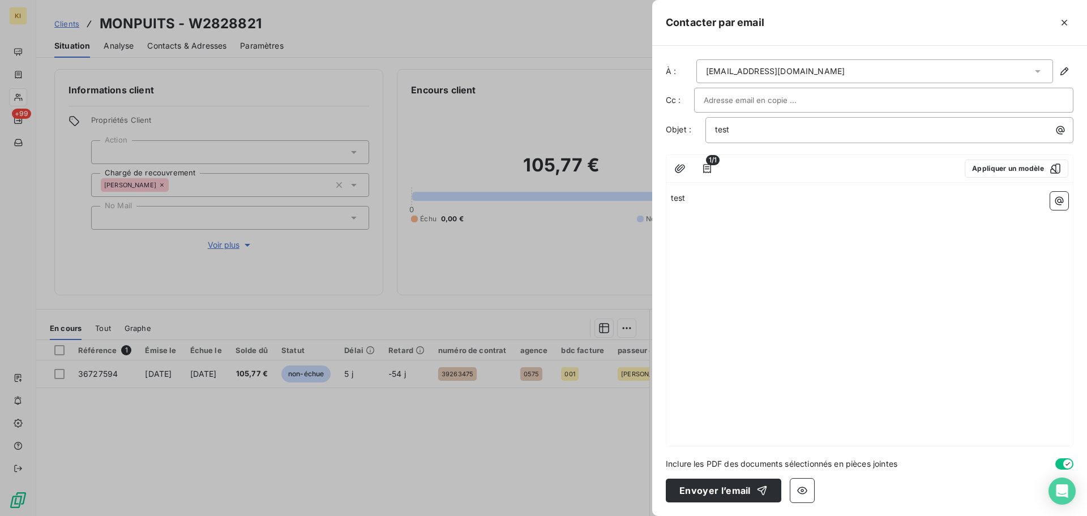
click at [828, 63] on div "[EMAIL_ADDRESS][DOMAIN_NAME]" at bounding box center [874, 71] width 357 height 24
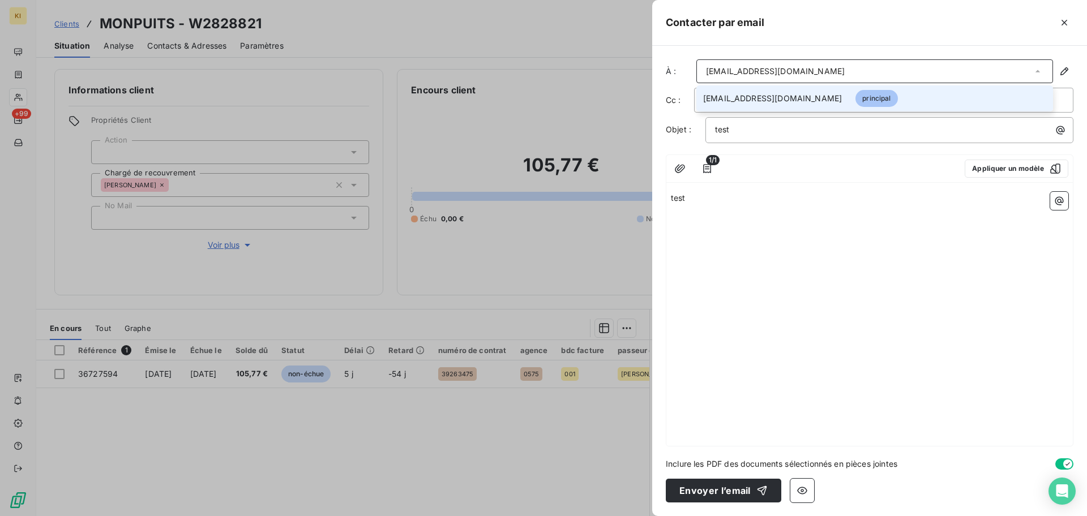
click at [863, 88] on li "[EMAIL_ADDRESS][DOMAIN_NAME] principal" at bounding box center [874, 98] width 357 height 26
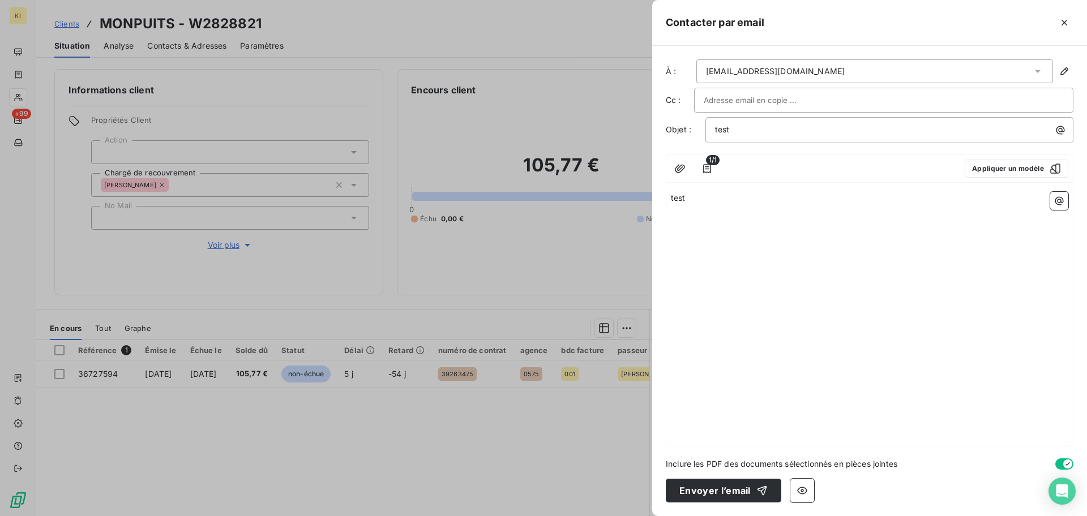
click at [805, 98] on div at bounding box center [884, 100] width 360 height 17
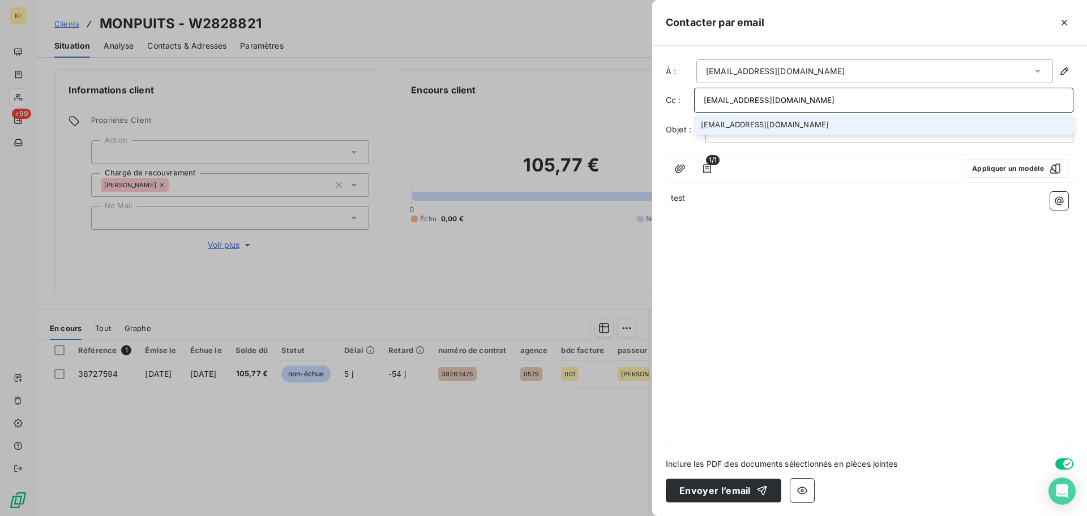
type input "[EMAIL_ADDRESS][DOMAIN_NAME]"
click at [751, 119] on li "[EMAIL_ADDRESS][DOMAIN_NAME]" at bounding box center [883, 125] width 379 height 20
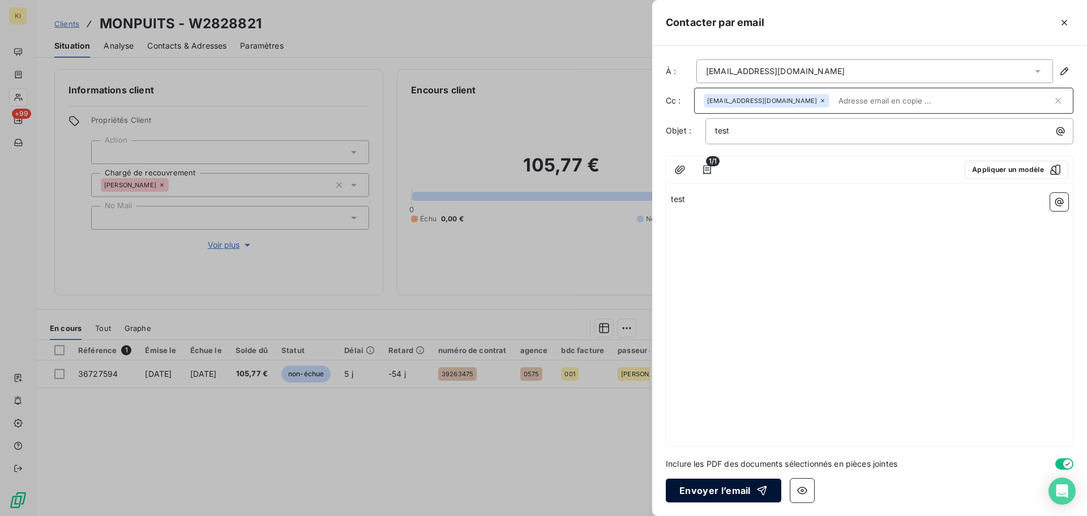
click at [726, 499] on button "Envoyer l’email" at bounding box center [723, 491] width 115 height 24
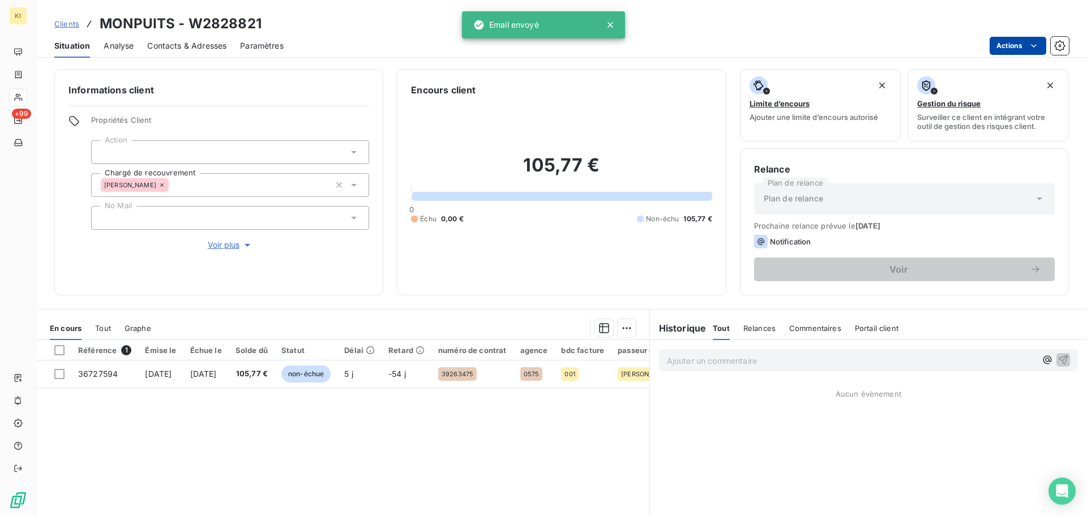
click at [1020, 49] on html "KI +99 Clients MONPUITS - W2828821 Situation Analyse Contacts & Adresses Paramè…" at bounding box center [543, 258] width 1087 height 516
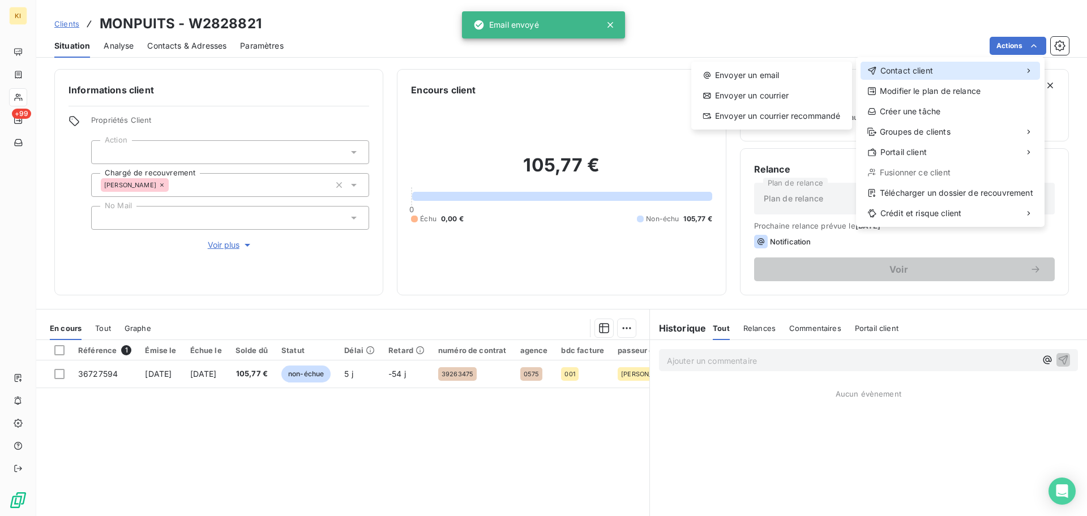
click at [969, 79] on div "Contact client" at bounding box center [949, 71] width 179 height 18
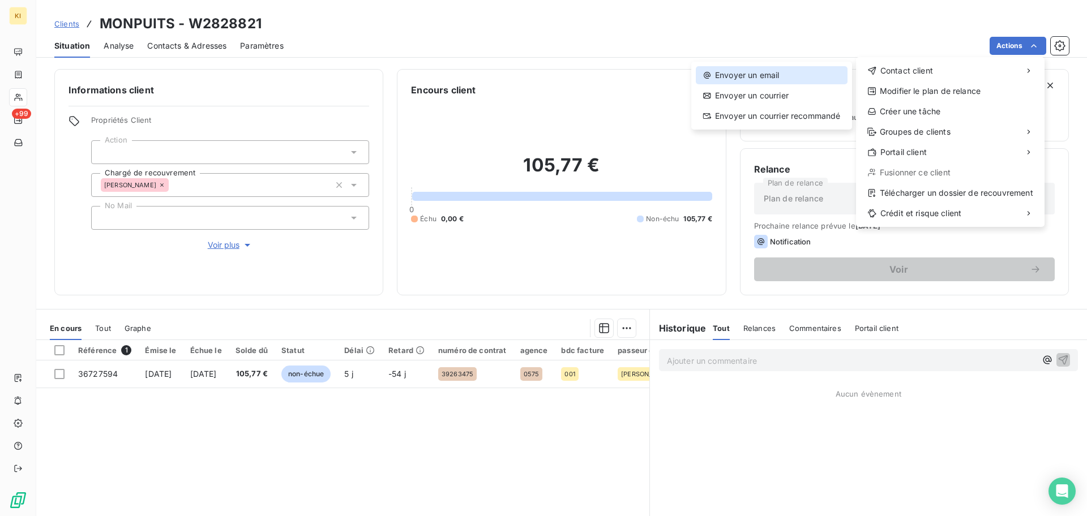
click at [787, 81] on div "Envoyer un email" at bounding box center [772, 75] width 152 height 18
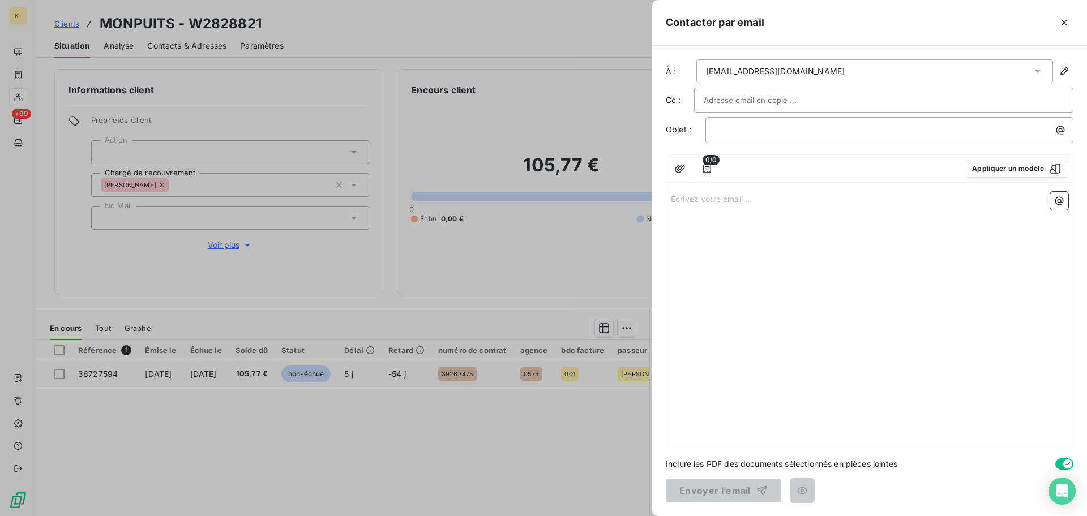
click at [988, 72] on div "[EMAIL_ADDRESS][DOMAIN_NAME]" at bounding box center [874, 71] width 357 height 24
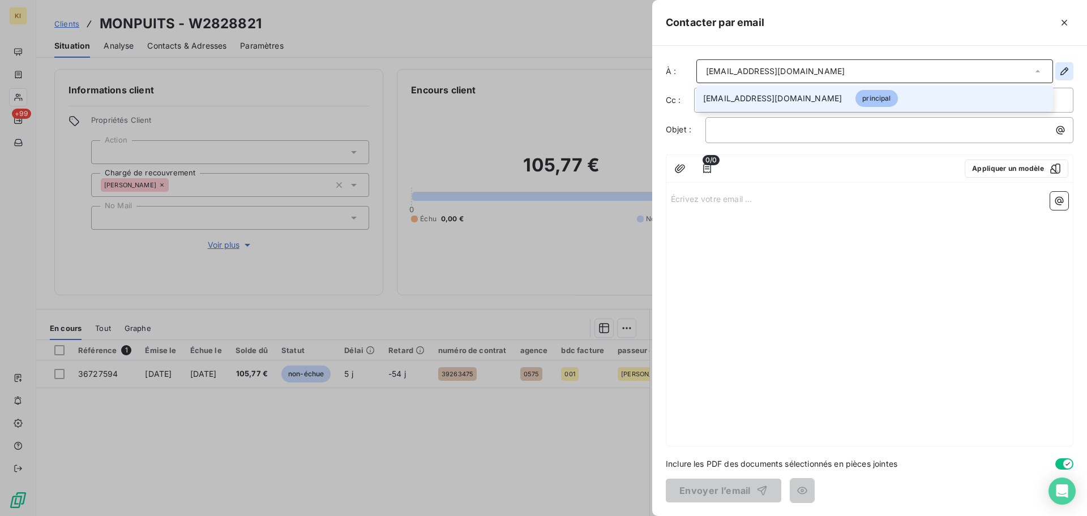
click at [1065, 71] on icon "button" at bounding box center [1064, 71] width 11 height 11
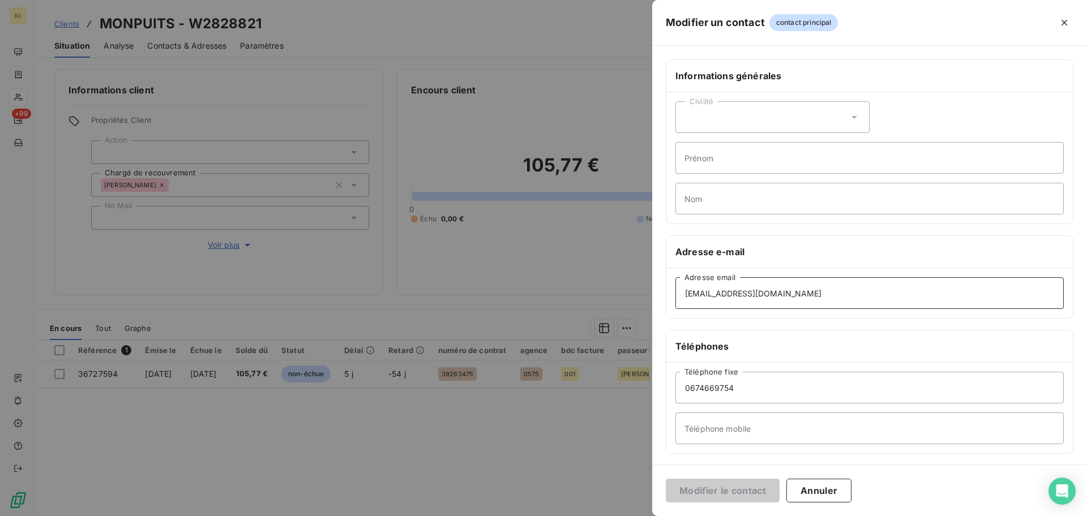
drag, startPoint x: 800, startPoint y: 290, endPoint x: 615, endPoint y: 288, distance: 184.6
click at [615, 516] on div "Modifier un contact contact principal Informations générales Civilité Prénom No…" at bounding box center [543, 516] width 1087 height 0
paste input "[EMAIL_ADDRESS][DOMAIN_NAME]"
type input "[EMAIL_ADDRESS][DOMAIN_NAME]"
click at [706, 483] on button "Modifier le contact" at bounding box center [723, 491] width 114 height 24
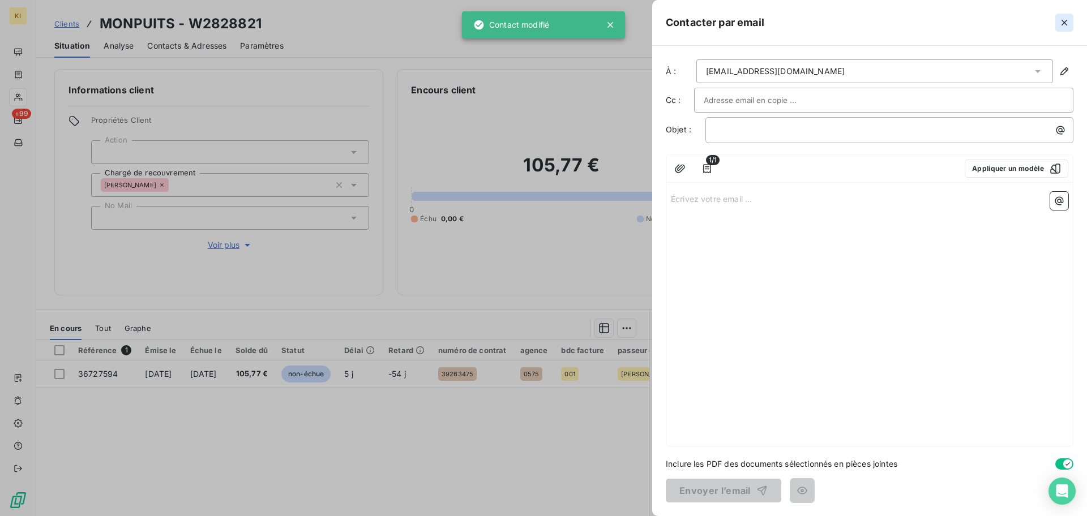
click at [1070, 27] on button "button" at bounding box center [1064, 23] width 18 height 18
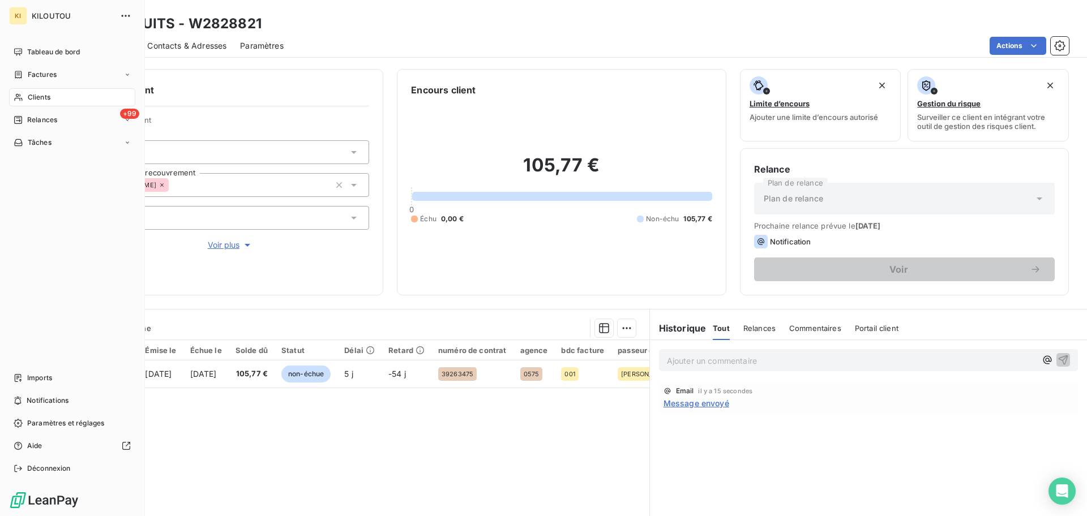
click at [55, 93] on div "Clients" at bounding box center [72, 97] width 126 height 18
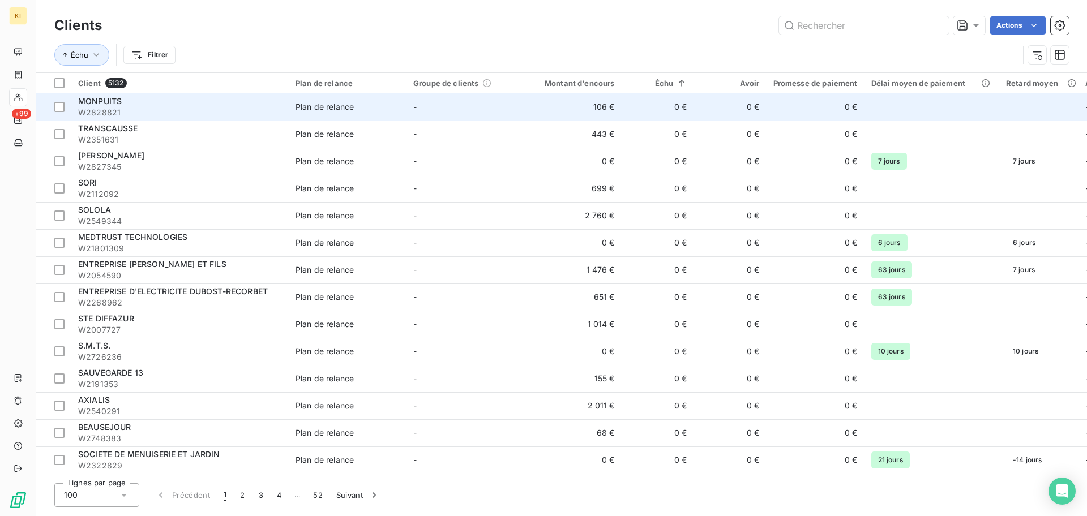
click at [448, 102] on td "-" at bounding box center [465, 106] width 118 height 27
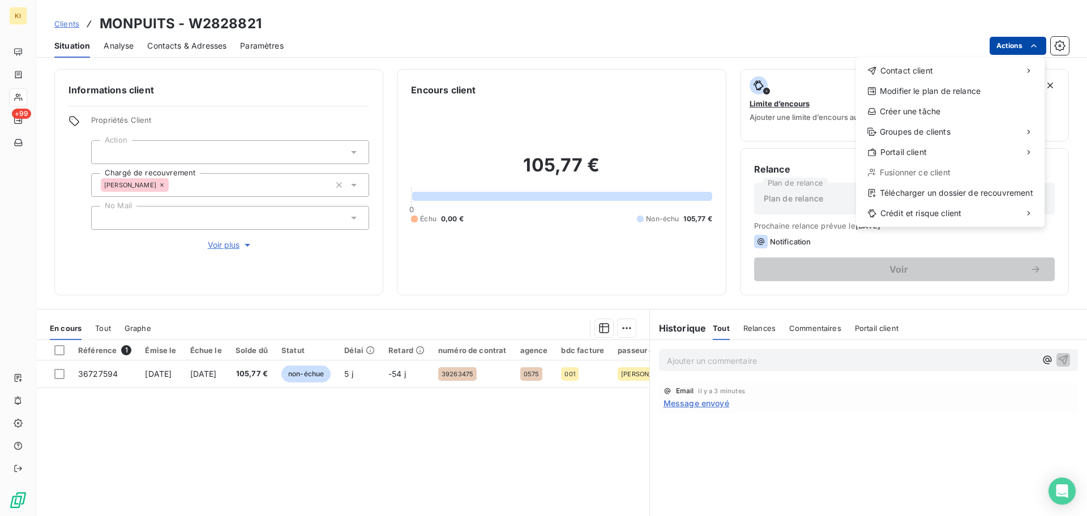
click at [1037, 53] on html "KI +99 Clients MONPUITS - W2828821 Situation Analyse Contacts & Adresses Paramè…" at bounding box center [543, 258] width 1087 height 516
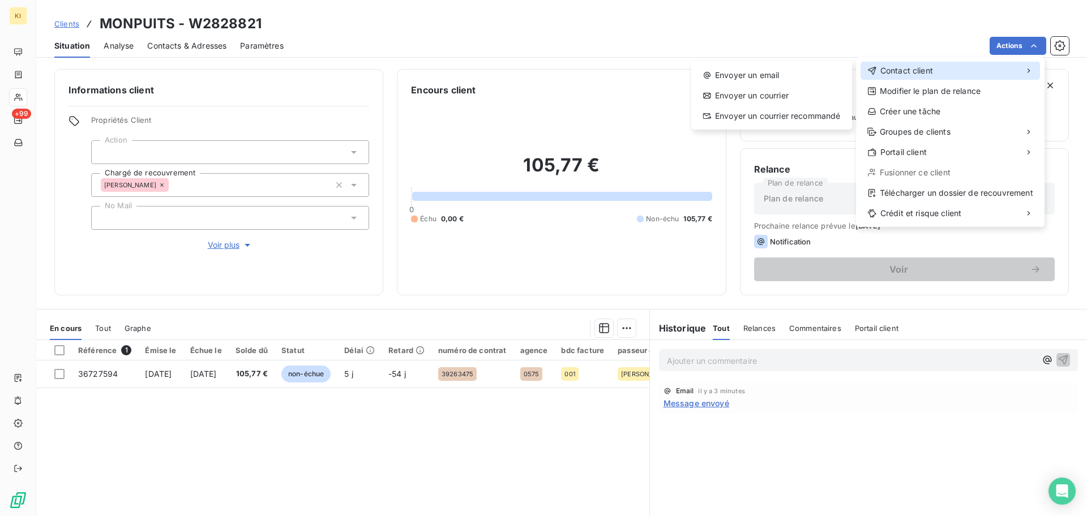
click at [1030, 75] on div "Contact client" at bounding box center [949, 71] width 179 height 18
click at [820, 74] on div "Envoyer un email" at bounding box center [772, 75] width 152 height 18
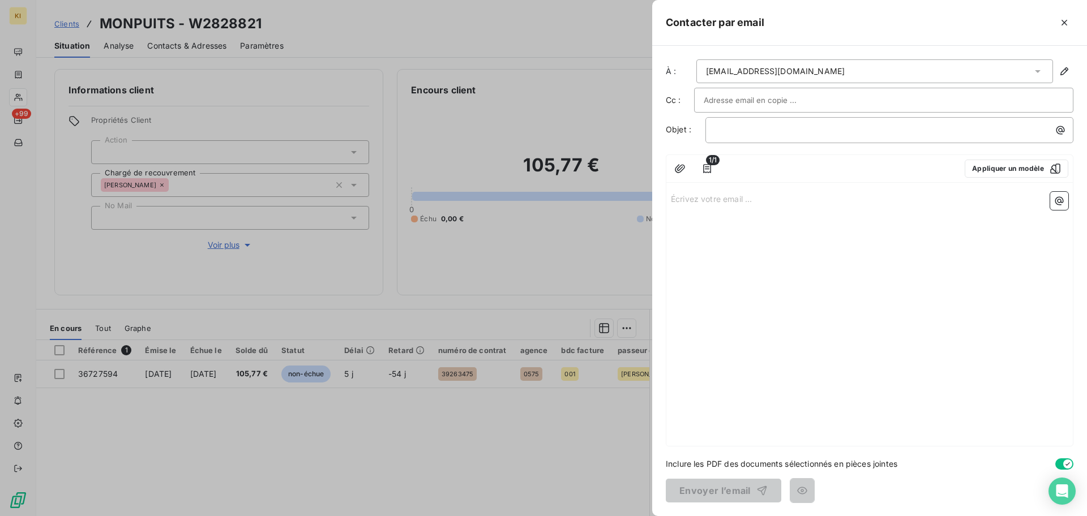
click at [782, 99] on input "text" at bounding box center [765, 100] width 122 height 17
click at [1072, 70] on button "button" at bounding box center [1064, 71] width 18 height 18
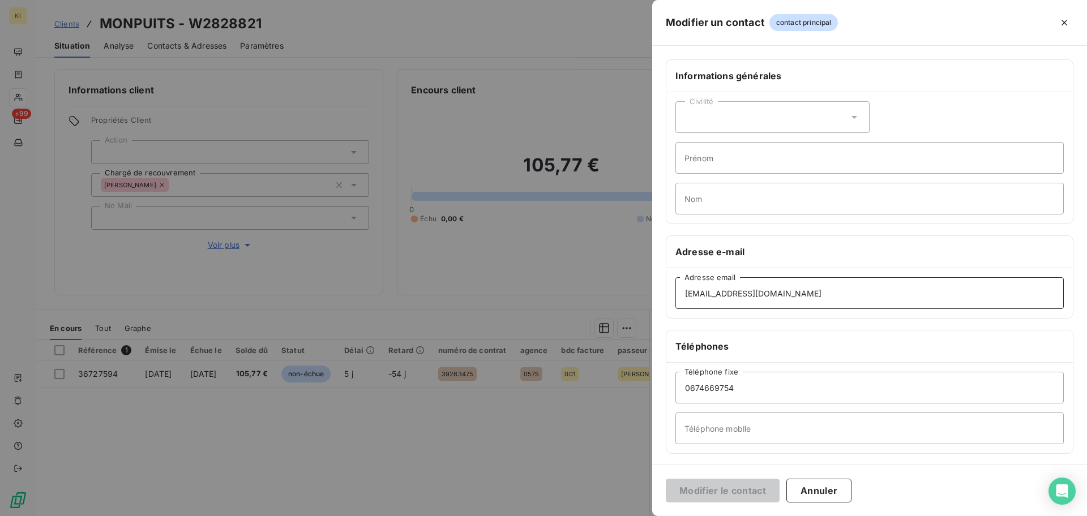
drag, startPoint x: 802, startPoint y: 290, endPoint x: 553, endPoint y: 311, distance: 249.9
click at [553, 516] on div "Modifier un contact contact principal Informations générales Civilité Prénom No…" at bounding box center [543, 516] width 1087 height 0
type input "[EMAIL_ADDRESS][DOMAIN_NAME]"
click at [731, 501] on button "Modifier le contact" at bounding box center [723, 491] width 114 height 24
click at [1067, 28] on button "button" at bounding box center [1064, 23] width 18 height 18
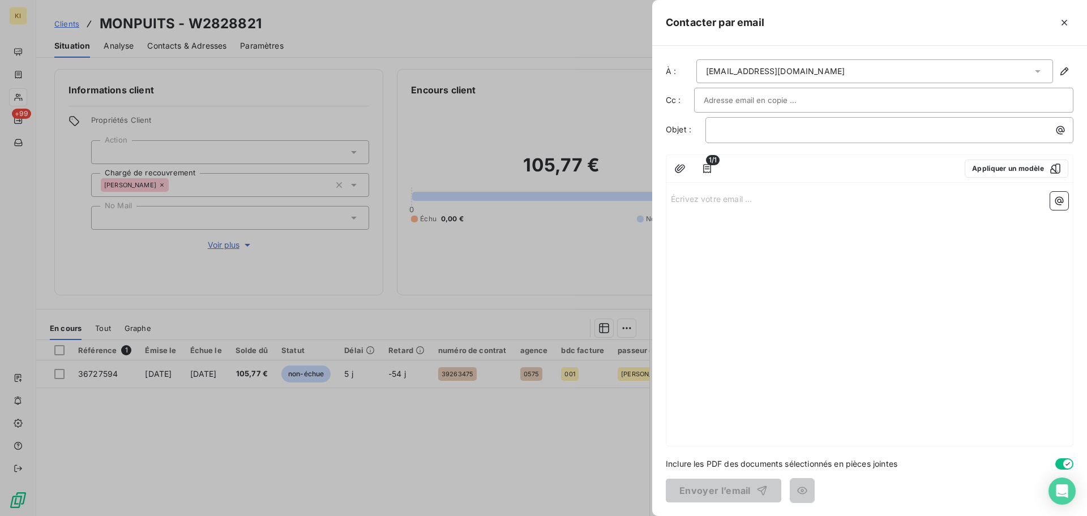
click at [830, 233] on div "Écrivez votre email ... ﻿" at bounding box center [869, 316] width 406 height 259
click at [1059, 67] on icon "button" at bounding box center [1064, 71] width 11 height 11
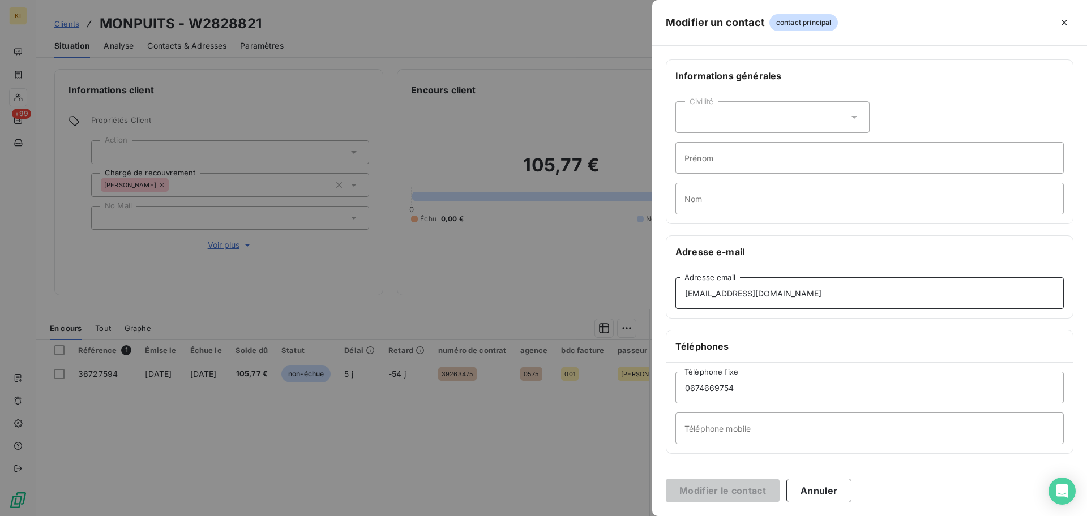
drag, startPoint x: 796, startPoint y: 296, endPoint x: 645, endPoint y: 290, distance: 150.7
click at [645, 516] on div "Modifier un contact contact principal Informations générales Civilité Prénom No…" at bounding box center [543, 516] width 1087 height 0
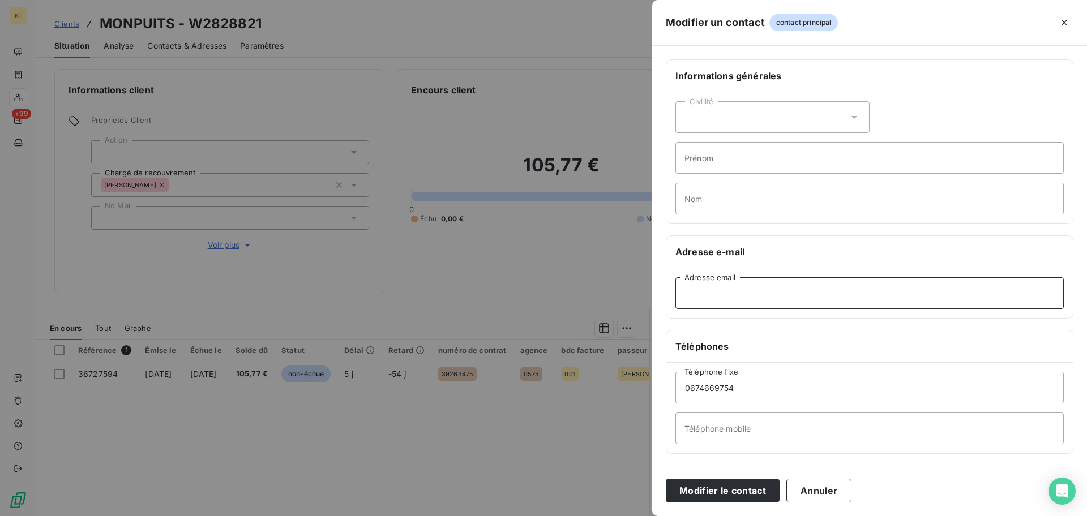
type input "N"
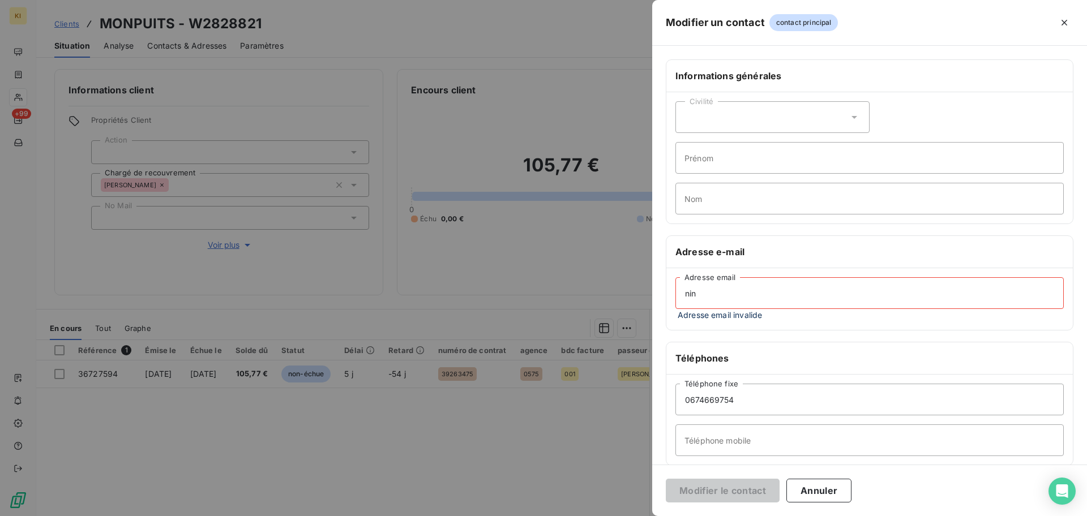
type input "[EMAIL_ADDRESS][DOMAIN_NAME]"
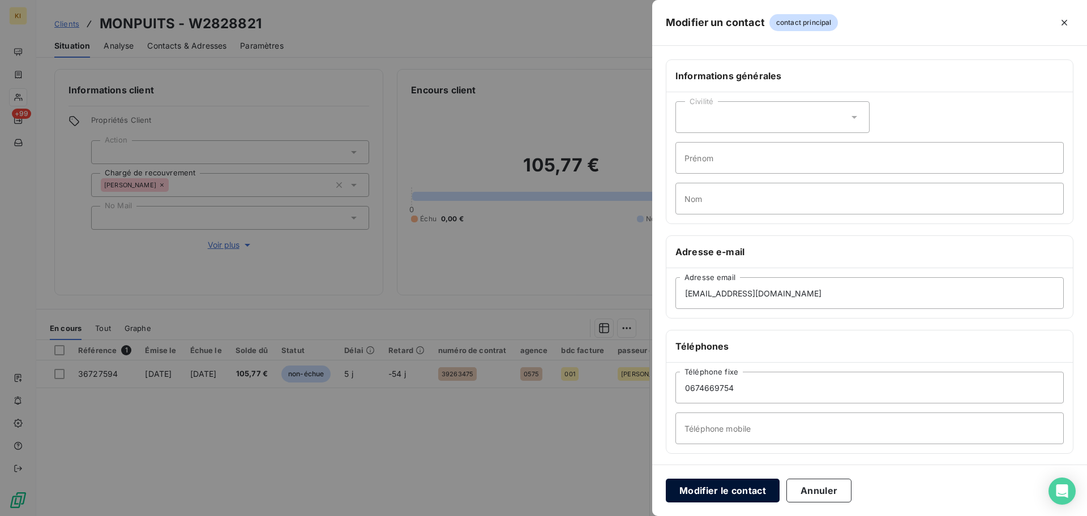
click at [716, 490] on button "Modifier le contact" at bounding box center [723, 491] width 114 height 24
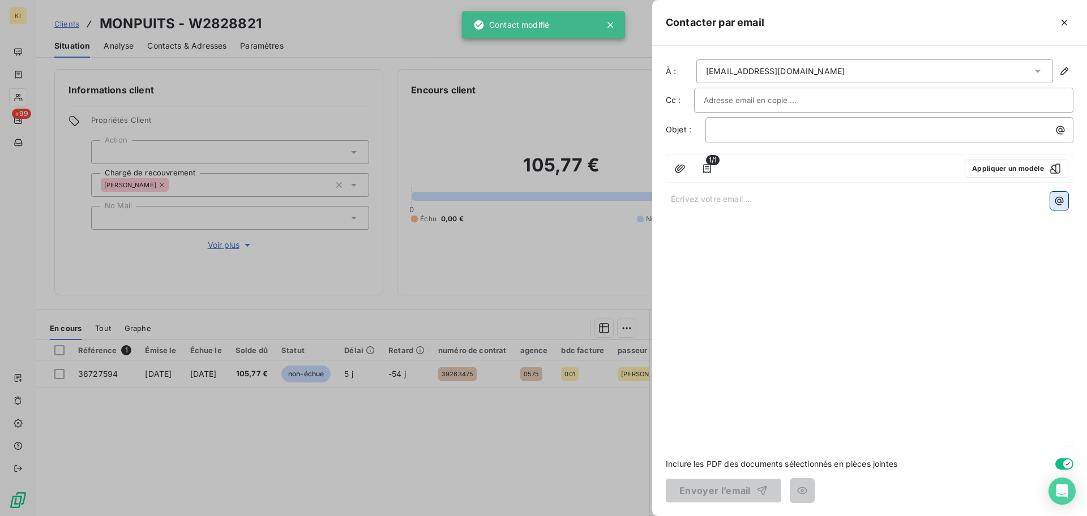
click at [1058, 204] on icon "button" at bounding box center [1059, 201] width 8 height 8
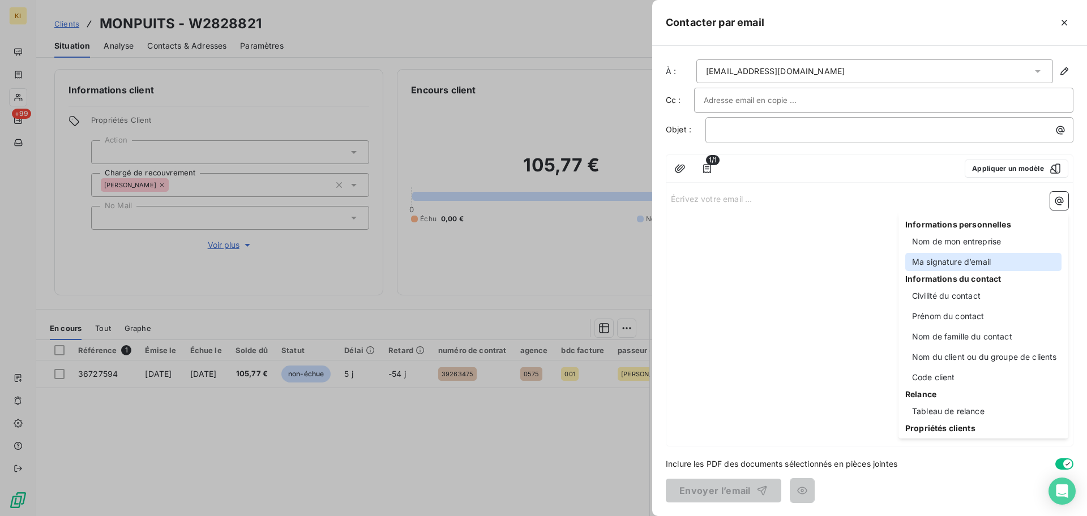
click at [1013, 267] on div "Ma signature d’email" at bounding box center [983, 262] width 156 height 18
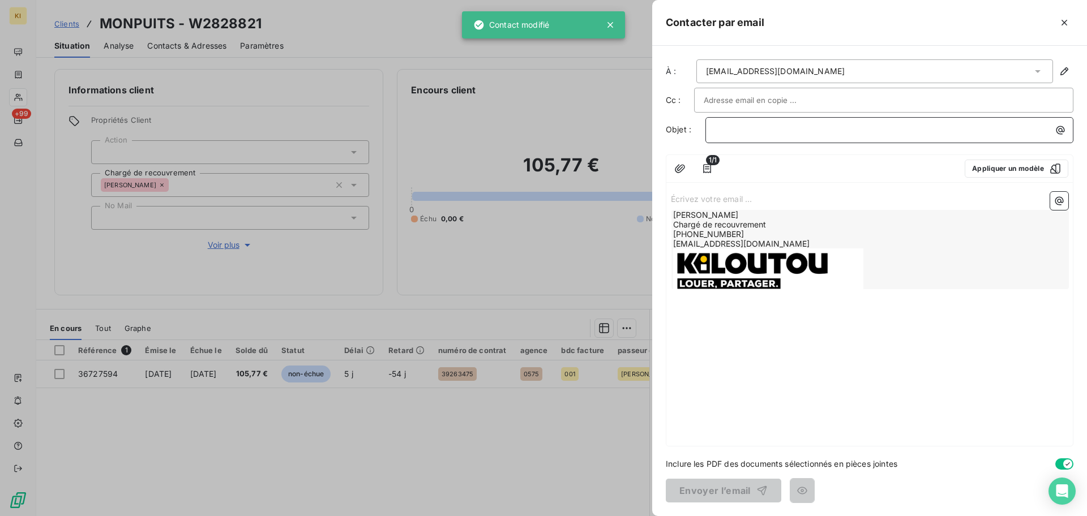
click at [788, 134] on p "﻿" at bounding box center [892, 129] width 354 height 13
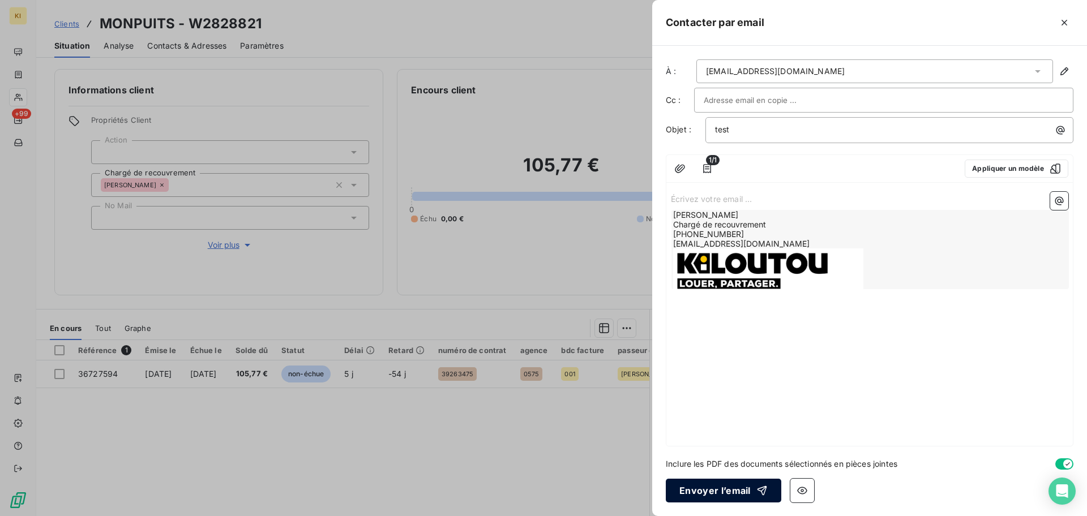
click at [729, 485] on button "Envoyer l’email" at bounding box center [723, 491] width 115 height 24
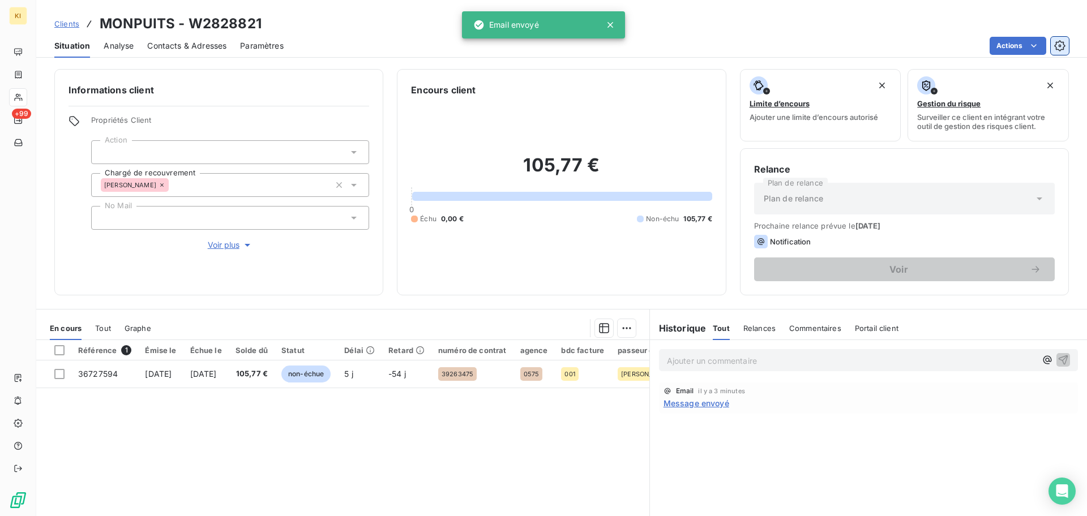
click at [1062, 41] on icon "button" at bounding box center [1059, 45] width 11 height 11
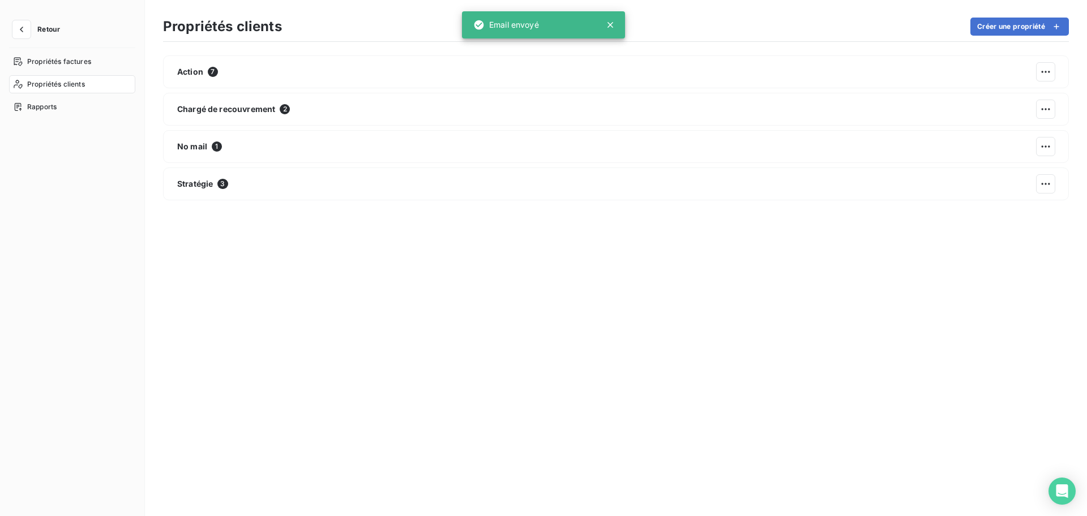
click at [1059, 50] on section "Propriétés clients Créer une propriété Action 7 Chargé de recouvrement 2 No mai…" at bounding box center [616, 258] width 942 height 516
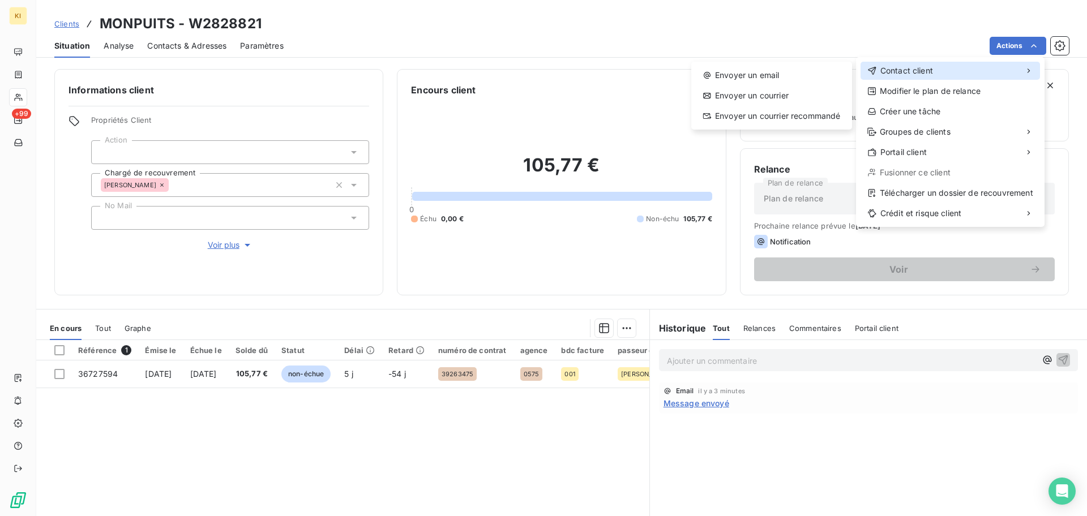
click at [983, 75] on div "Contact client" at bounding box center [949, 71] width 179 height 18
click at [821, 78] on div "Envoyer un email" at bounding box center [772, 75] width 152 height 18
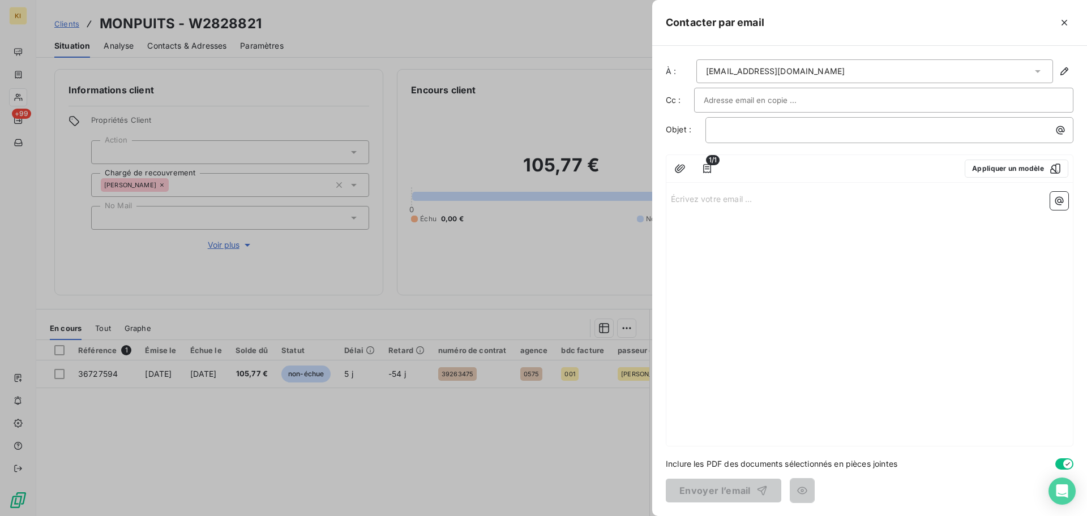
click at [1029, 68] on div "[EMAIL_ADDRESS][DOMAIN_NAME]" at bounding box center [874, 71] width 357 height 24
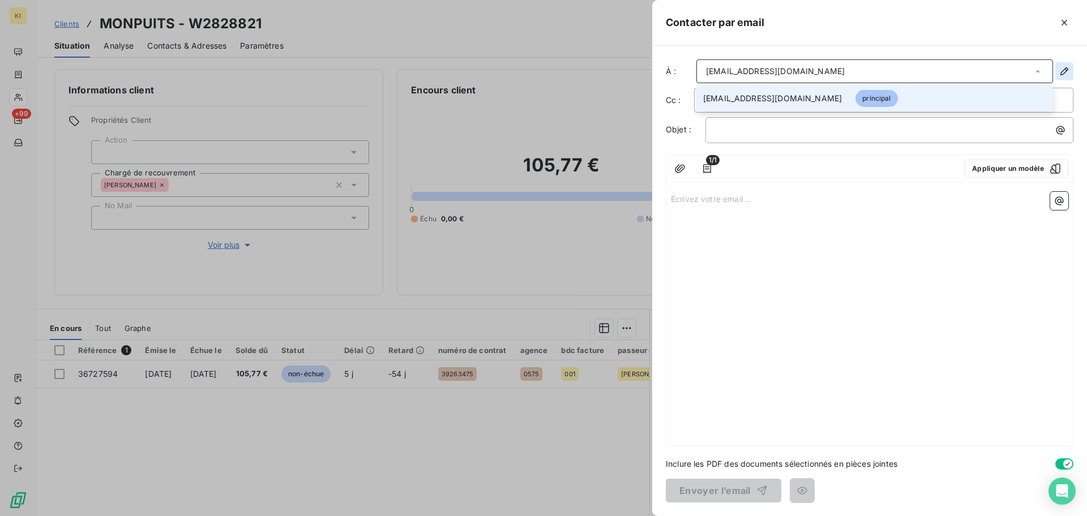
click at [1066, 72] on icon "button" at bounding box center [1064, 71] width 11 height 11
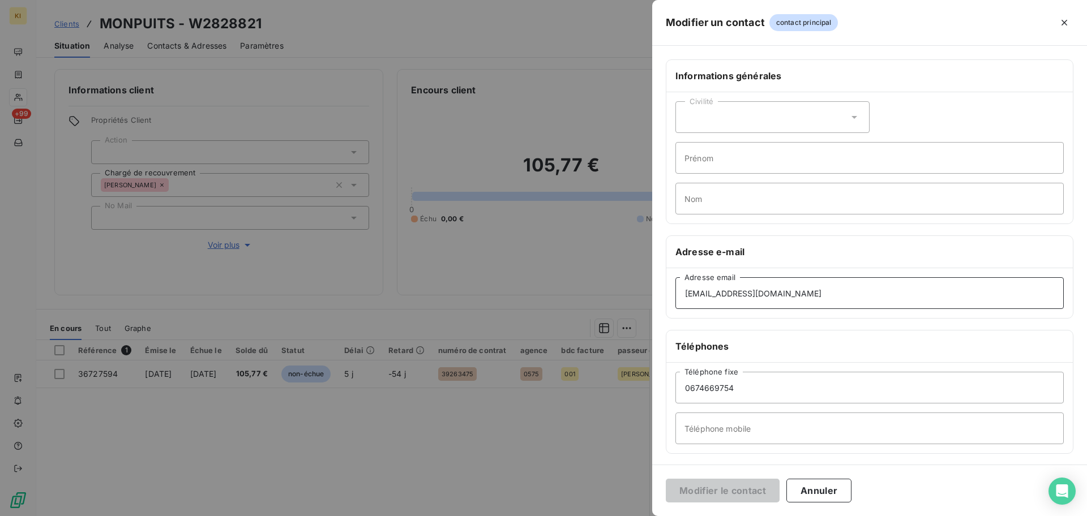
drag, startPoint x: 784, startPoint y: 292, endPoint x: 572, endPoint y: 295, distance: 211.8
click at [572, 516] on div "Modifier un contact contact principal Informations générales Civilité Prénom No…" at bounding box center [543, 516] width 1087 height 0
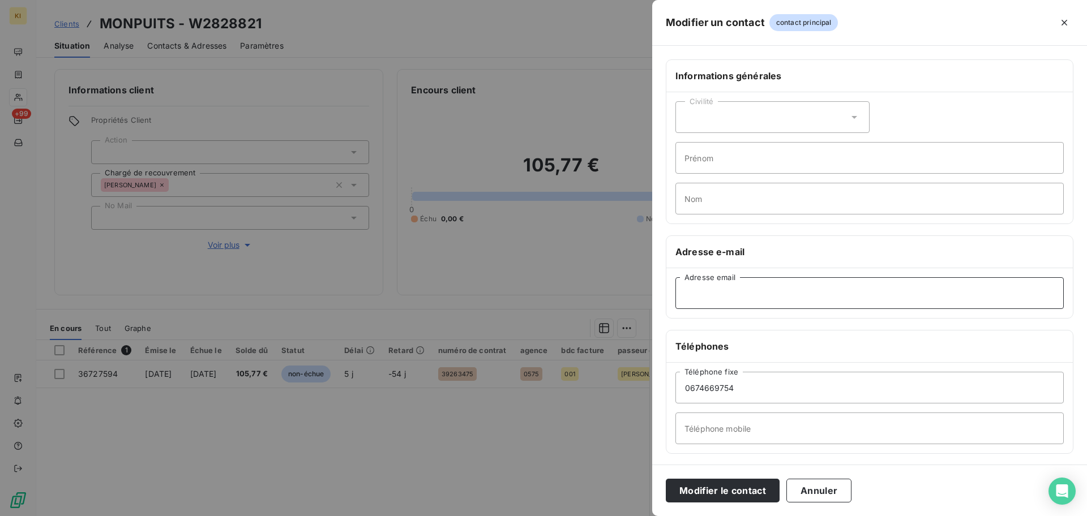
paste input "[EMAIL_ADDRESS][DOMAIN_NAME]"
type input "[EMAIL_ADDRESS][DOMAIN_NAME]"
click at [735, 502] on button "Modifier le contact" at bounding box center [723, 491] width 114 height 24
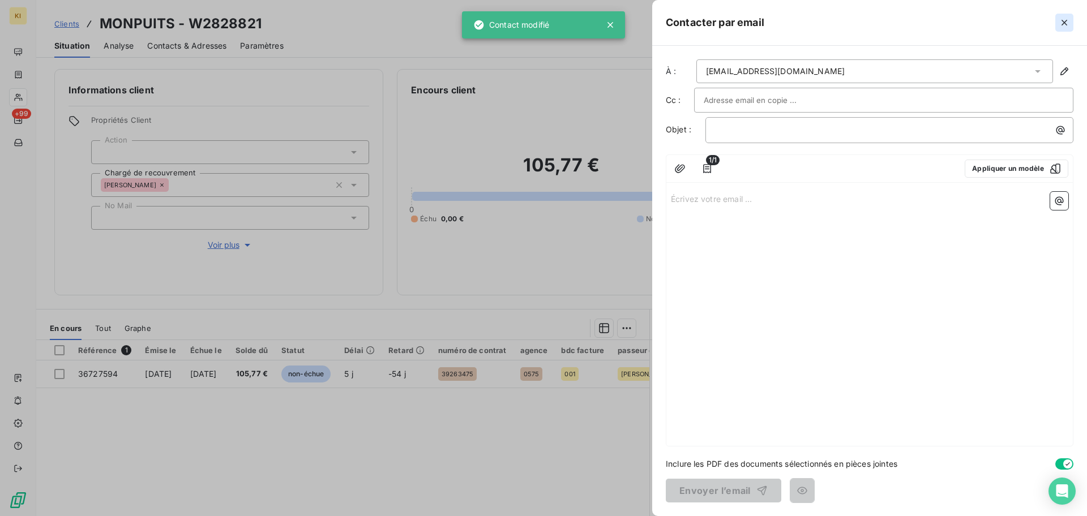
click at [1067, 25] on icon "button" at bounding box center [1064, 22] width 11 height 11
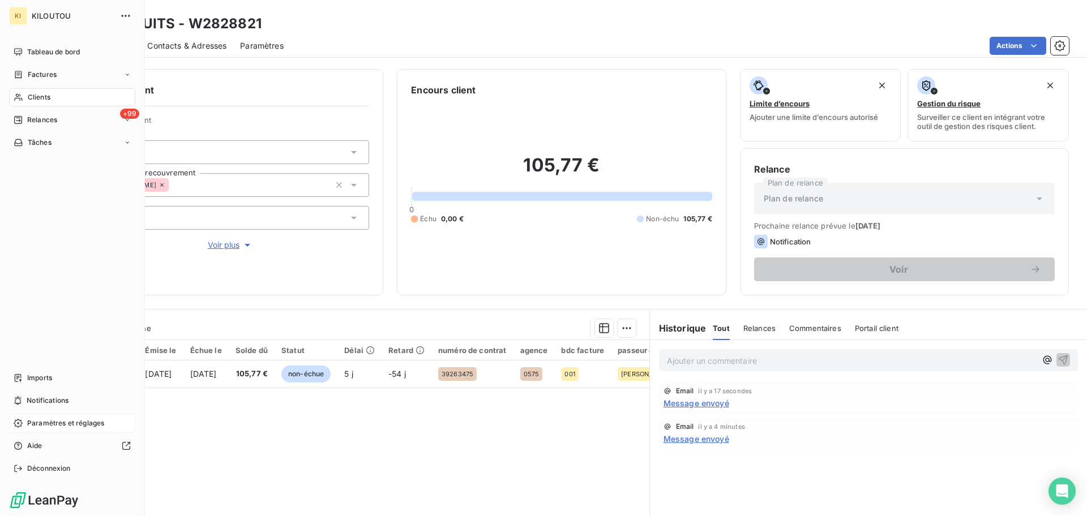
click at [52, 423] on span "Paramètres et réglages" at bounding box center [65, 423] width 77 height 10
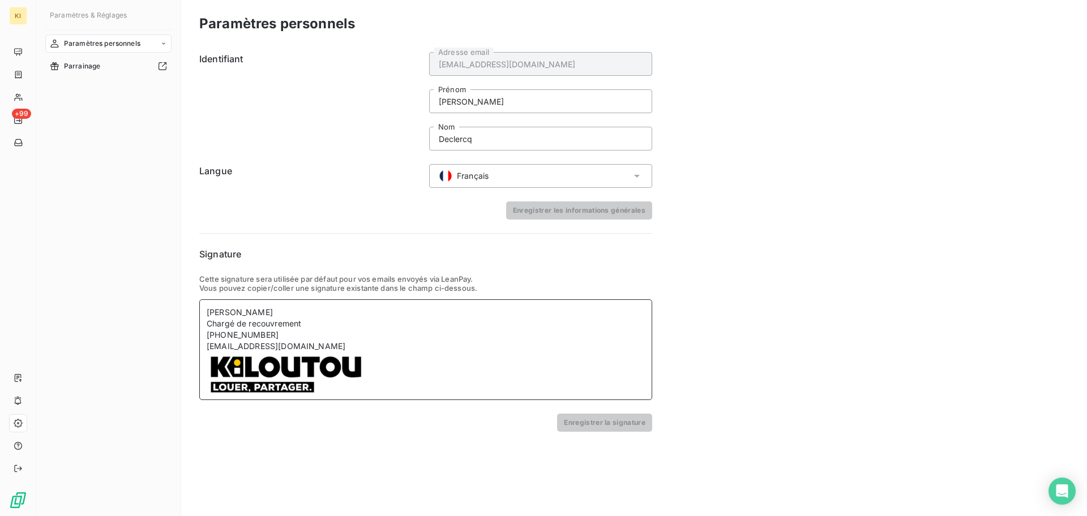
click at [395, 341] on div "[EMAIL_ADDRESS][DOMAIN_NAME]" at bounding box center [426, 346] width 438 height 11
drag, startPoint x: 456, startPoint y: 359, endPoint x: 426, endPoint y: 358, distance: 30.0
click at [426, 358] on div at bounding box center [426, 372] width 438 height 41
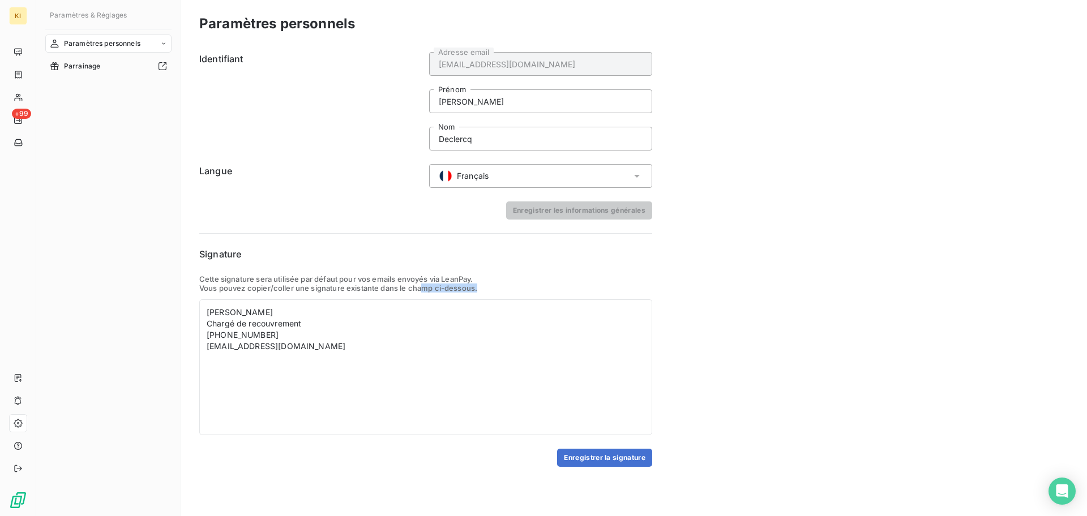
drag, startPoint x: 421, startPoint y: 293, endPoint x: 395, endPoint y: 396, distance: 106.1
click at [395, 396] on div "Cette signature sera utilisée par défaut pour vos emails envoyés via LeanPay. V…" at bounding box center [425, 355] width 453 height 161
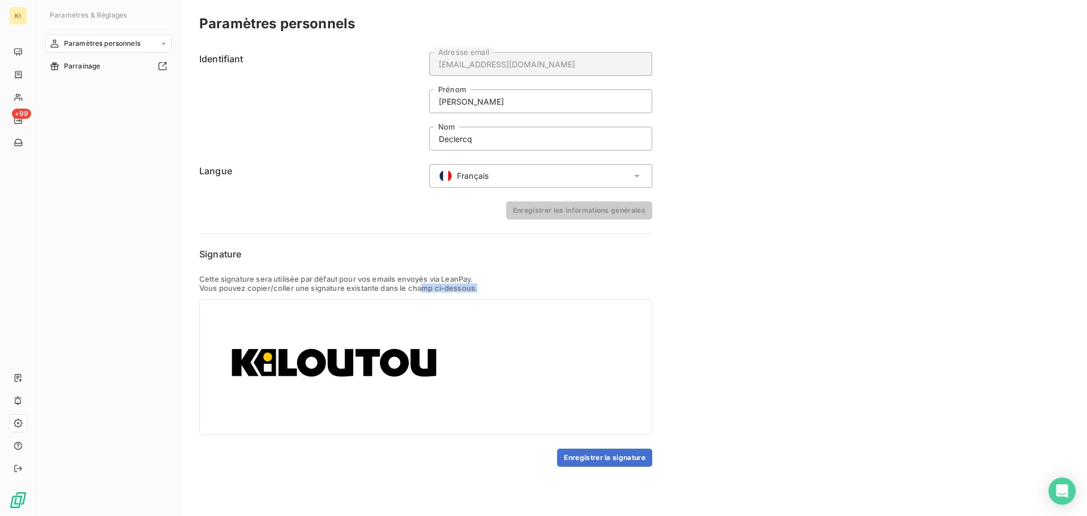
scroll to position [104, 0]
click at [611, 470] on div "Paramètres personnels Identifiant [EMAIL_ADDRESS][DOMAIN_NAME] Adresse email [P…" at bounding box center [634, 258] width 906 height 516
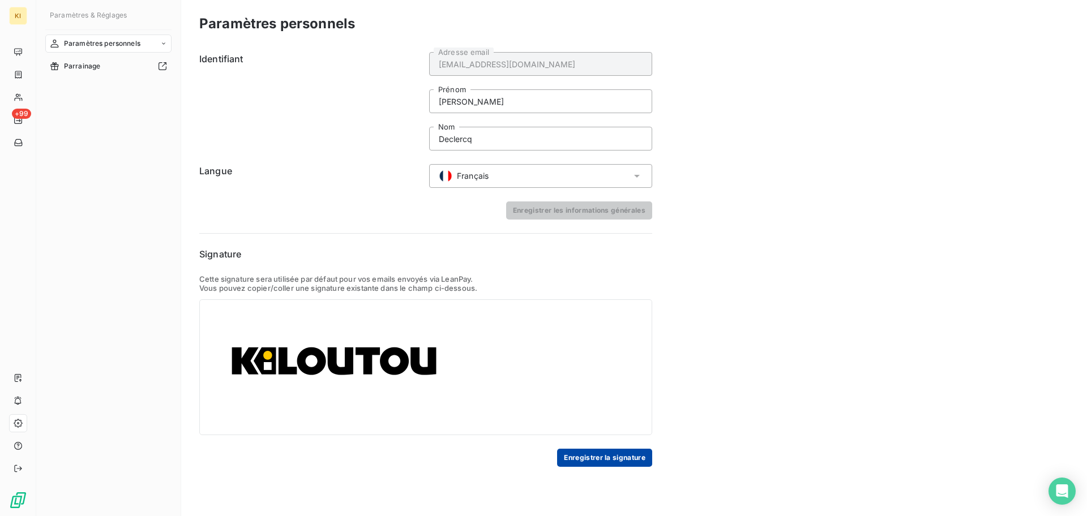
click at [594, 457] on button "Enregistrer la signature" at bounding box center [604, 458] width 95 height 18
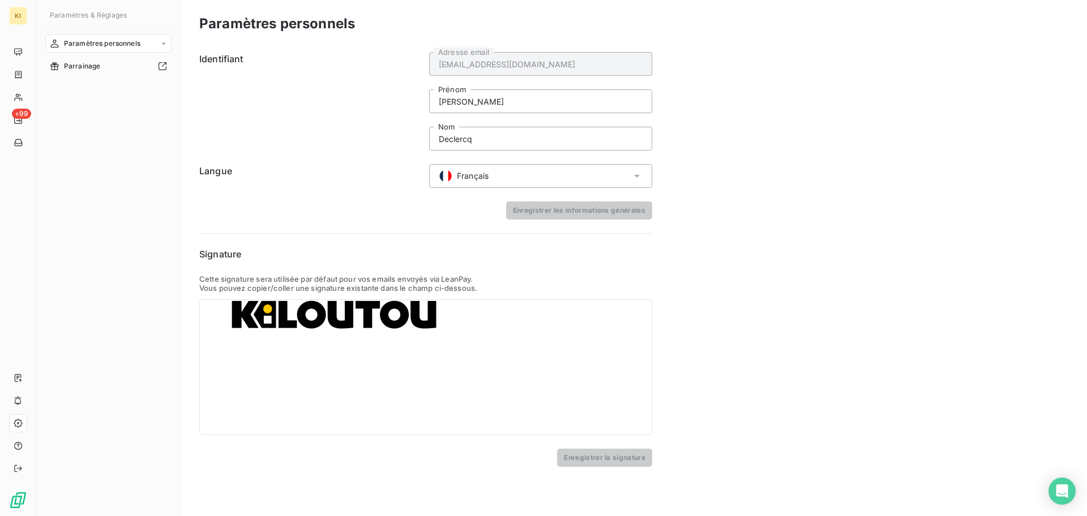
scroll to position [0, 0]
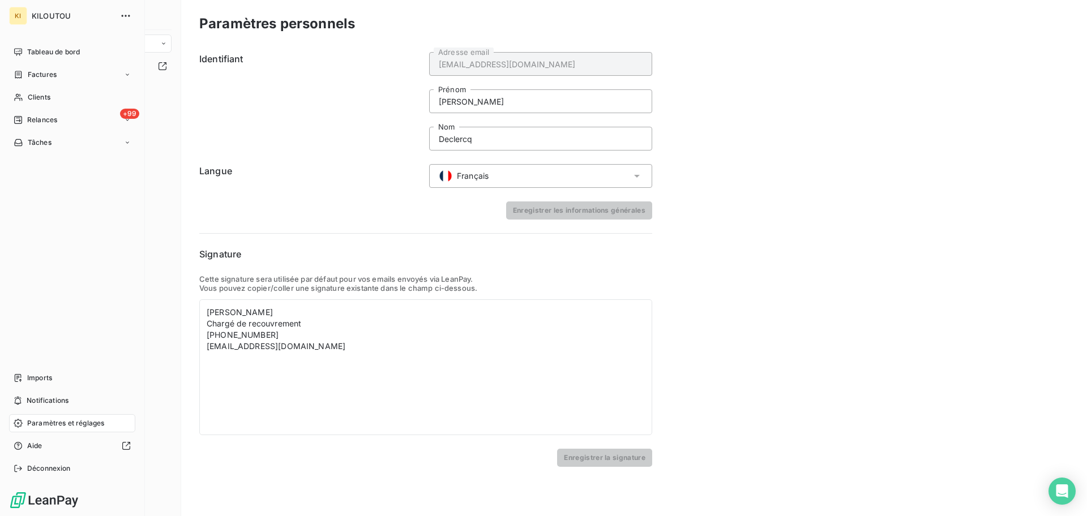
click at [45, 65] on nav "Tableau de bord Factures Clients +99 Relances Tâches" at bounding box center [72, 97] width 126 height 109
click at [44, 70] on span "Factures" at bounding box center [42, 75] width 29 height 10
click at [55, 169] on div "Clients" at bounding box center [72, 165] width 126 height 18
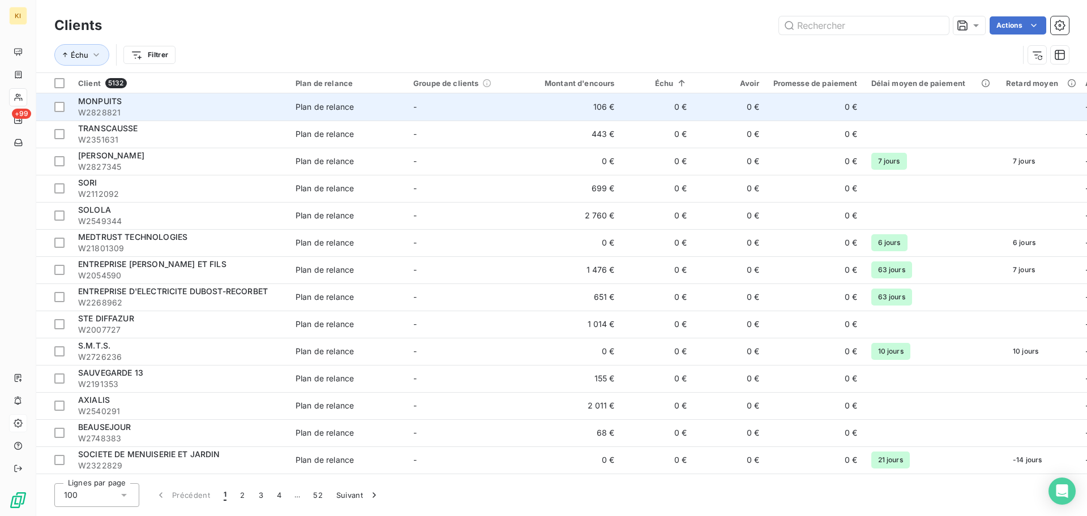
click at [683, 109] on td "0 €" at bounding box center [658, 106] width 72 height 27
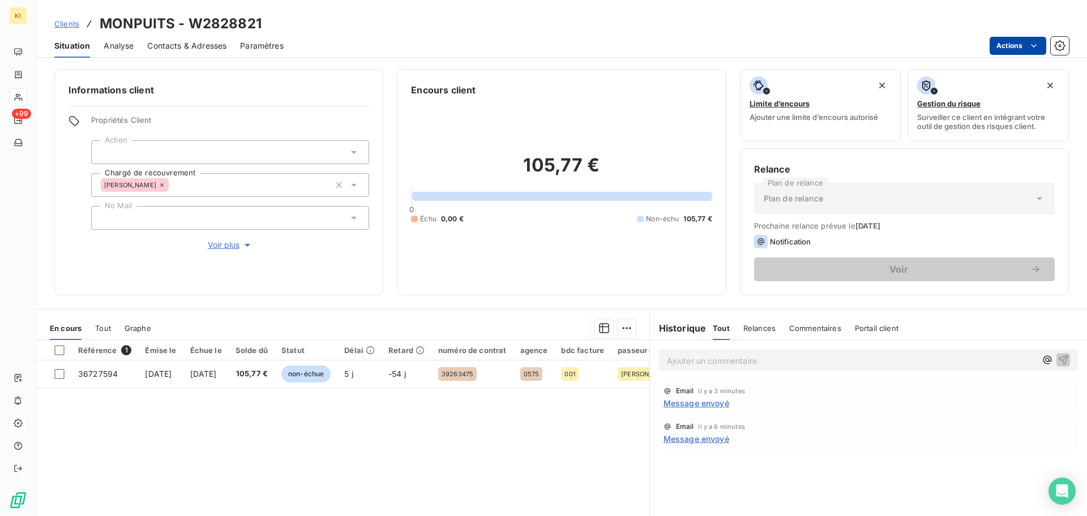
click at [1018, 50] on html "KI +99 Clients MONPUITS - W2828821 Situation Analyse Contacts & Adresses Paramè…" at bounding box center [543, 258] width 1087 height 516
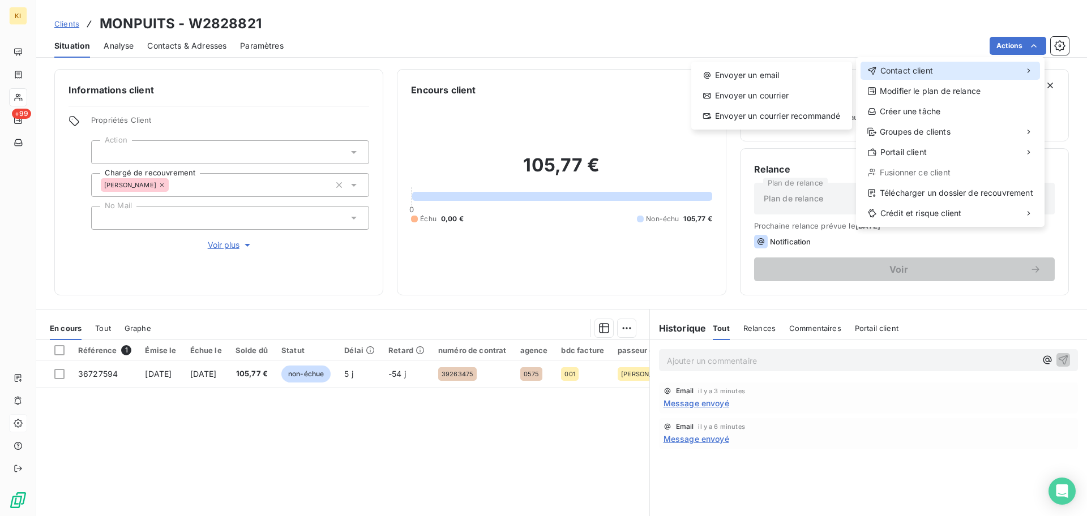
click at [947, 70] on div "Contact client" at bounding box center [949, 71] width 179 height 18
click at [793, 78] on div "Envoyer un email" at bounding box center [772, 75] width 152 height 18
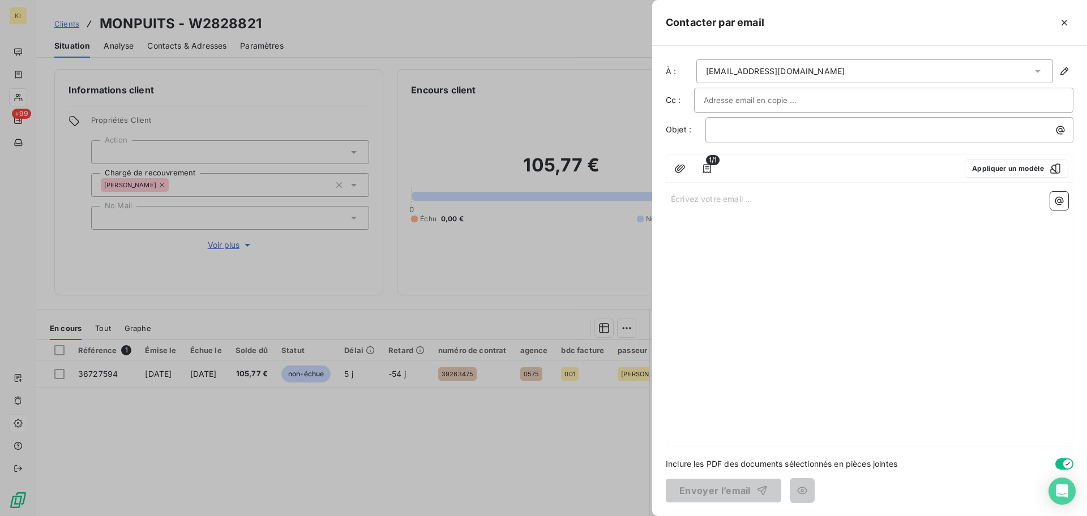
click at [900, 66] on div "[EMAIL_ADDRESS][DOMAIN_NAME]" at bounding box center [874, 71] width 357 height 24
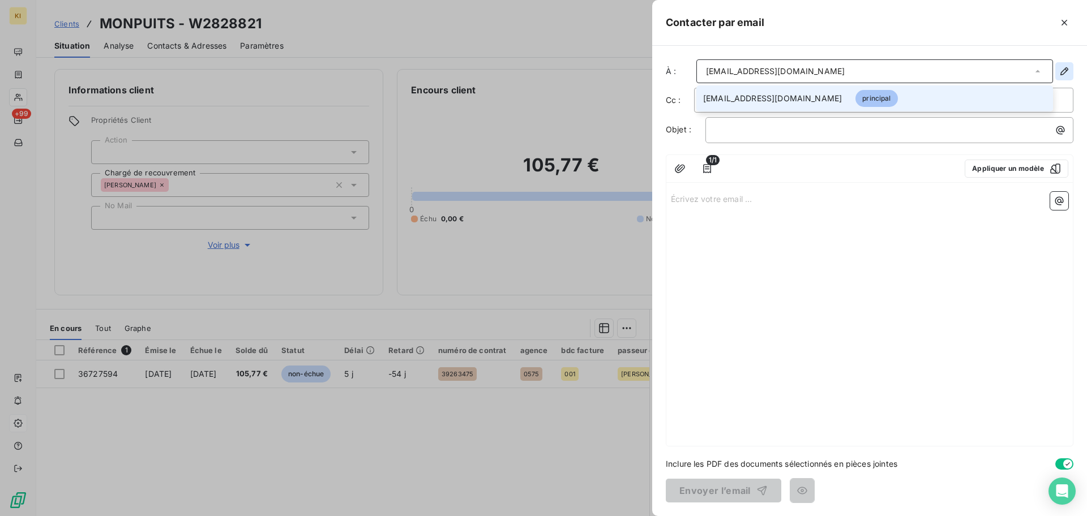
click at [1069, 72] on icon "button" at bounding box center [1064, 71] width 11 height 11
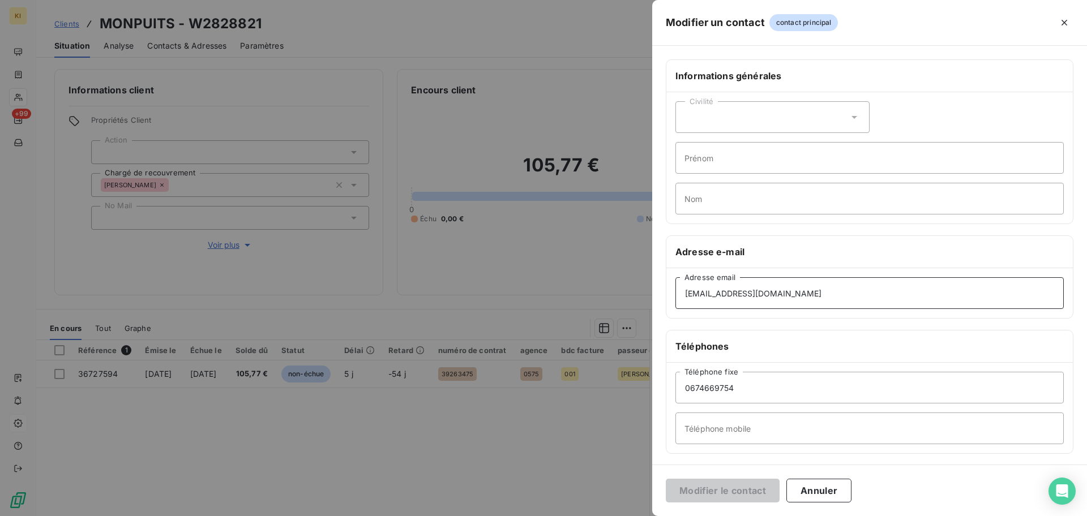
drag, startPoint x: 781, startPoint y: 306, endPoint x: 628, endPoint y: 298, distance: 153.1
click at [628, 516] on div "Modifier un contact contact principal Informations générales Civilité Prénom No…" at bounding box center [543, 516] width 1087 height 0
paste input
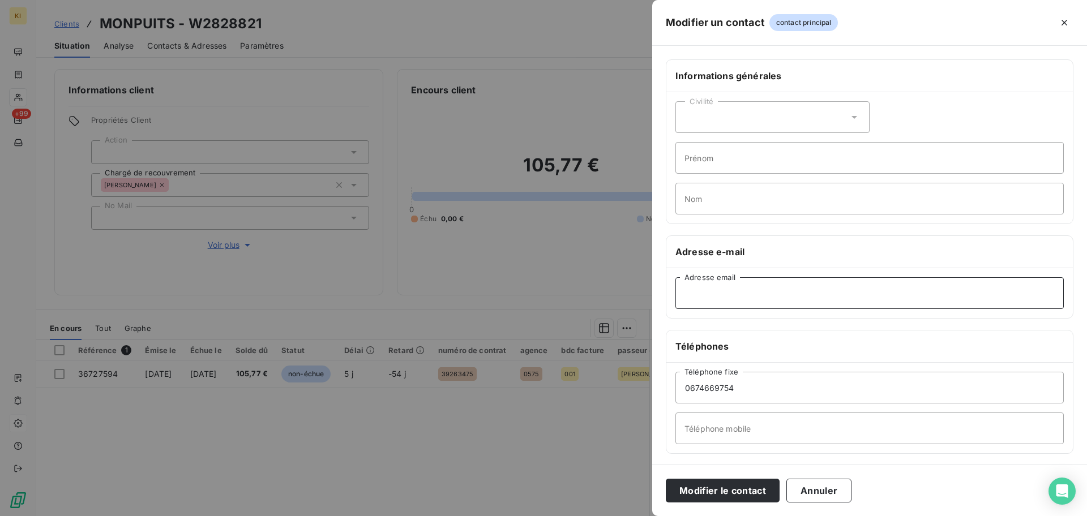
paste input
click at [804, 489] on button "Annuler" at bounding box center [818, 491] width 65 height 24
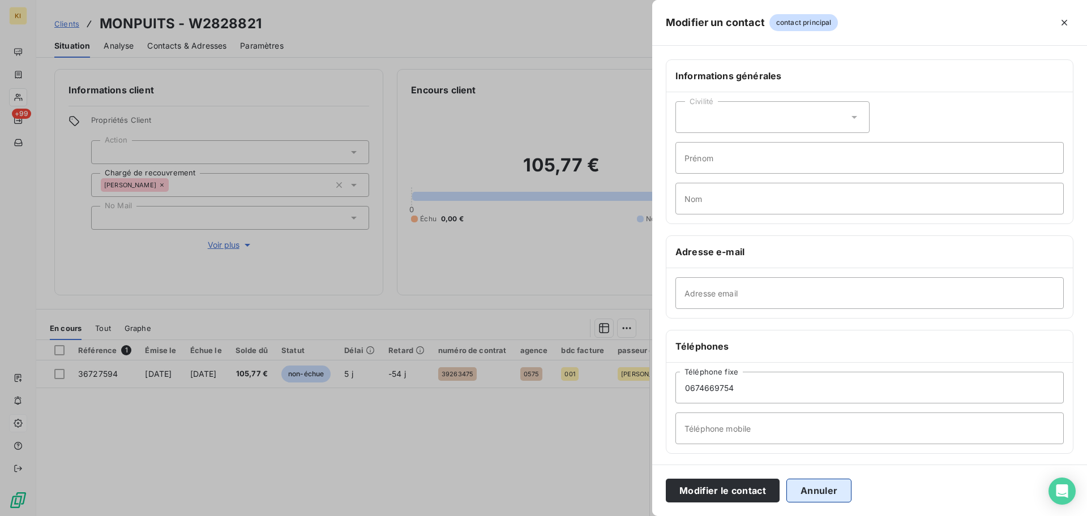
type input "[EMAIL_ADDRESS][DOMAIN_NAME]"
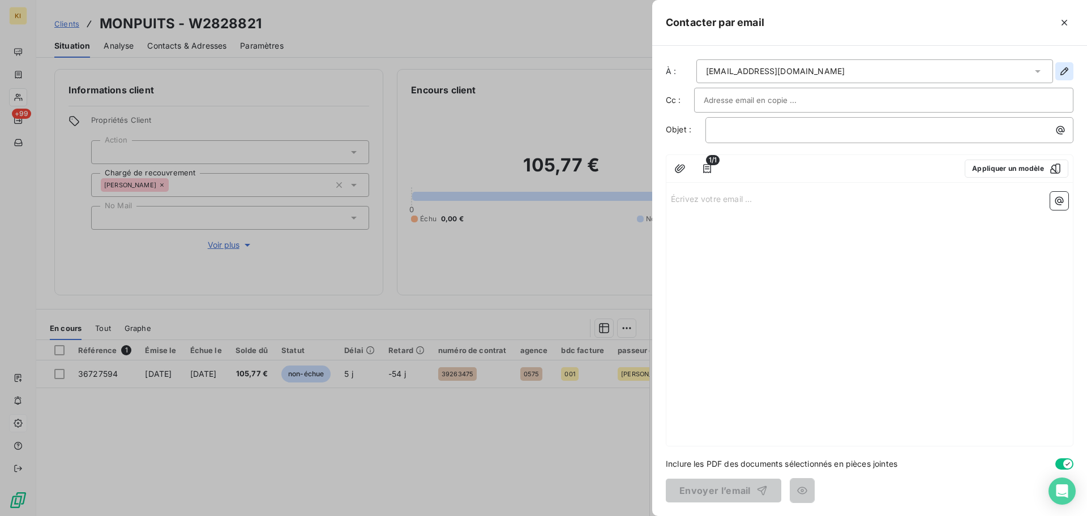
click at [1059, 71] on icon "button" at bounding box center [1064, 71] width 11 height 11
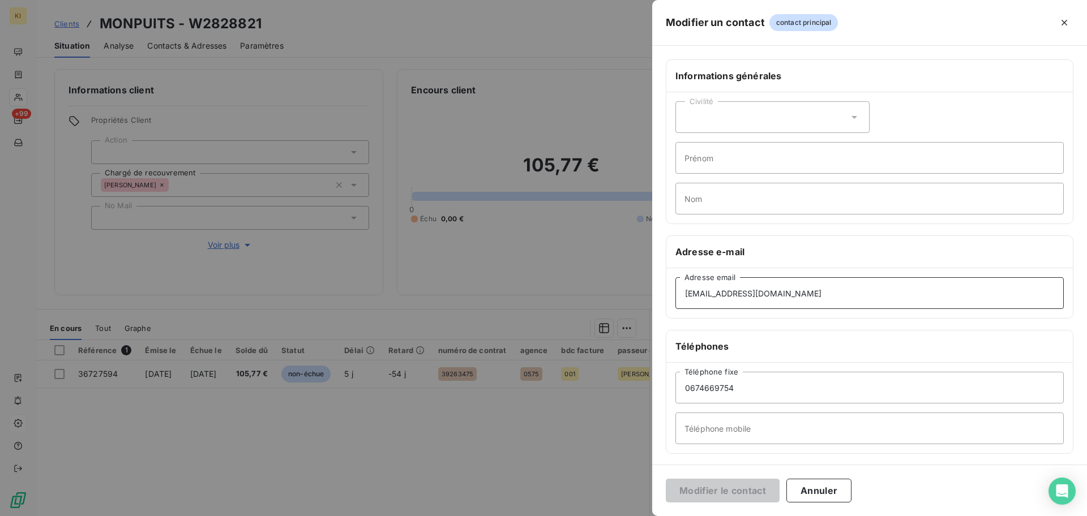
drag, startPoint x: 795, startPoint y: 297, endPoint x: 463, endPoint y: 305, distance: 332.4
click at [463, 516] on div "Modifier un contact contact principal Informations générales Civilité Prénom No…" at bounding box center [543, 516] width 1087 height 0
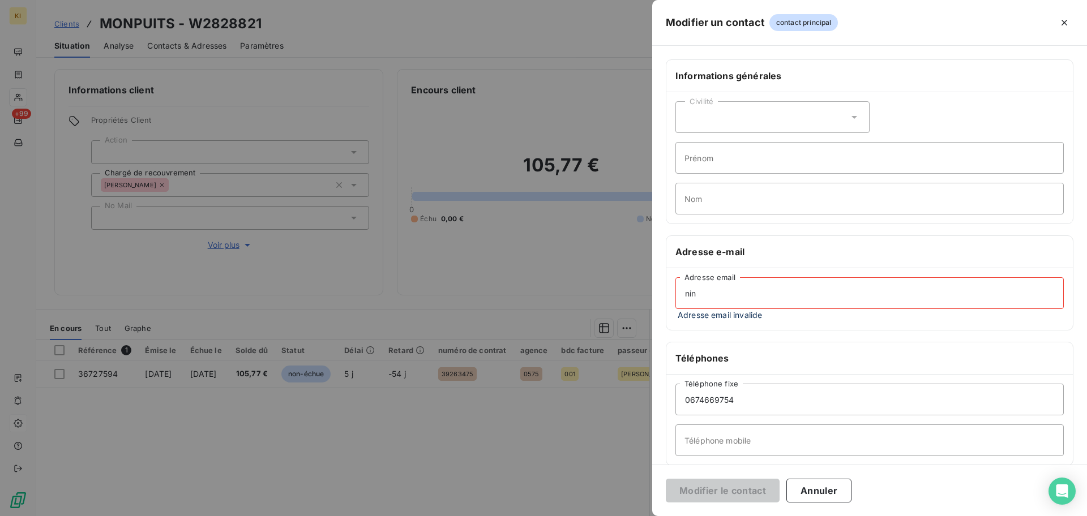
type input "[EMAIL_ADDRESS][DOMAIN_NAME]"
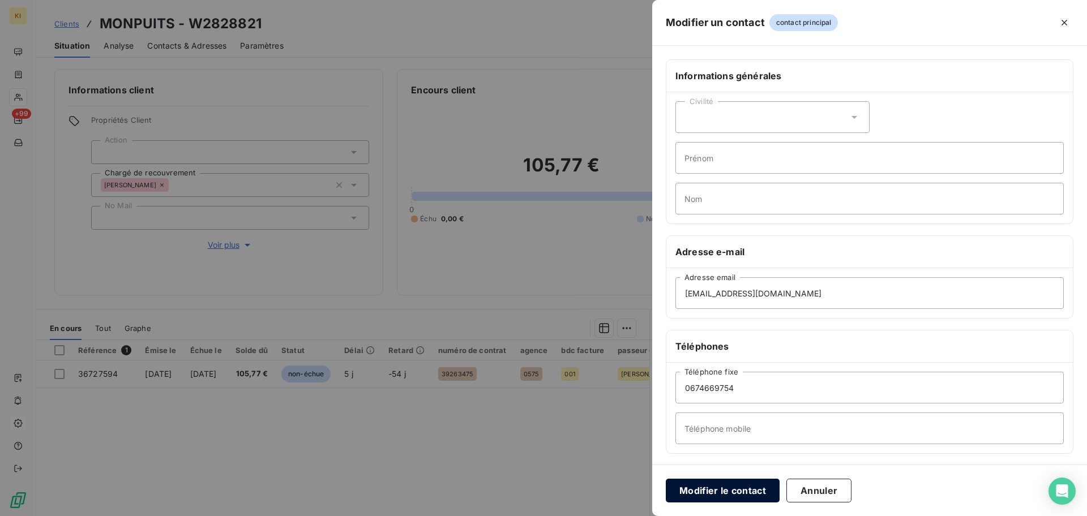
click at [711, 496] on button "Modifier le contact" at bounding box center [723, 491] width 114 height 24
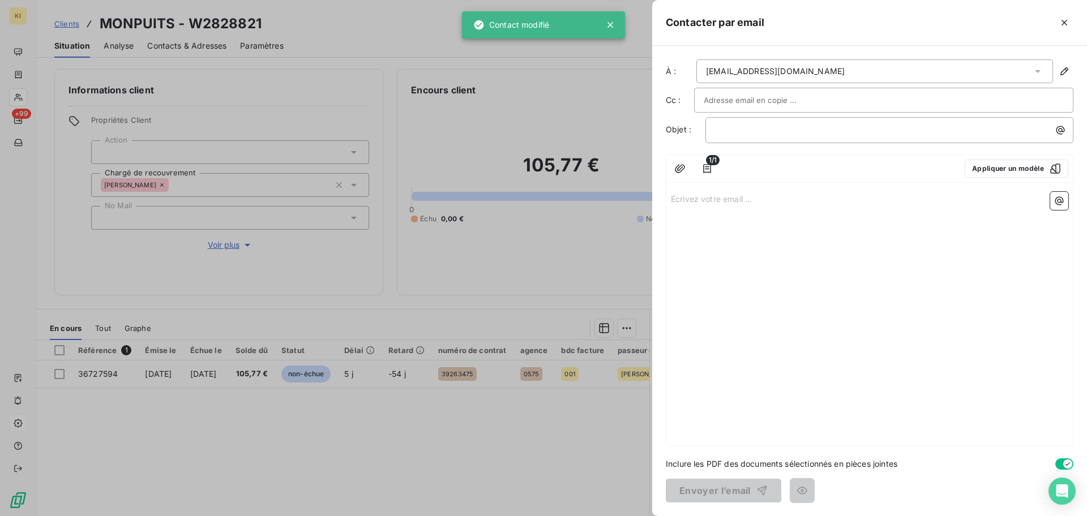
click at [793, 308] on div "Écrivez votre email ... ﻿" at bounding box center [869, 316] width 406 height 259
click at [1059, 134] on icon "button" at bounding box center [1060, 130] width 11 height 11
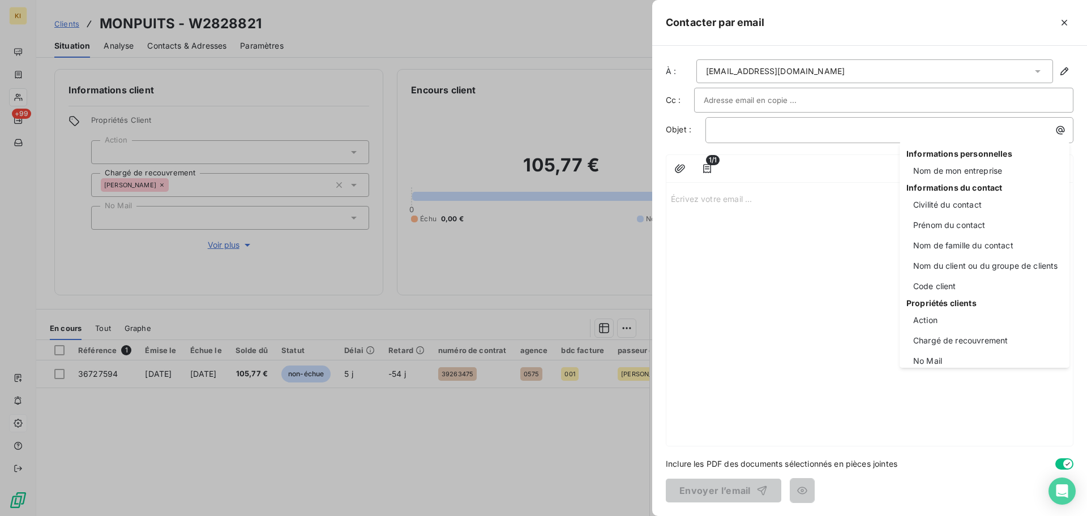
click at [830, 198] on html "KI +99 Clients MONPUITS - W2828821 Situation Analyse Contacts & Adresses Paramè…" at bounding box center [543, 258] width 1087 height 516
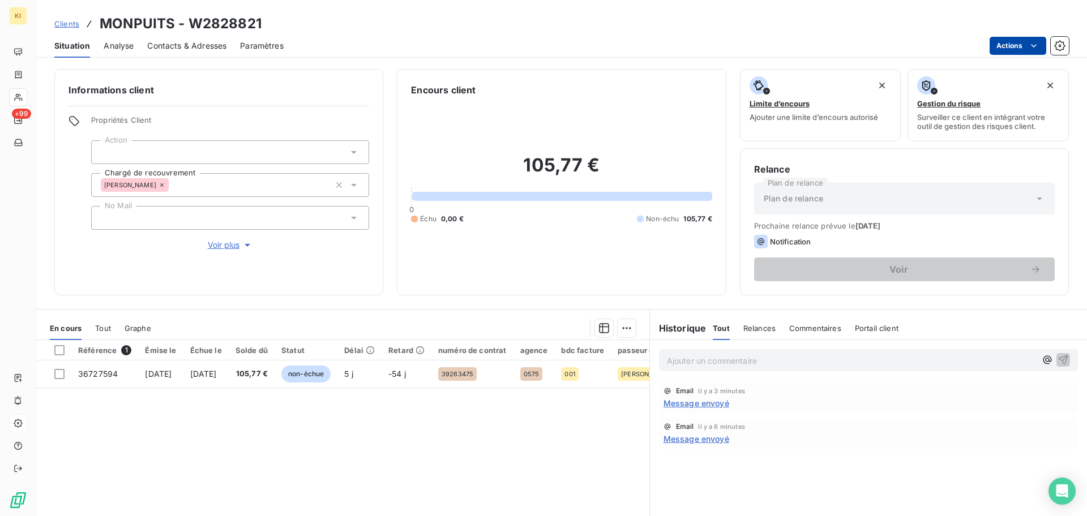
click at [1013, 50] on html "KI +99 Clients MONPUITS - W2828821 Situation Analyse Contacts & Adresses Paramè…" at bounding box center [543, 258] width 1087 height 516
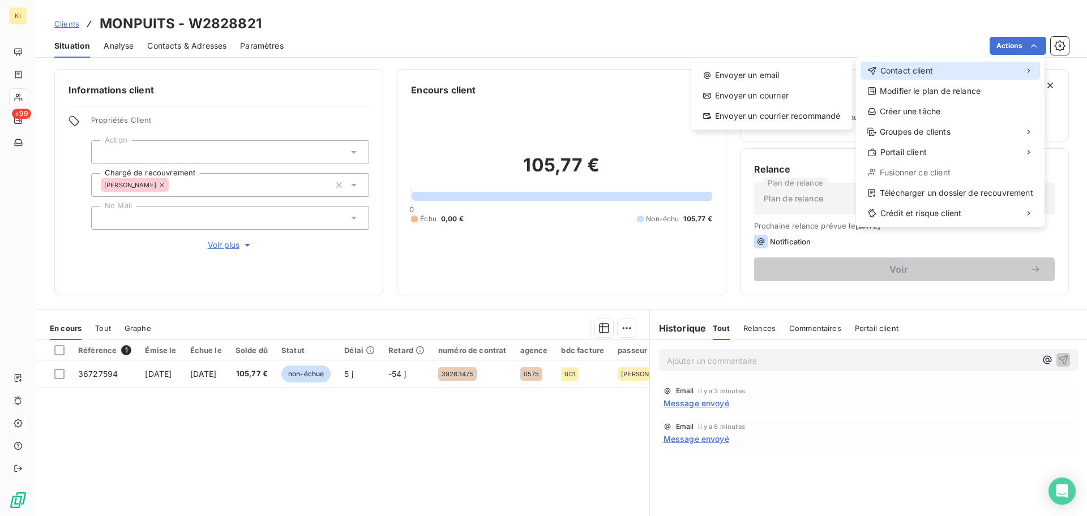
click at [987, 74] on div "Contact client" at bounding box center [949, 71] width 179 height 18
click at [782, 73] on div "Envoyer un email" at bounding box center [772, 75] width 152 height 18
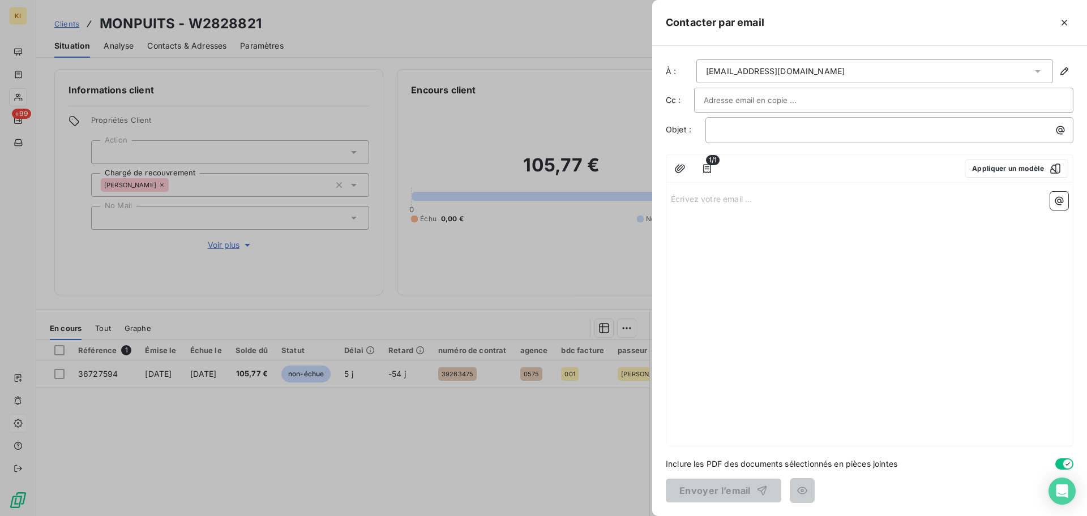
click at [1074, 207] on div "À : [PERSON_NAME][EMAIL_ADDRESS][DOMAIN_NAME] Cc : Objet : ﻿ 1/1 Appliquer un m…" at bounding box center [869, 281] width 435 height 470
click at [1058, 202] on icon "button" at bounding box center [1059, 200] width 11 height 11
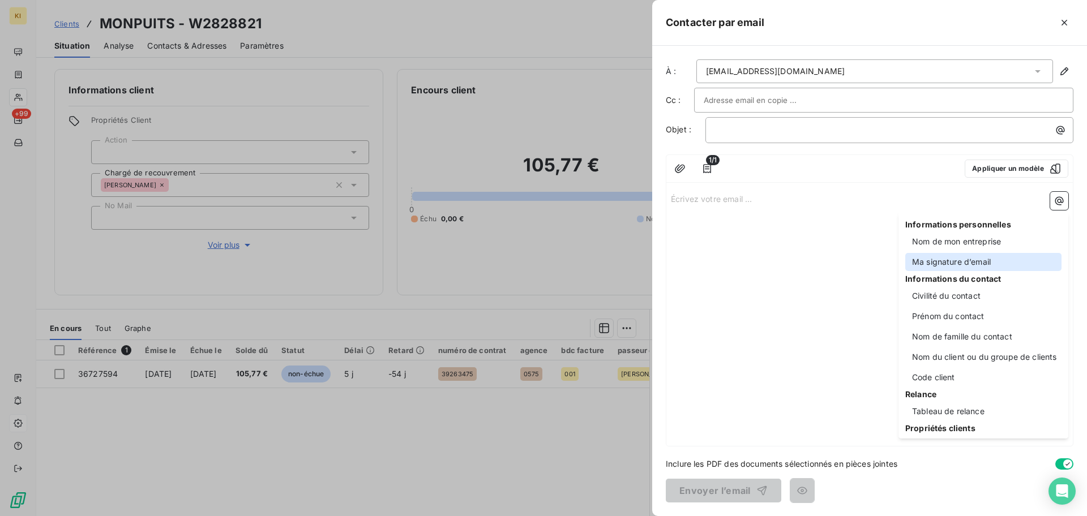
click at [1001, 260] on div "Ma signature d’email" at bounding box center [983, 262] width 156 height 18
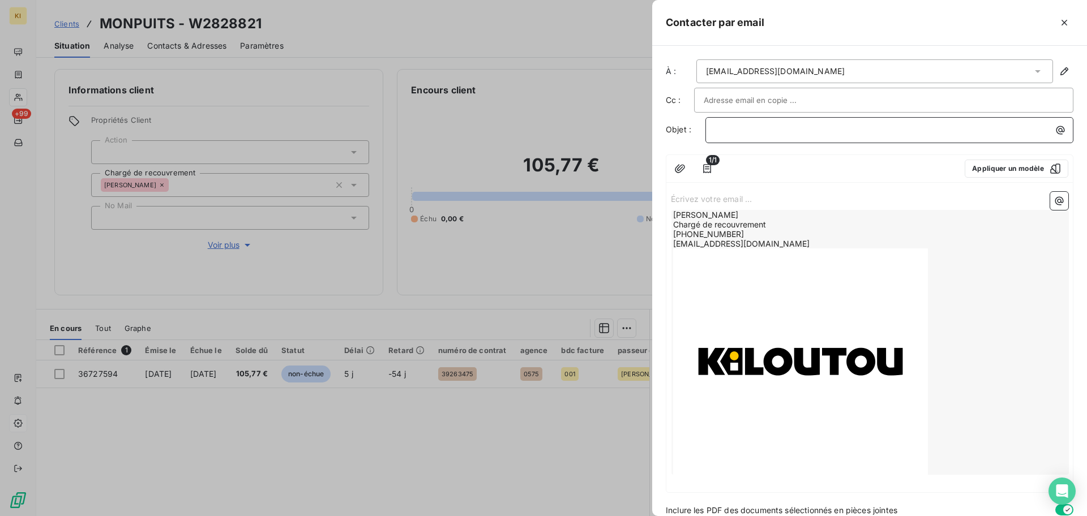
click at [751, 132] on p "﻿" at bounding box center [892, 129] width 354 height 13
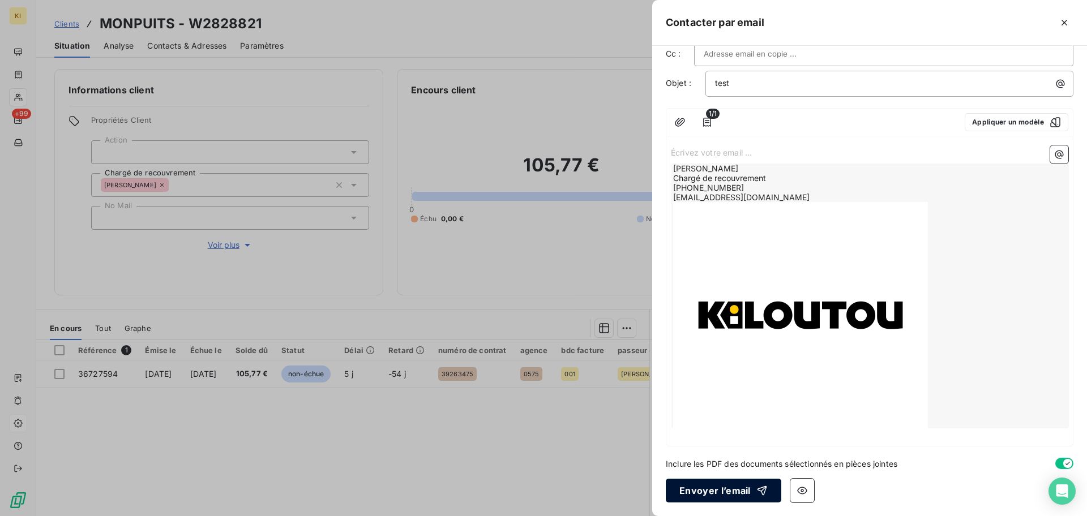
click at [726, 491] on button "Envoyer l’email" at bounding box center [723, 491] width 115 height 24
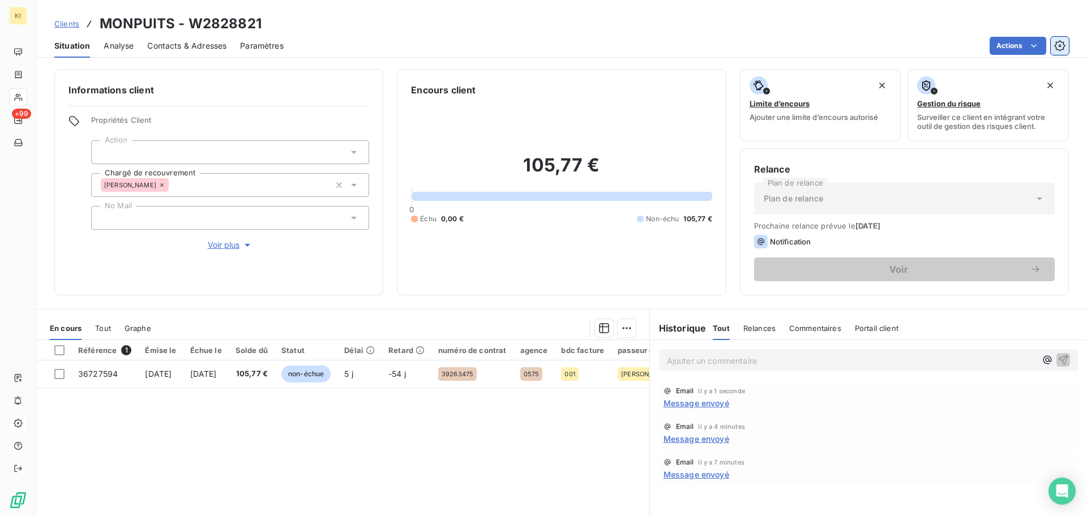
click at [1055, 51] on icon "button" at bounding box center [1059, 45] width 11 height 11
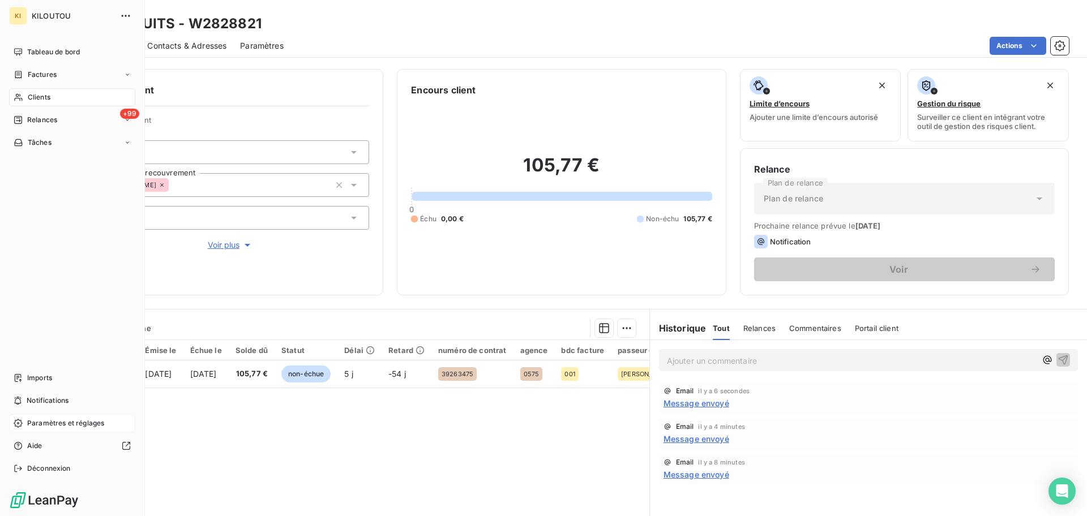
click at [42, 422] on span "Paramètres et réglages" at bounding box center [65, 423] width 77 height 10
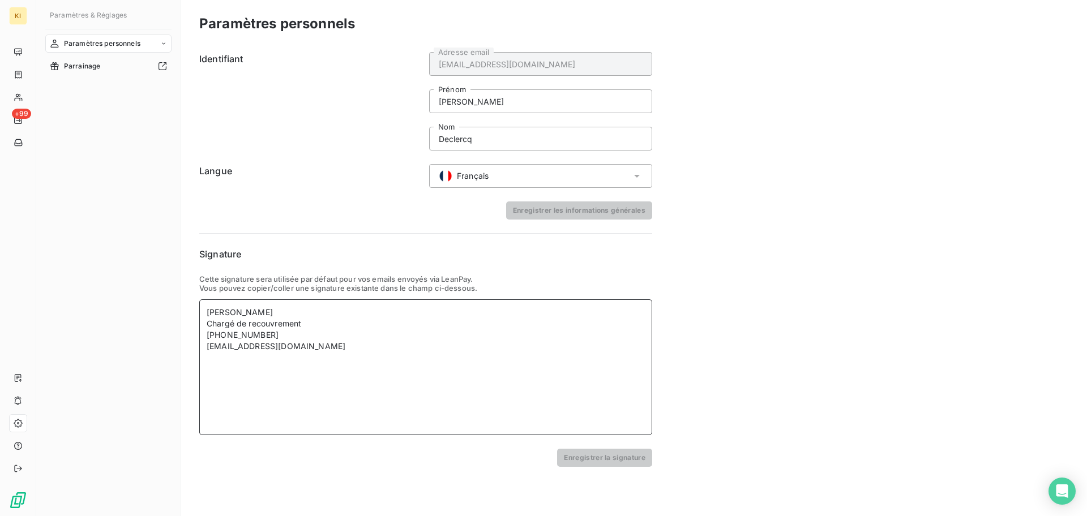
click at [332, 404] on img at bounding box center [334, 465] width 255 height 226
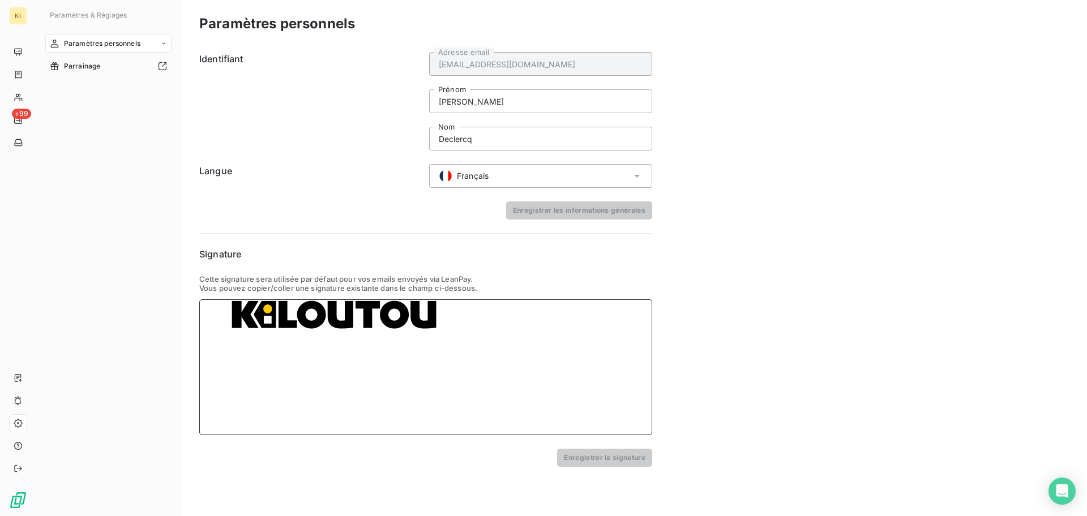
click at [507, 385] on div at bounding box center [426, 315] width 438 height 226
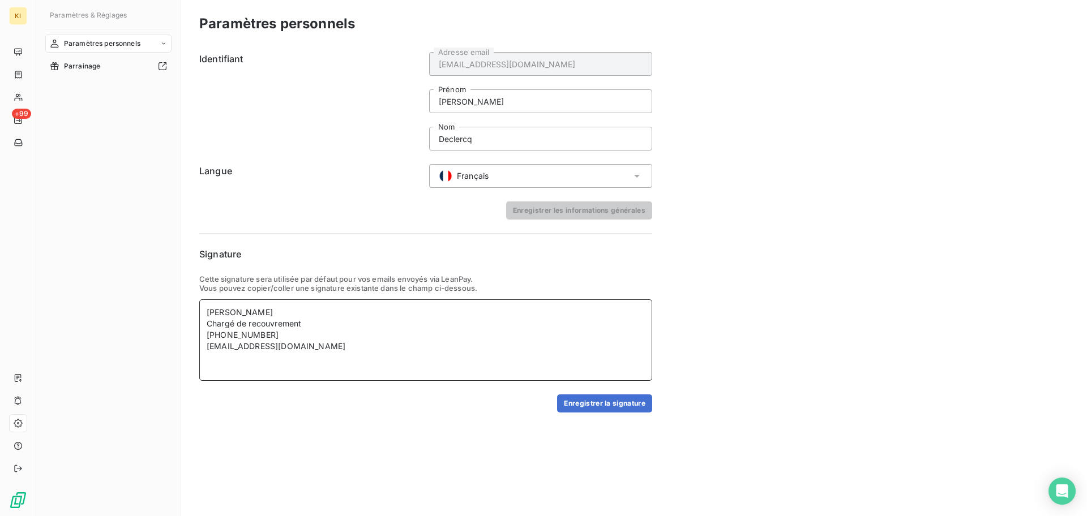
scroll to position [0, 0]
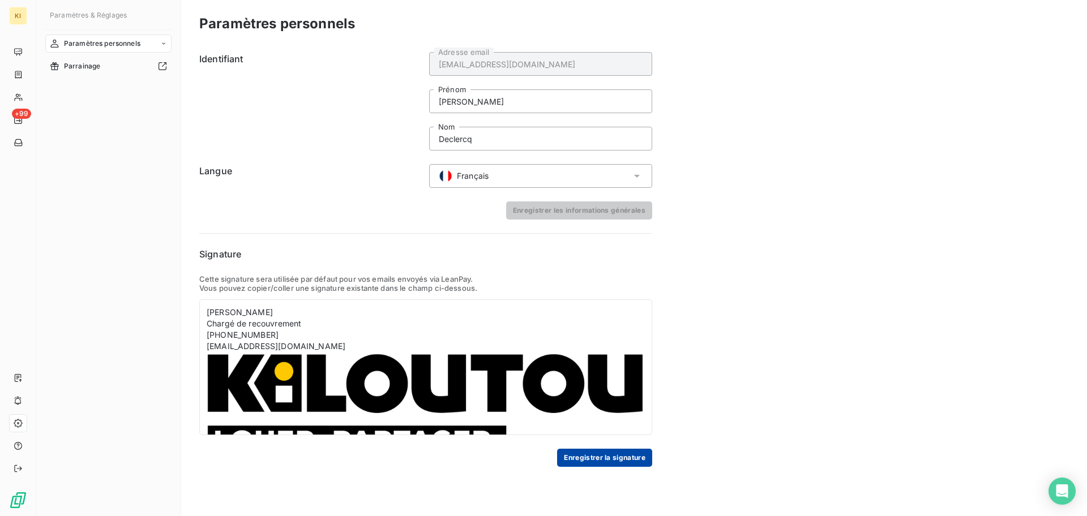
click at [597, 458] on button "Enregistrer la signature" at bounding box center [604, 458] width 95 height 18
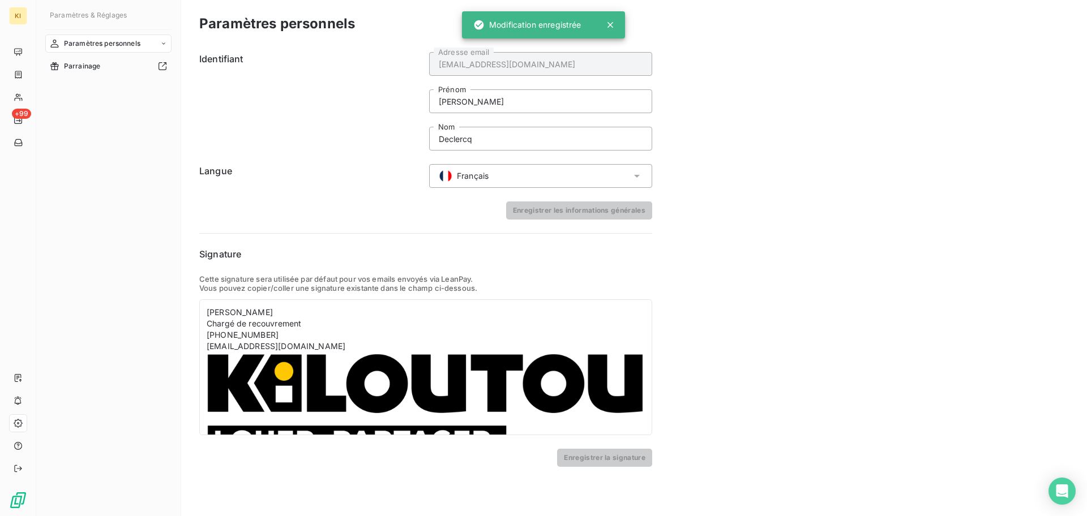
scroll to position [27, 0]
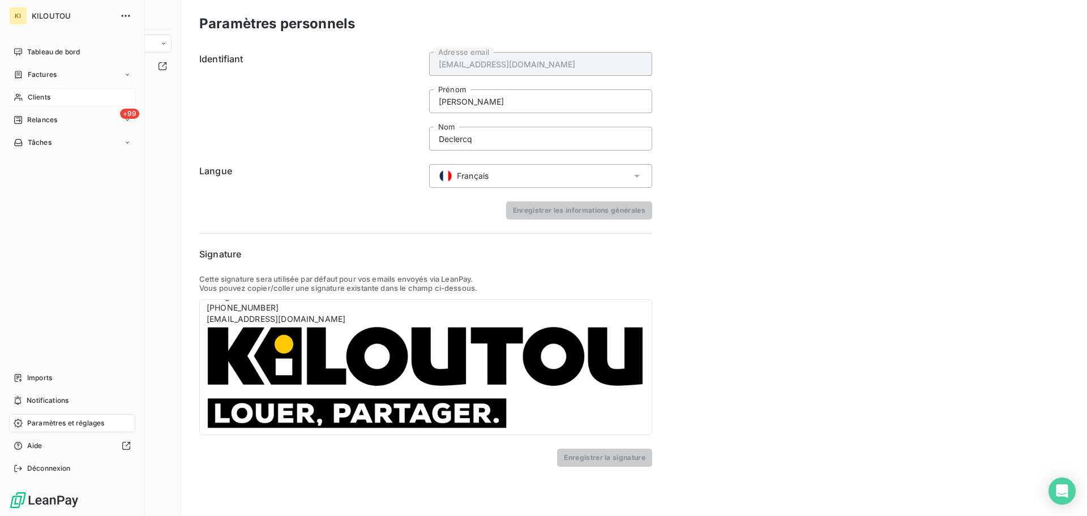
click at [41, 95] on span "Clients" at bounding box center [39, 97] width 23 height 10
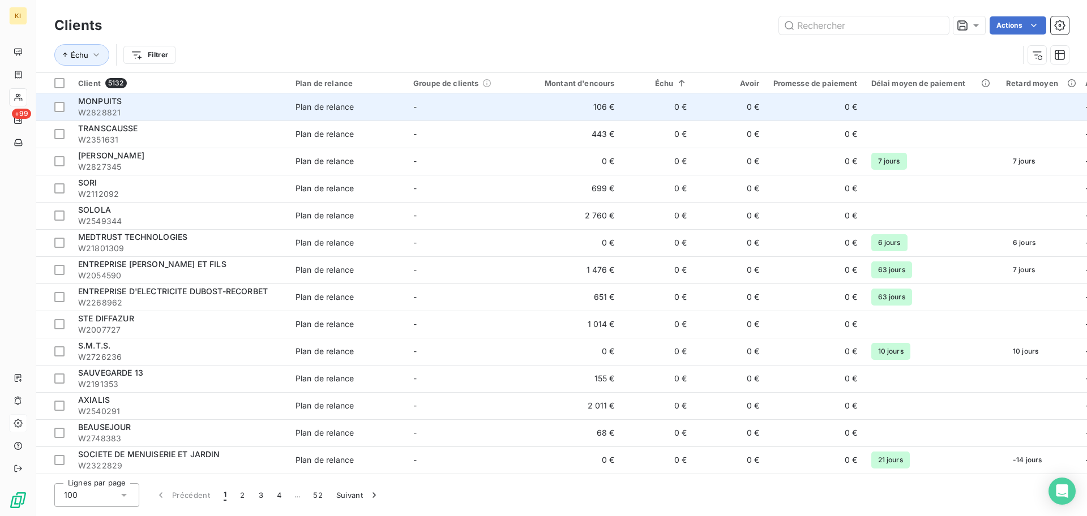
click at [709, 114] on td "0 €" at bounding box center [730, 106] width 72 height 27
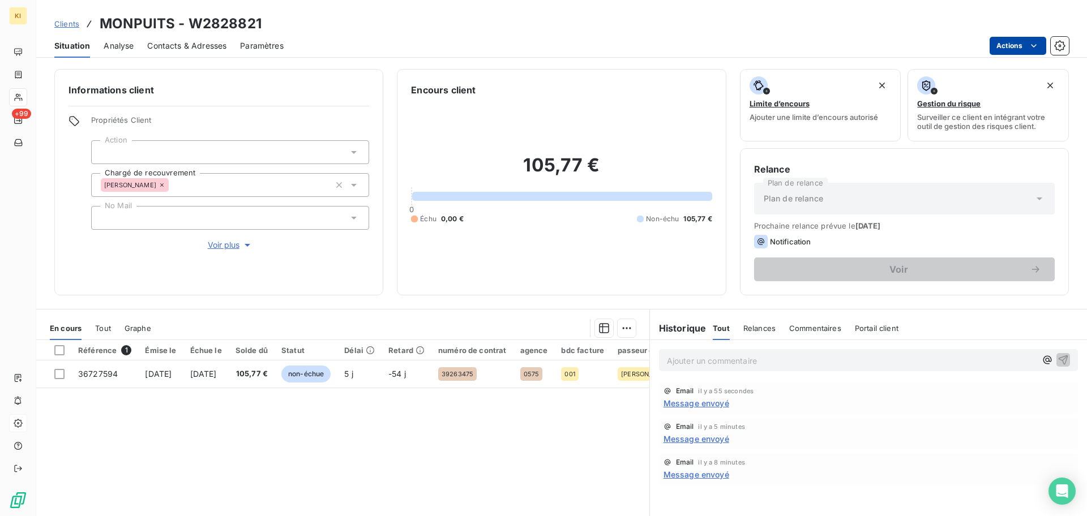
click at [1021, 46] on html "KI +99 Clients MONPUITS - W2828821 Situation Analyse Contacts & Adresses Paramè…" at bounding box center [543, 258] width 1087 height 516
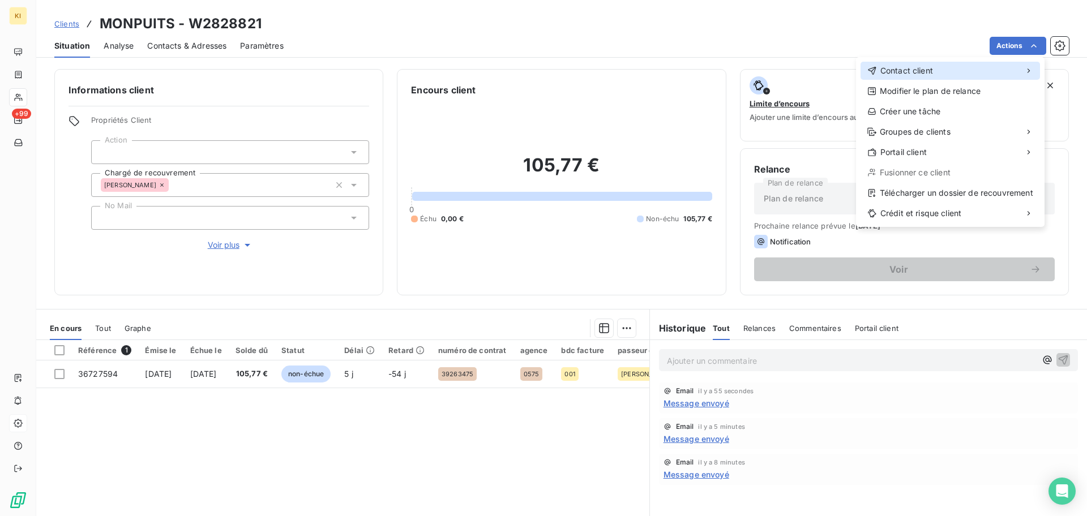
click at [988, 67] on div "Contact client" at bounding box center [949, 71] width 179 height 18
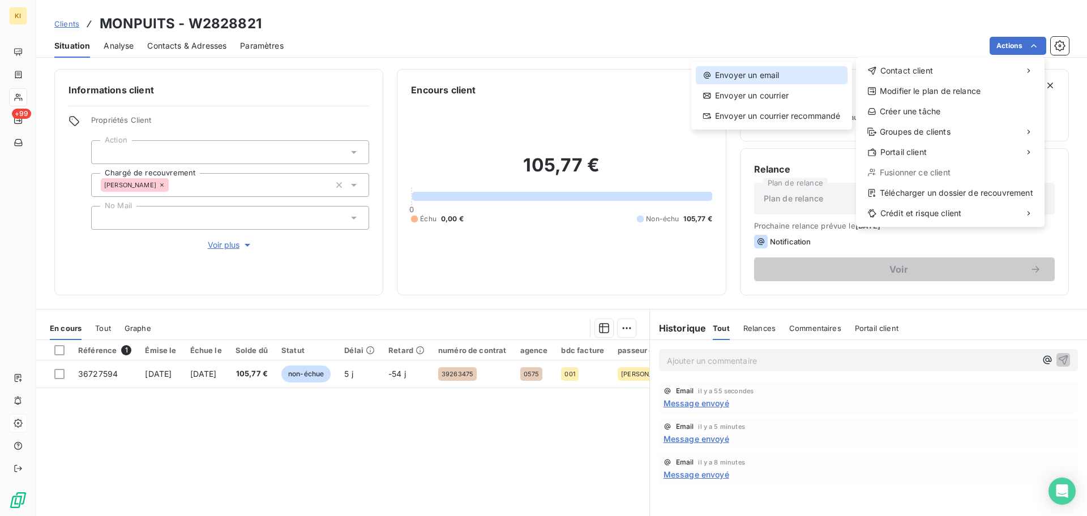
click at [821, 77] on div "Envoyer un email" at bounding box center [772, 75] width 152 height 18
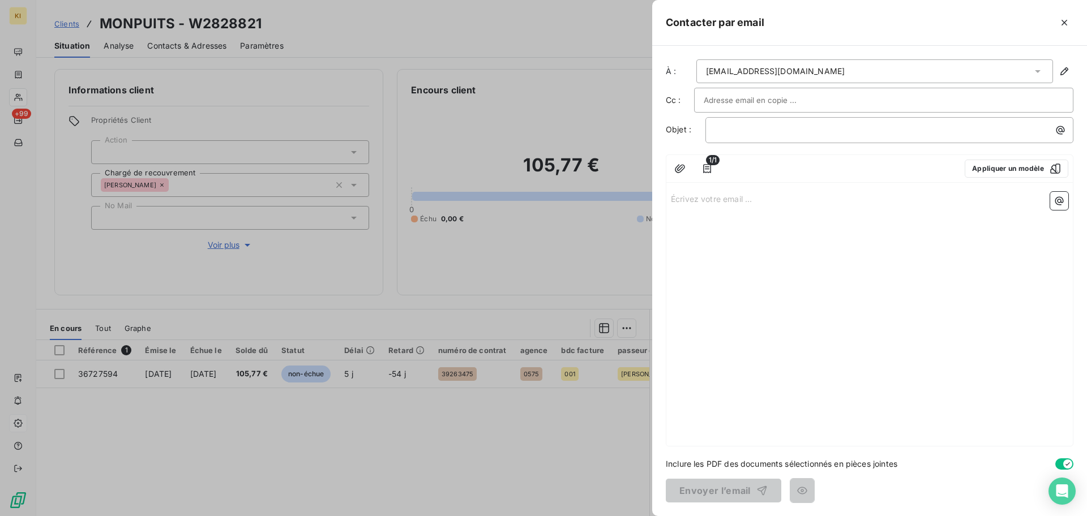
click at [763, 262] on div "Écrivez votre email ... ﻿" at bounding box center [869, 316] width 406 height 259
click at [772, 126] on p "﻿" at bounding box center [892, 129] width 354 height 13
click at [755, 226] on div "Écrivez votre email ... ﻿" at bounding box center [869, 316] width 406 height 259
click at [734, 197] on p "Écrivez votre email ... ﻿" at bounding box center [869, 198] width 397 height 13
click at [1056, 201] on icon "button" at bounding box center [1059, 201] width 8 height 8
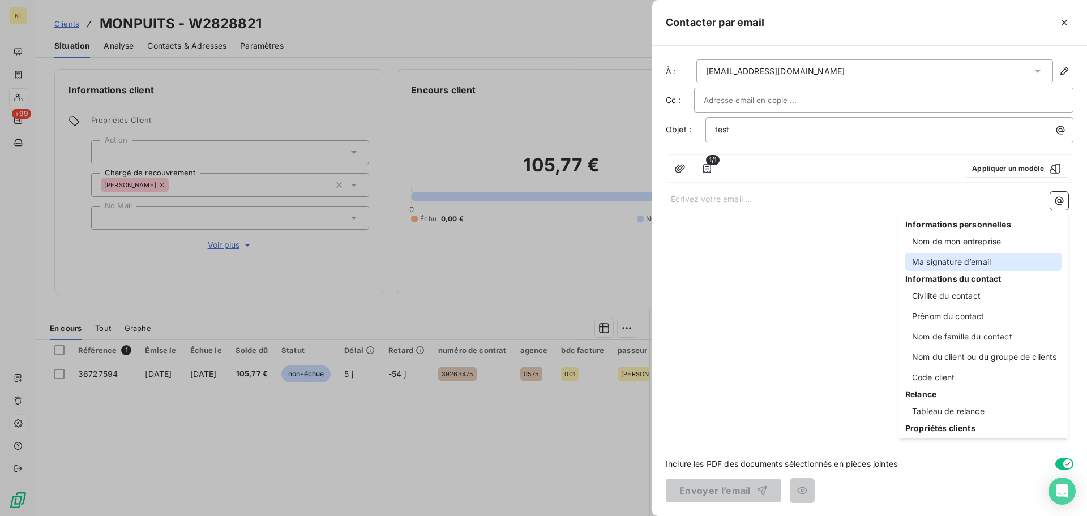
click at [982, 259] on div "Ma signature d’email" at bounding box center [983, 262] width 156 height 18
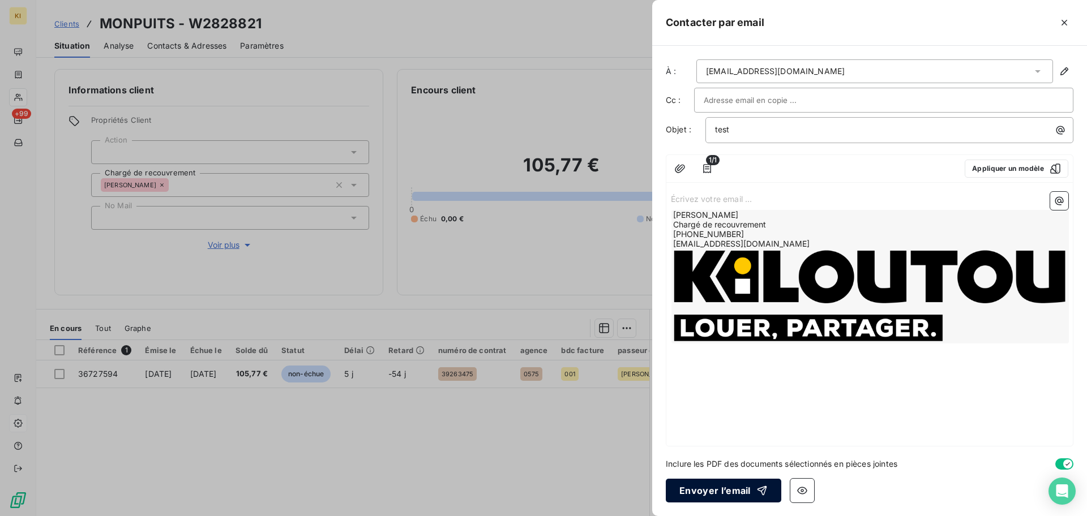
click at [731, 490] on button "Envoyer l’email" at bounding box center [723, 491] width 115 height 24
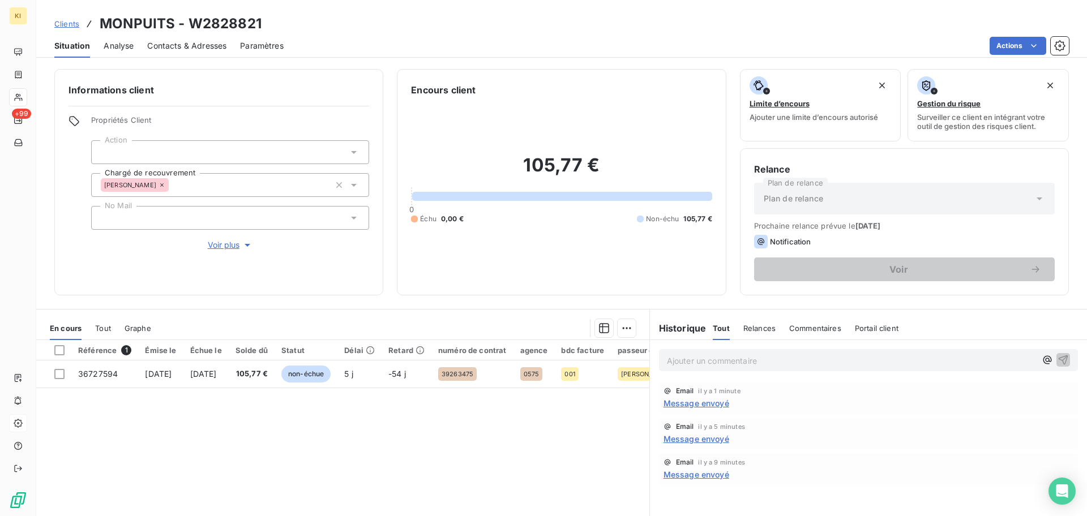
click at [1064, 43] on html "KI +99 Clients MONPUITS - W2828821 Situation Analyse Contacts & Adresses Paramè…" at bounding box center [543, 258] width 1087 height 516
click at [1064, 43] on icon "button" at bounding box center [1059, 45] width 11 height 11
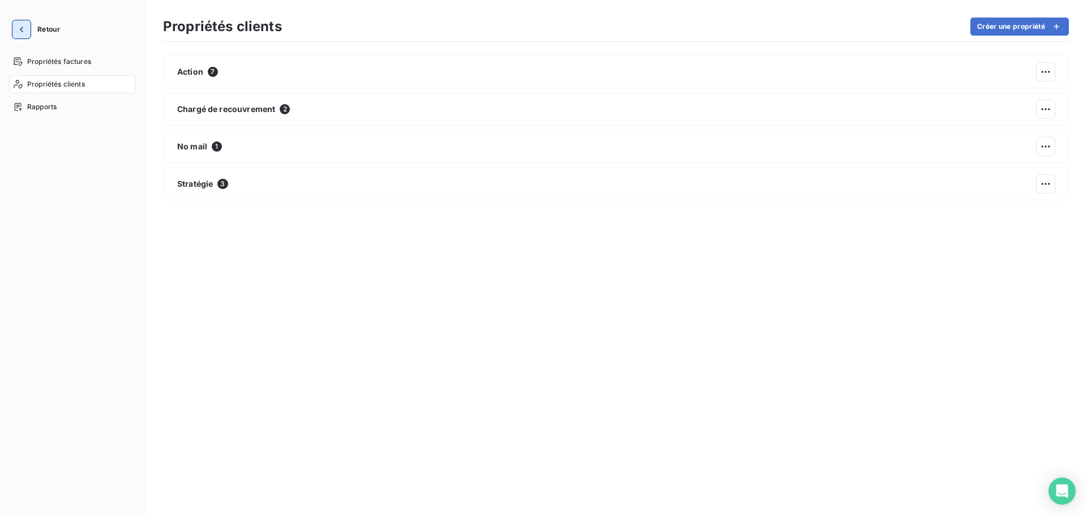
click at [27, 28] on button "button" at bounding box center [21, 29] width 18 height 18
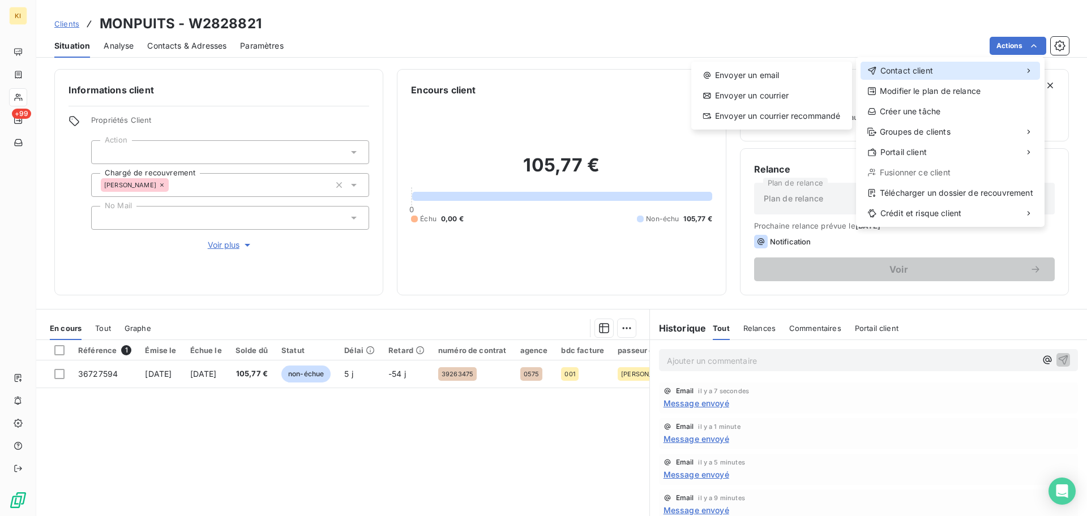
click at [977, 70] on div "Contact client" at bounding box center [949, 71] width 179 height 18
click at [807, 74] on div "Envoyer un email" at bounding box center [772, 75] width 152 height 18
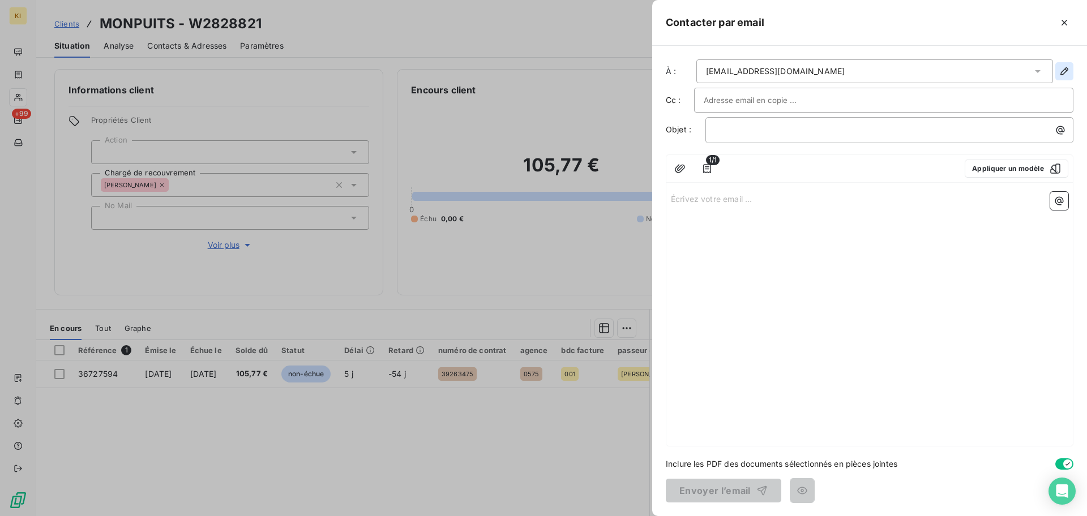
click at [1059, 68] on icon "button" at bounding box center [1064, 71] width 11 height 11
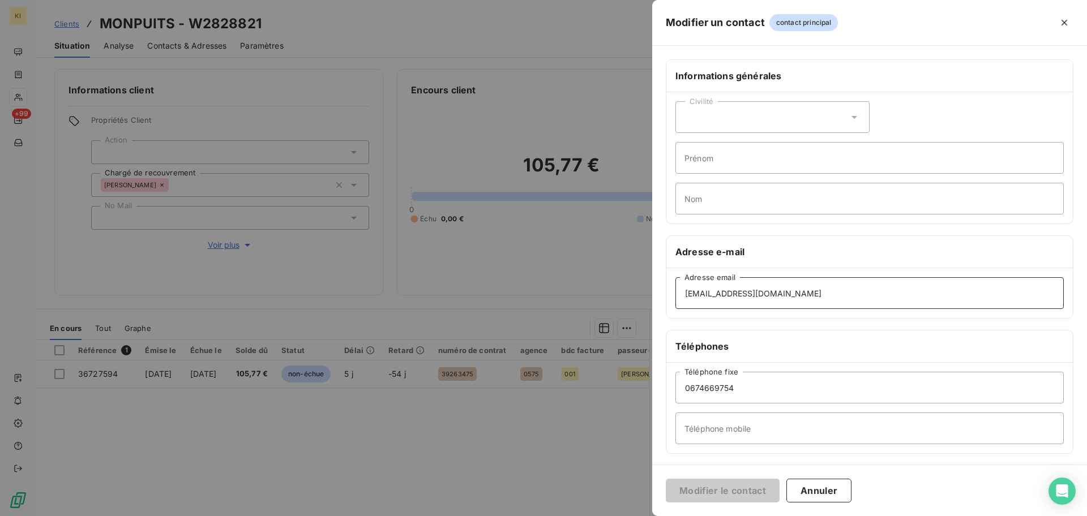
drag, startPoint x: 819, startPoint y: 293, endPoint x: 560, endPoint y: 298, distance: 258.8
click at [560, 516] on div "Modifier un contact contact principal Informations générales Civilité Prénom No…" at bounding box center [543, 516] width 1087 height 0
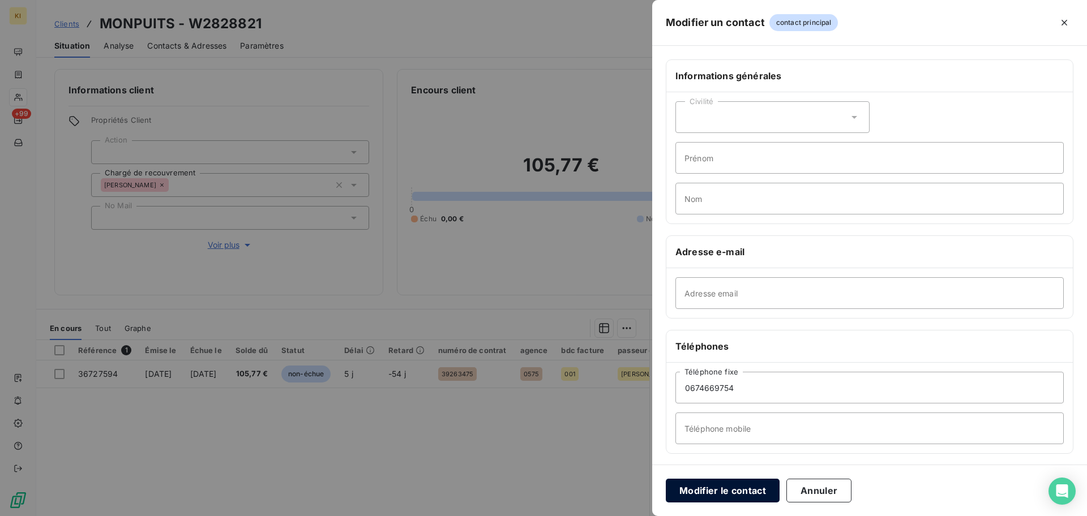
click at [705, 483] on button "Modifier le contact" at bounding box center [723, 491] width 114 height 24
